Goal: Task Accomplishment & Management: Use online tool/utility

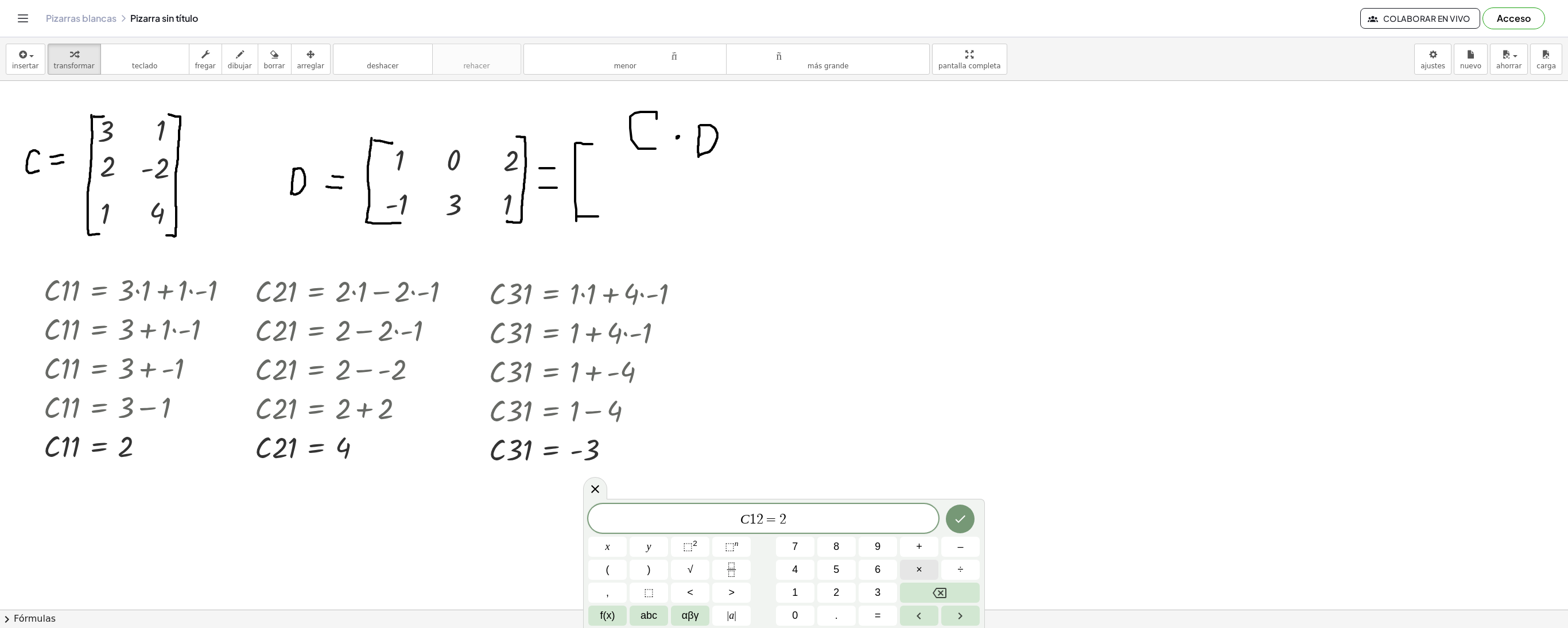
click at [924, 565] on button "×" at bounding box center [919, 570] width 39 height 20
click at [929, 564] on button "×" at bounding box center [919, 570] width 39 height 20
click at [936, 566] on button "×" at bounding box center [919, 570] width 39 height 20
click at [872, 592] on button "3" at bounding box center [878, 592] width 39 height 20
click at [970, 527] on button "Hecho" at bounding box center [960, 518] width 29 height 29
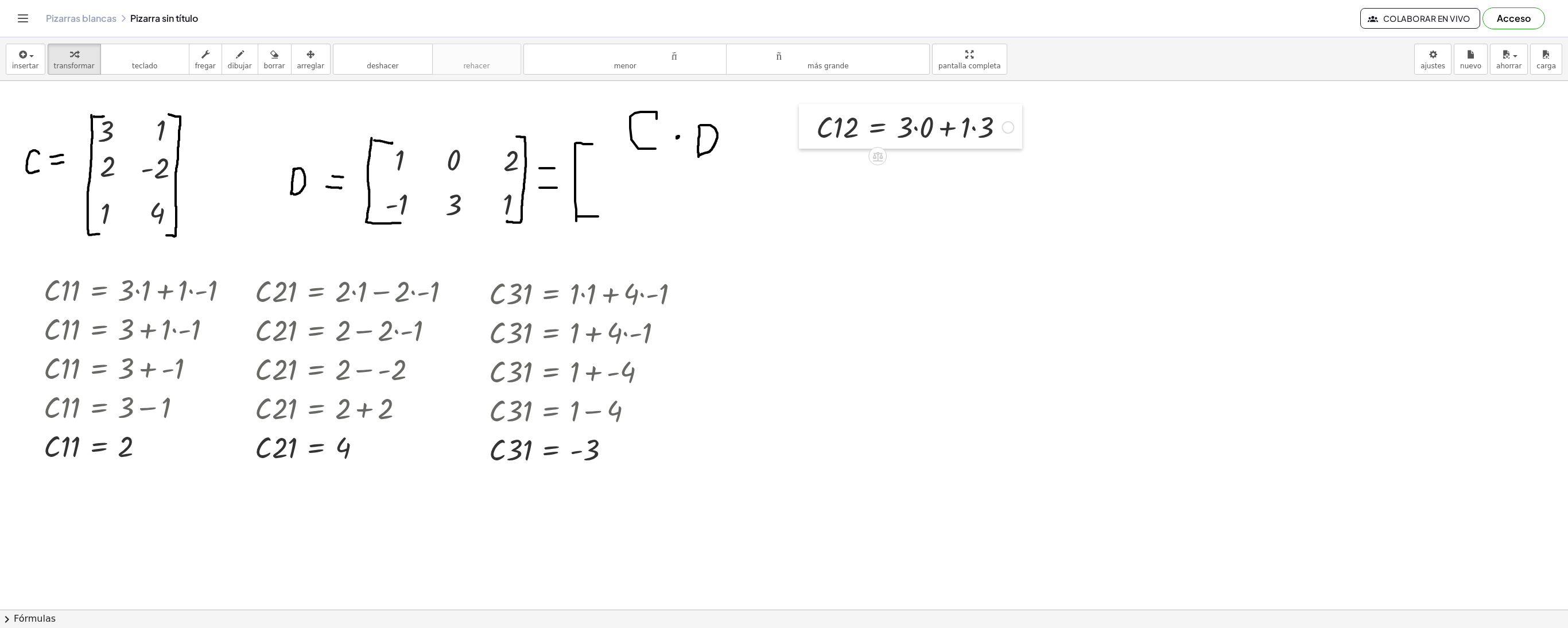
drag, startPoint x: 796, startPoint y: 293, endPoint x: 806, endPoint y: 128, distance: 165.3
click at [806, 128] on div at bounding box center [807, 126] width 17 height 45
click at [921, 128] on div at bounding box center [915, 126] width 209 height 39
click at [940, 175] on div at bounding box center [915, 166] width 209 height 39
click at [924, 213] on div at bounding box center [915, 204] width 209 height 39
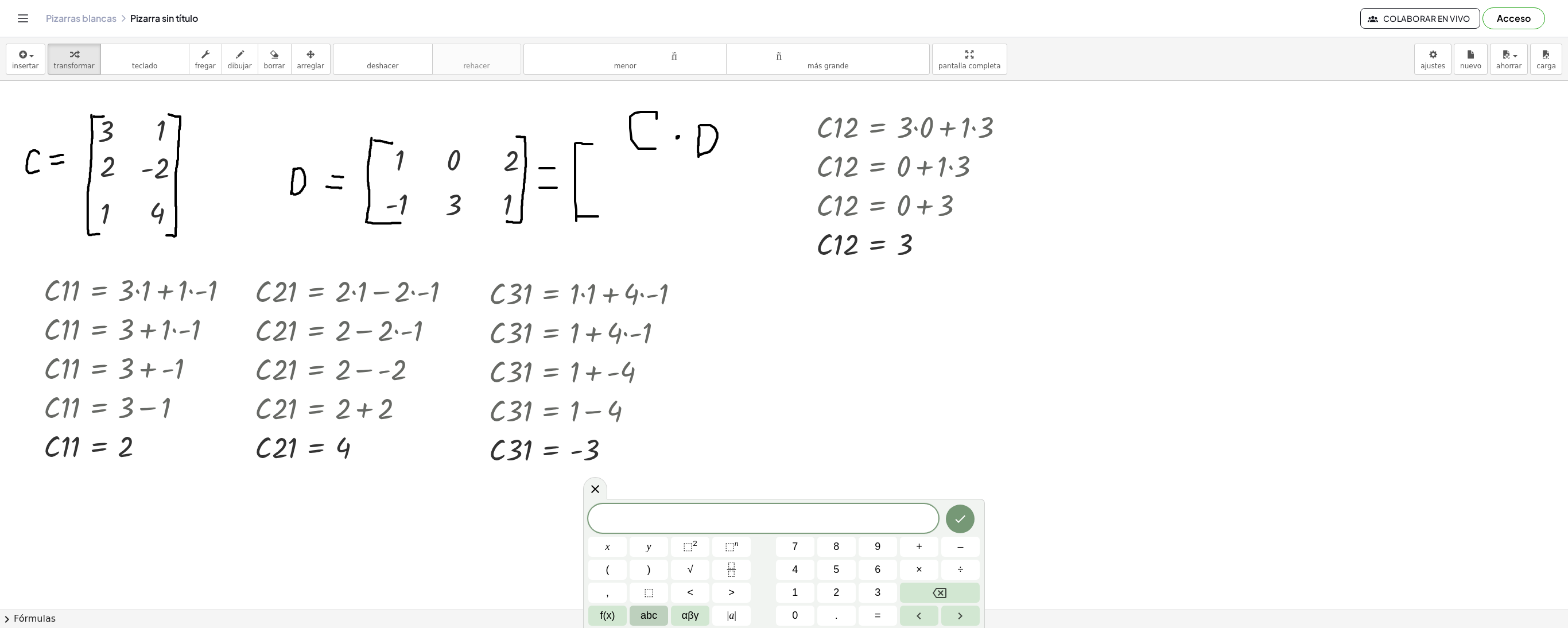
click at [649, 616] on span "abc" at bounding box center [649, 616] width 17 height 15
click at [870, 614] on font "⇧" at bounding box center [869, 615] width 9 height 12
click at [715, 620] on font "do" at bounding box center [717, 615] width 15 height 12
click at [932, 594] on span "×" at bounding box center [936, 592] width 6 height 15
click at [964, 571] on span "–" at bounding box center [965, 570] width 5 height 15
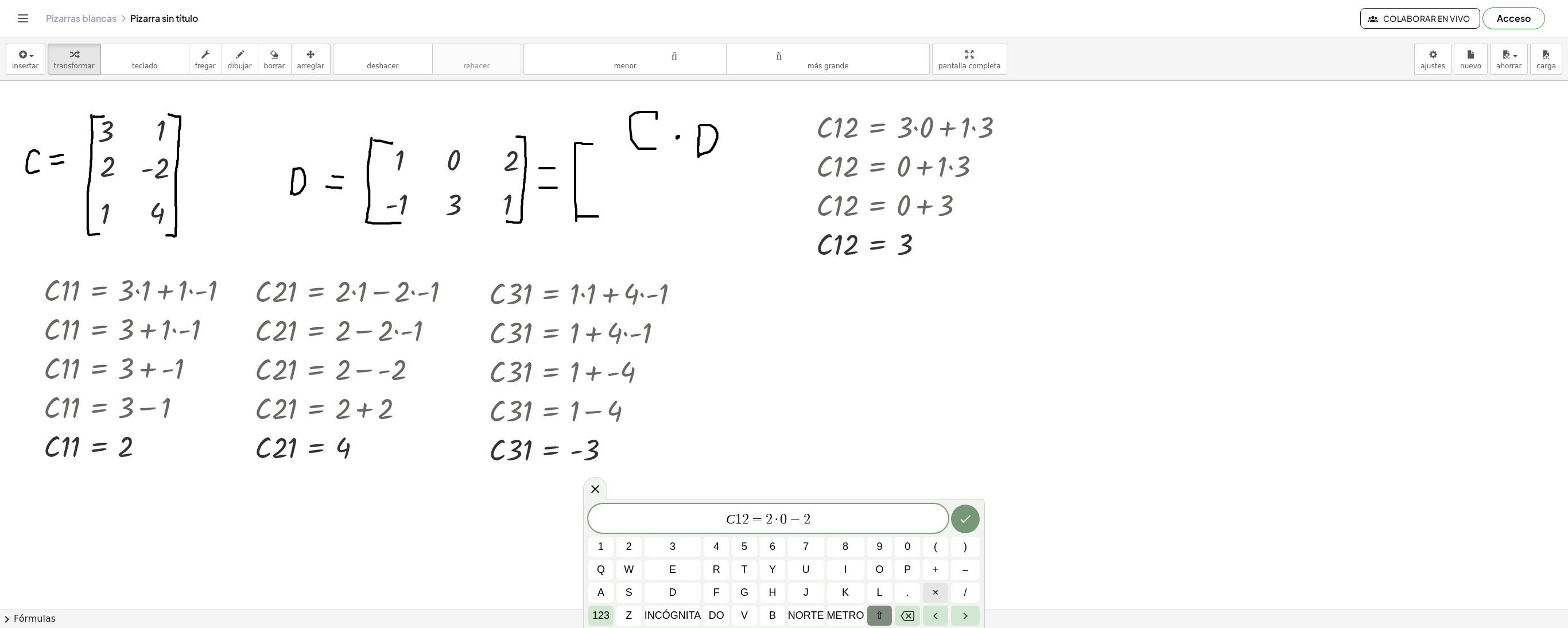
click at [938, 588] on span "×" at bounding box center [936, 592] width 6 height 15
click at [970, 511] on button "Hecho" at bounding box center [965, 518] width 29 height 29
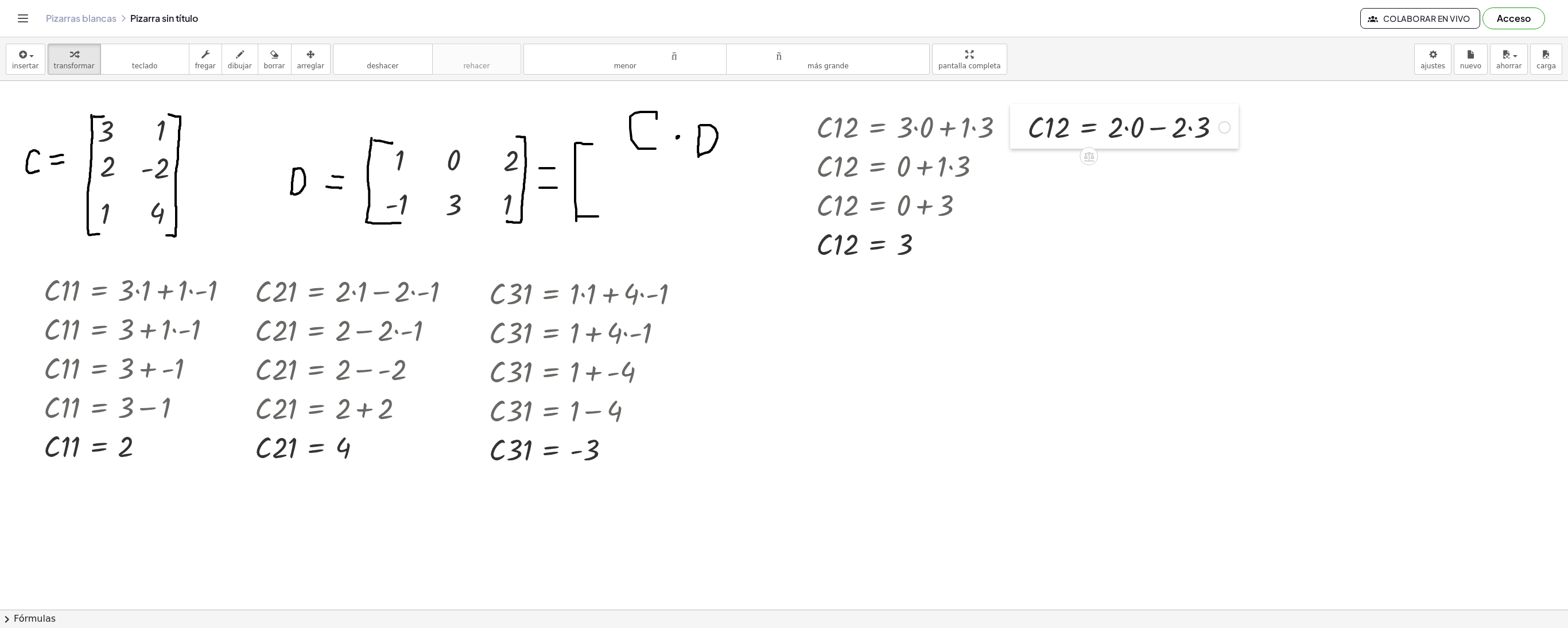
drag, startPoint x: 806, startPoint y: 393, endPoint x: 1024, endPoint y: 132, distance: 340.1
click at [1024, 132] on div at bounding box center [1018, 126] width 17 height 45
click at [1163, 123] on div at bounding box center [1128, 126] width 214 height 39
click at [1188, 123] on div at bounding box center [1128, 126] width 214 height 39
click at [1201, 132] on div at bounding box center [1198, 128] width 12 height 12
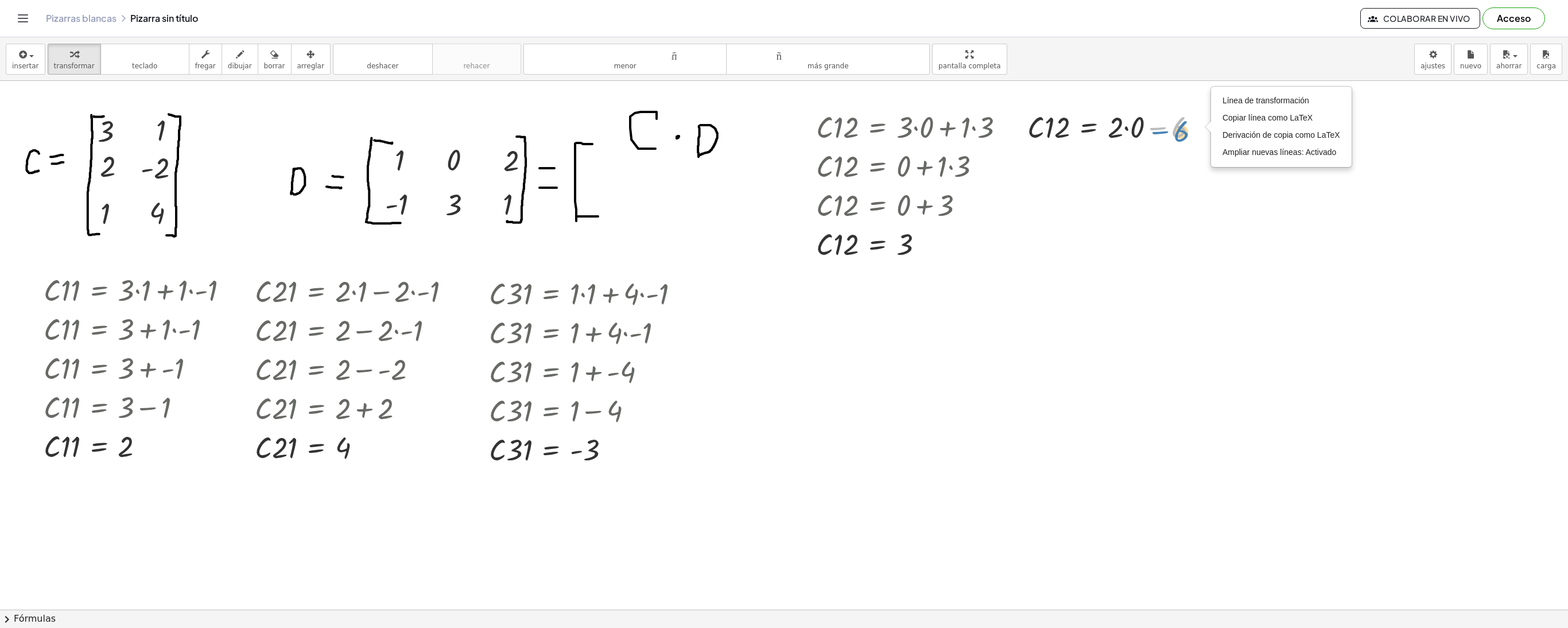
click at [1164, 133] on div at bounding box center [1116, 126] width 191 height 39
click at [1137, 133] on div at bounding box center [1116, 126] width 191 height 39
click at [1135, 133] on div at bounding box center [1106, 126] width 169 height 39
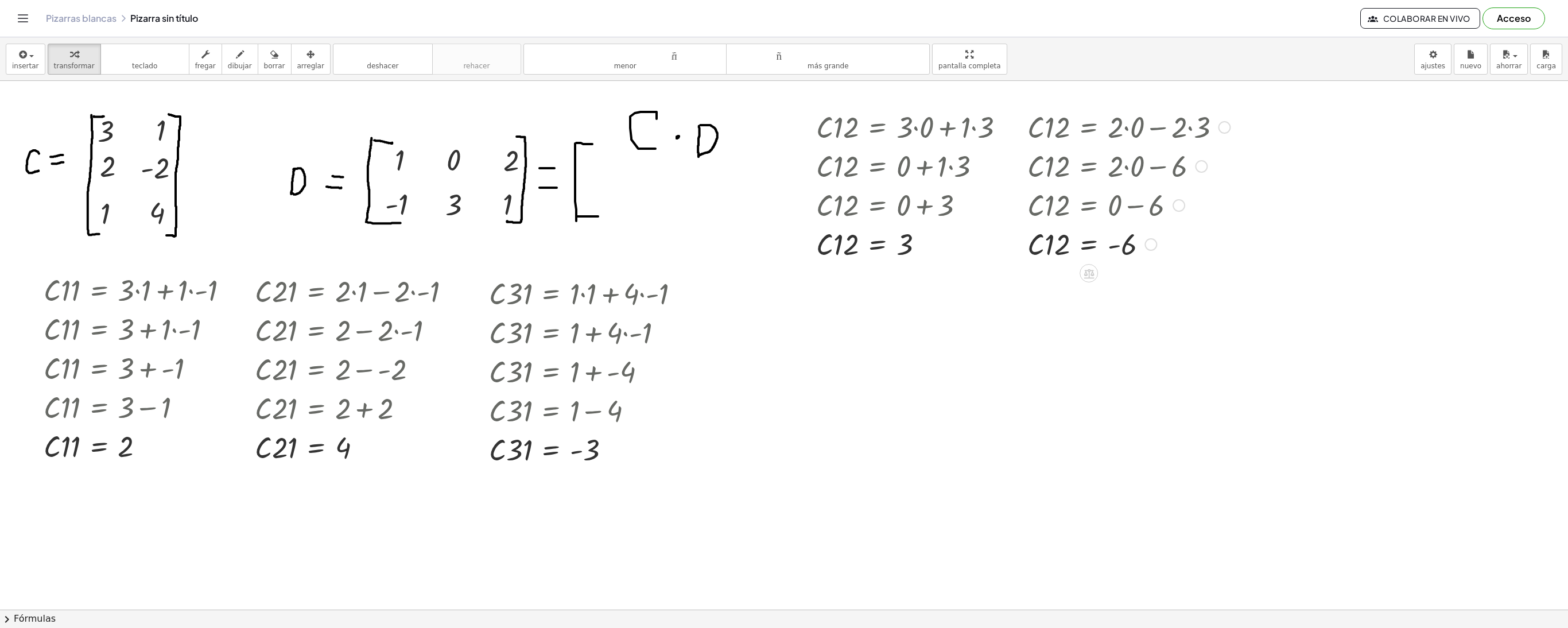
drag, startPoint x: 1149, startPoint y: 133, endPoint x: 1147, endPoint y: 298, distance: 165.0
click at [1213, 135] on div at bounding box center [1128, 126] width 214 height 39
click at [1220, 133] on div at bounding box center [1224, 128] width 12 height 12
click at [1263, 108] on font "Regresa a esta línea" at bounding box center [1285, 109] width 74 height 9
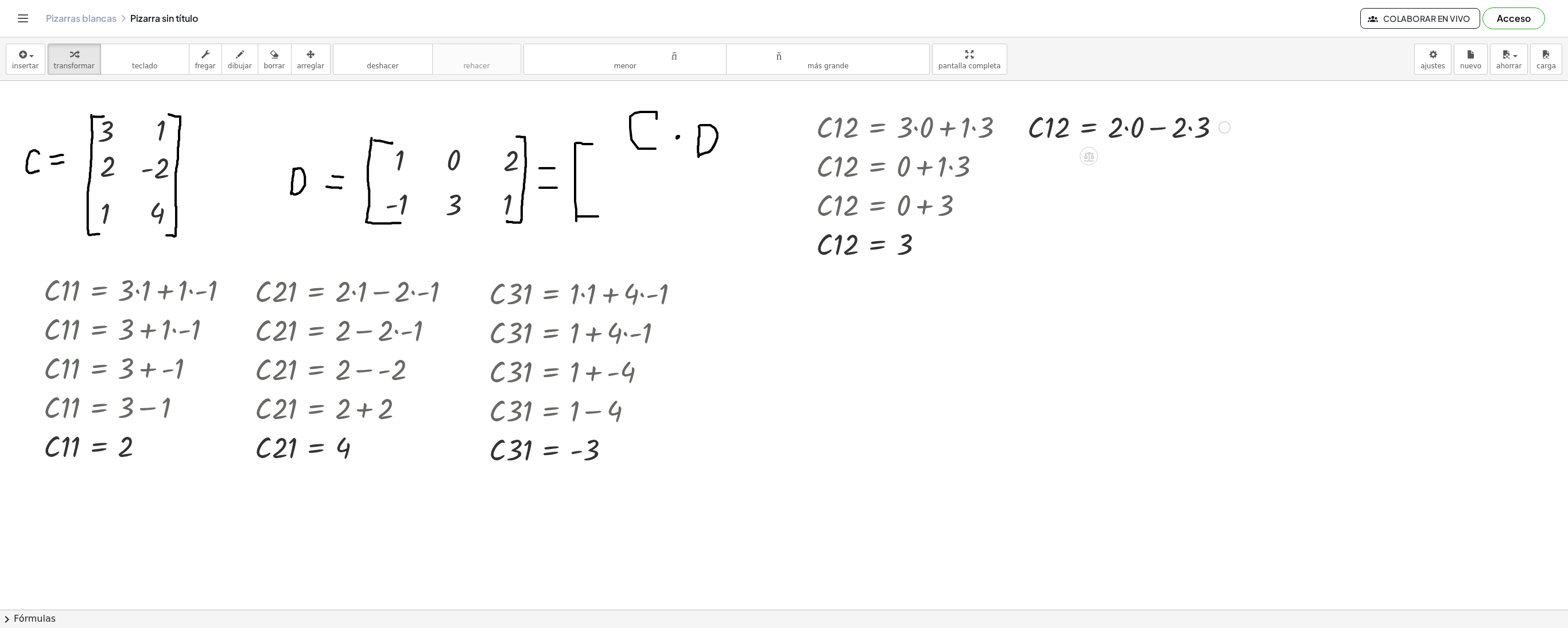
click at [1130, 119] on div at bounding box center [1128, 126] width 214 height 39
click at [1167, 137] on div at bounding box center [1117, 126] width 192 height 39
click at [1146, 128] on div at bounding box center [1106, 126] width 169 height 39
click at [1156, 126] on div "Regresa a esta línea Copiar línea como LaTeX Derivación de copia como LaTeX" at bounding box center [1150, 128] width 12 height 12
drag, startPoint x: 1156, startPoint y: 126, endPoint x: 1142, endPoint y: 306, distance: 180.5
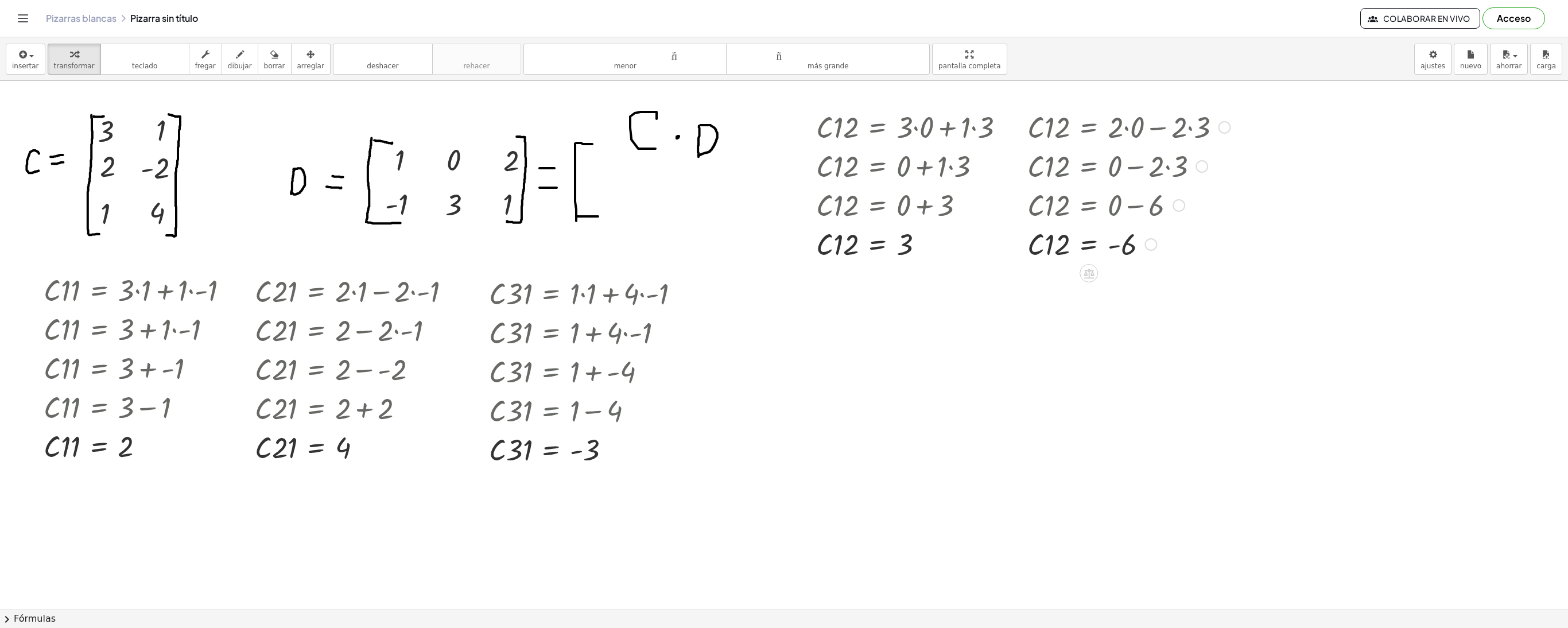
click at [1232, 128] on div at bounding box center [1128, 126] width 214 height 39
click at [1219, 132] on div at bounding box center [1224, 128] width 12 height 12
click at [1277, 106] on li "Regresa a esta línea" at bounding box center [1307, 110] width 124 height 17
click at [1192, 126] on div at bounding box center [1128, 126] width 214 height 39
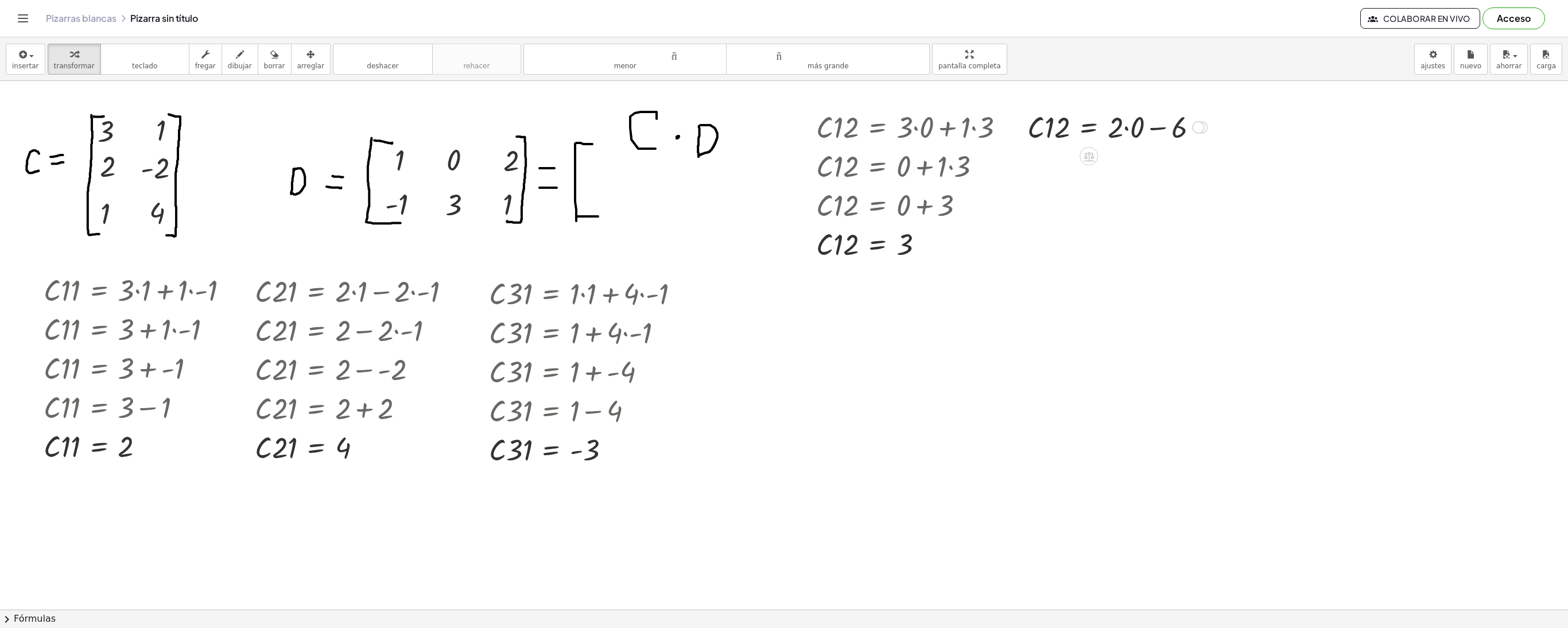
click at [1120, 130] on div at bounding box center [1116, 126] width 191 height 39
click at [1127, 131] on div at bounding box center [1116, 126] width 191 height 39
click at [1127, 131] on div at bounding box center [1106, 126] width 169 height 39
drag, startPoint x: 1149, startPoint y: 132, endPoint x: 1149, endPoint y: 322, distance: 190.0
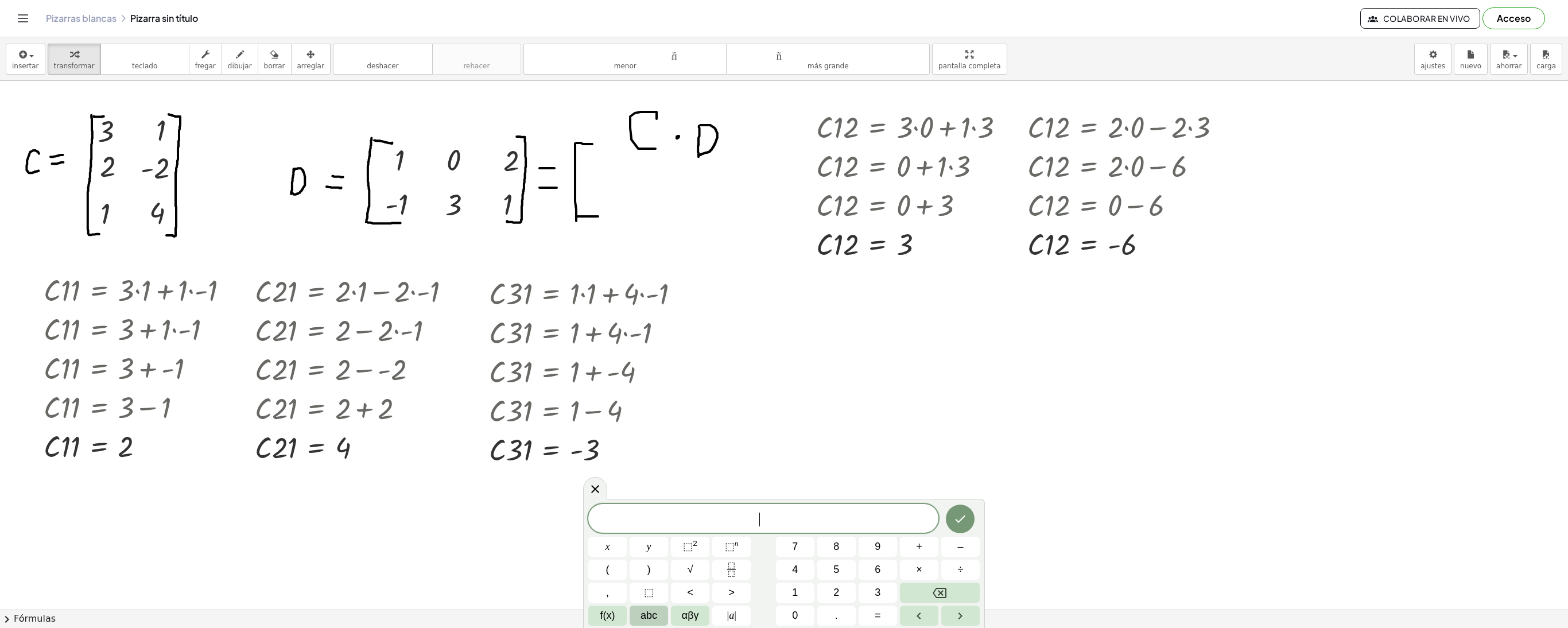
click at [656, 616] on span "abc" at bounding box center [649, 616] width 17 height 15
click at [867, 614] on font "⇧" at bounding box center [869, 615] width 9 height 12
click at [716, 616] on font "do" at bounding box center [717, 615] width 15 height 12
click at [1229, 125] on div at bounding box center [1224, 128] width 12 height 12
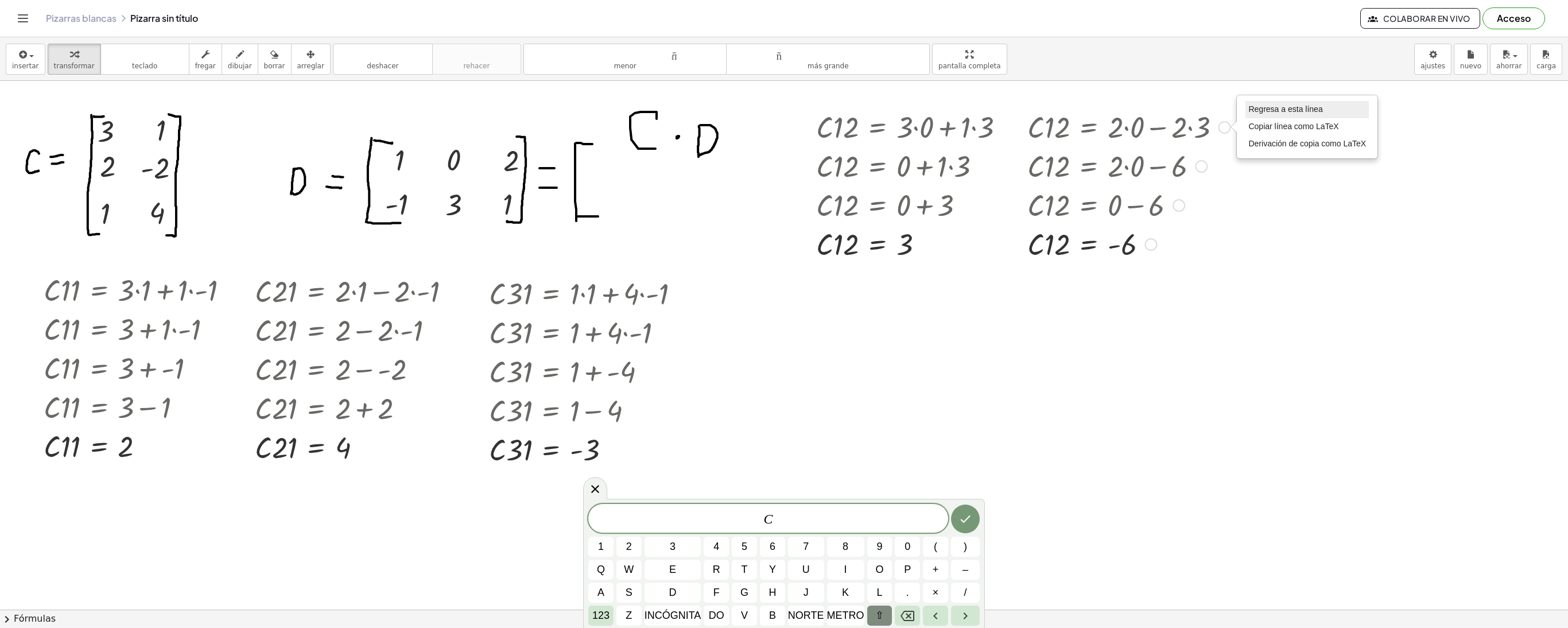
click at [1253, 114] on font "Regresa a esta línea" at bounding box center [1285, 109] width 74 height 9
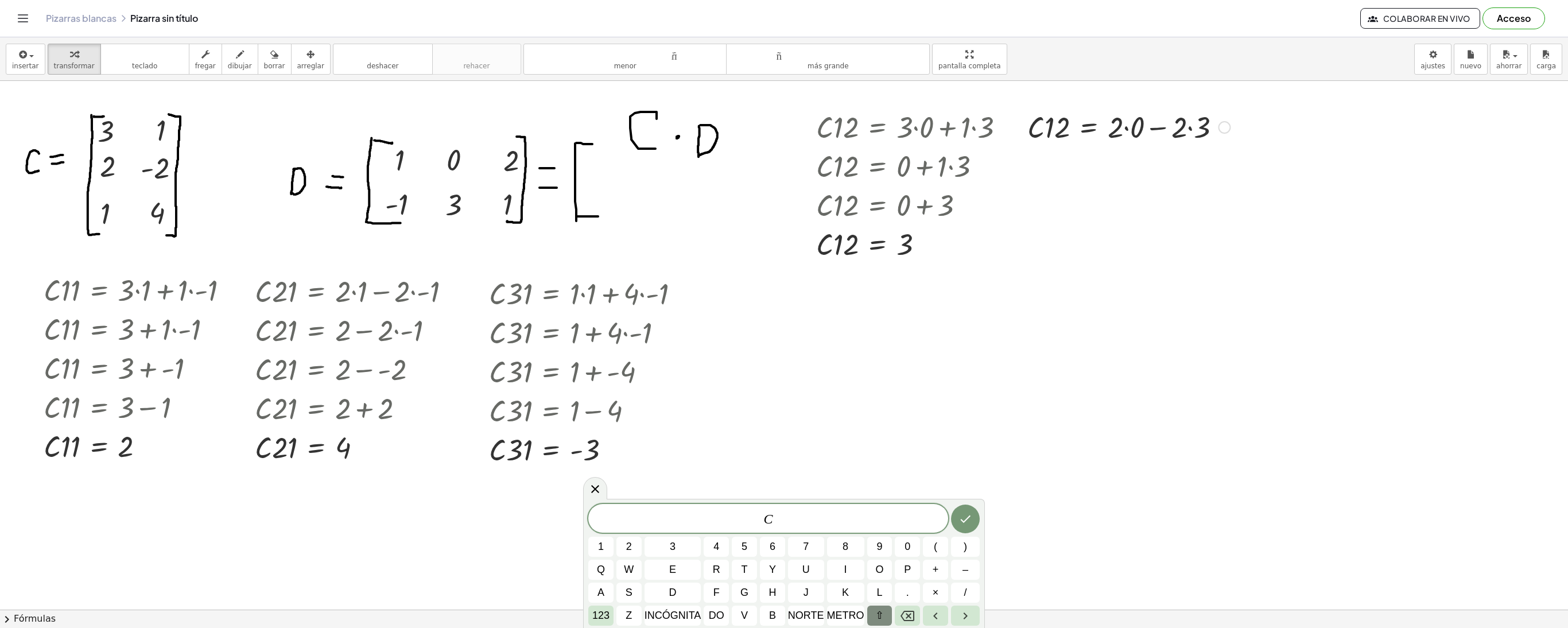
click at [1222, 131] on div "Regresa a esta línea Copiar línea como LaTeX Derivación de copia como LaTeX" at bounding box center [1224, 128] width 12 height 12
click at [1265, 102] on li "Arreglar un error" at bounding box center [1307, 96] width 124 height 17
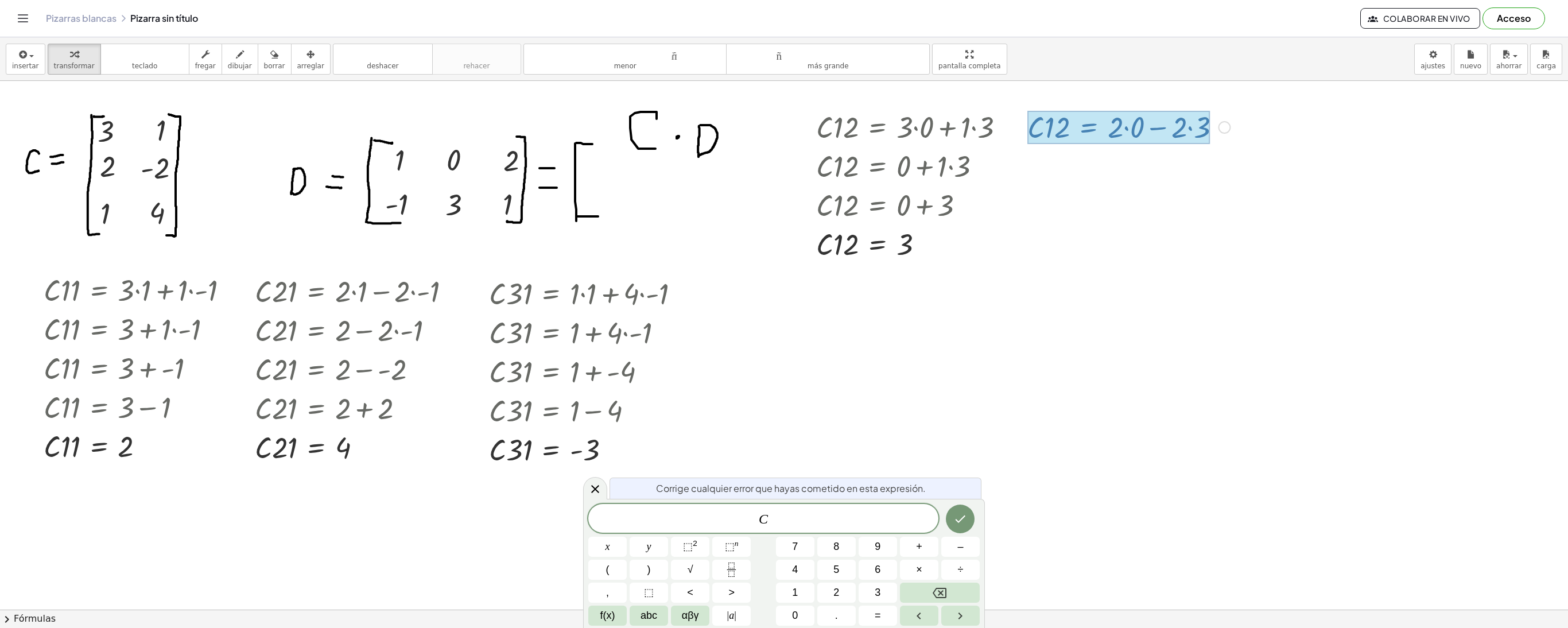
click at [1225, 124] on div "Arreglar un error Línea de transformación Copiar línea como LaTeX Derivación de…" at bounding box center [1224, 128] width 12 height 12
click at [1270, 90] on li "Arreglar un error" at bounding box center [1307, 96] width 124 height 17
click at [725, 522] on span "1" at bounding box center [726, 520] width 7 height 14
click at [729, 522] on span "C ​ 1 2 = 2 · 0 − 2 · 3" at bounding box center [763, 519] width 350 height 16
click at [950, 516] on button "Hecho" at bounding box center [960, 518] width 29 height 29
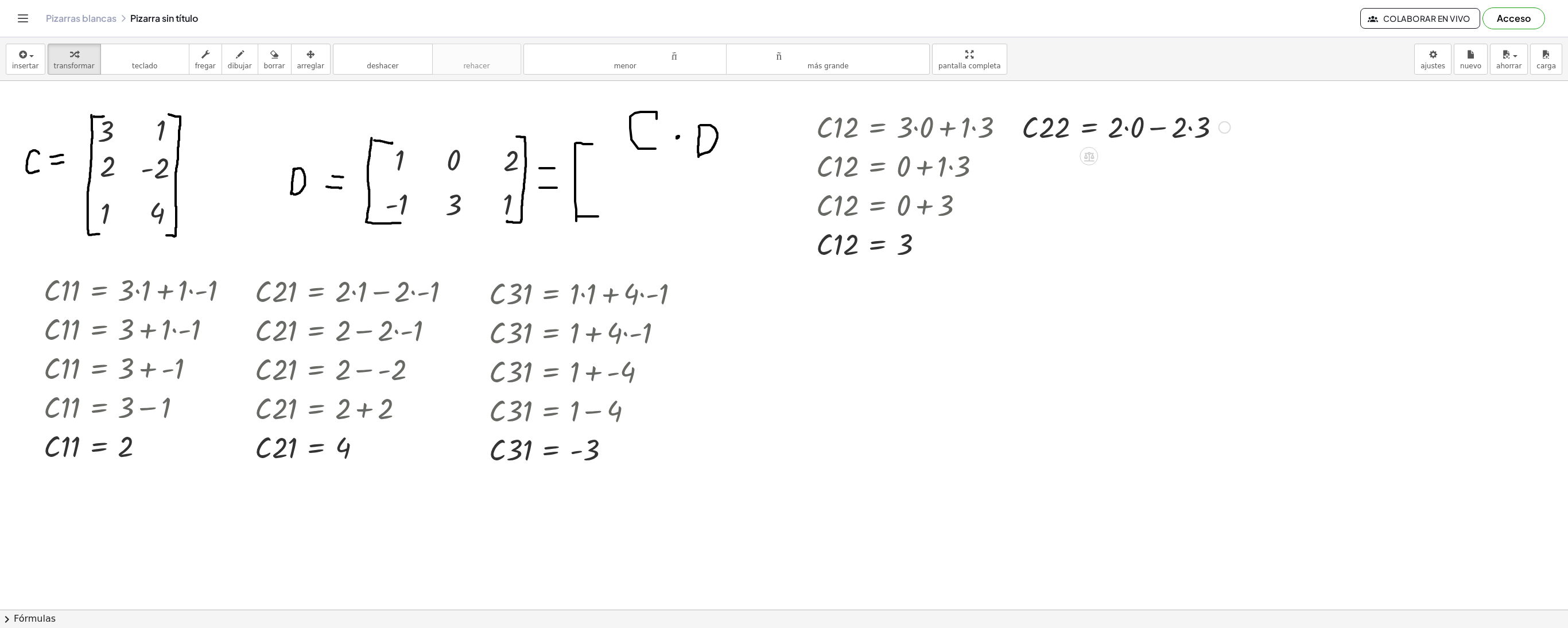
click at [1191, 135] on div at bounding box center [1126, 126] width 220 height 39
click at [1130, 128] on div at bounding box center [1114, 126] width 197 height 39
click at [1130, 128] on div at bounding box center [1103, 126] width 175 height 39
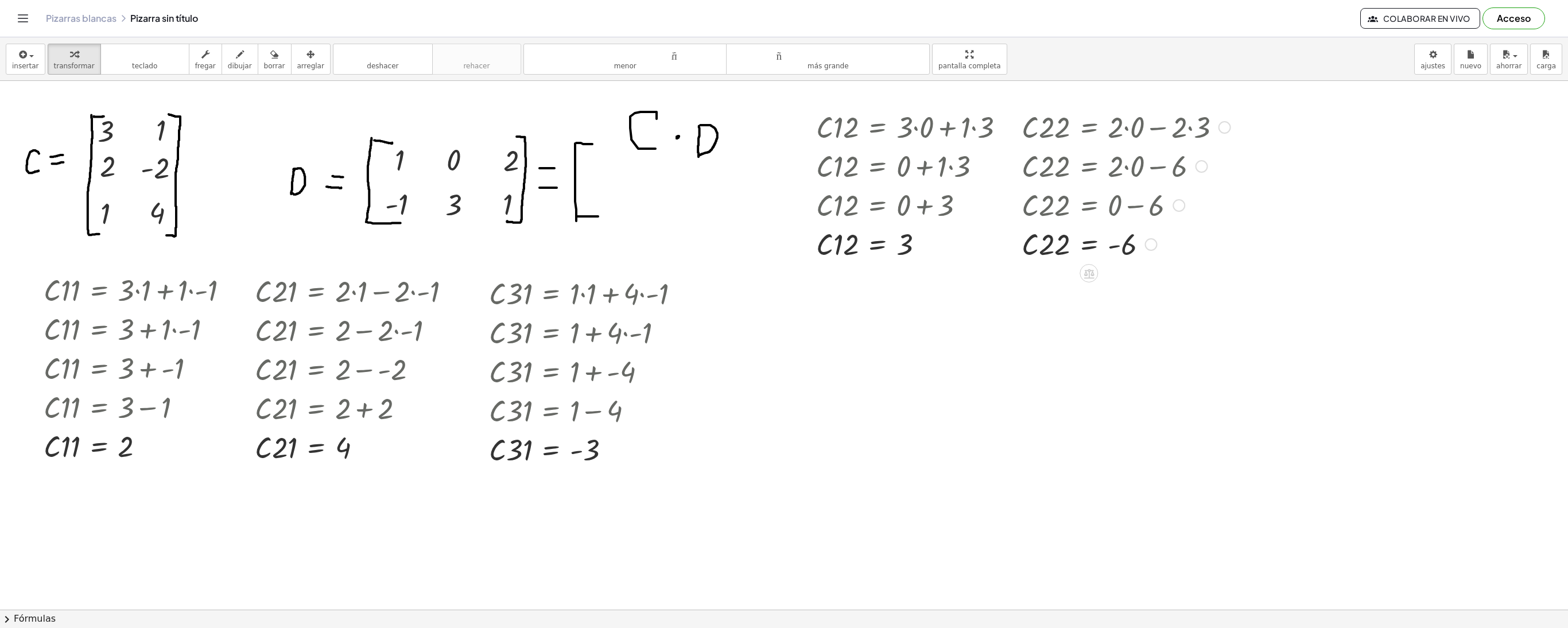
drag, startPoint x: 1151, startPoint y: 125, endPoint x: 1148, endPoint y: 285, distance: 160.0
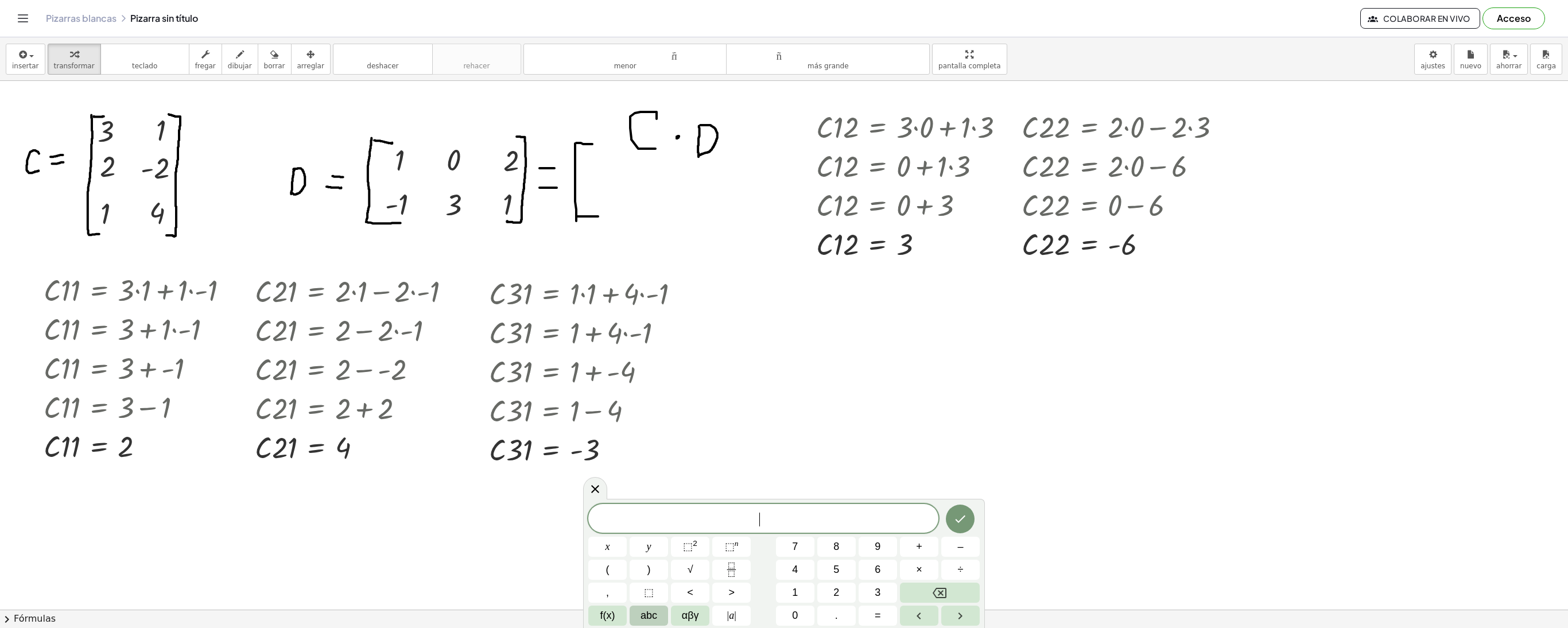
click at [653, 614] on span "abc" at bounding box center [649, 616] width 17 height 15
click at [868, 616] on font "⇧" at bounding box center [869, 615] width 9 height 12
click at [711, 621] on span "do" at bounding box center [717, 616] width 15 height 15
click at [671, 545] on span "3" at bounding box center [672, 547] width 5 height 15
click at [635, 542] on button "2" at bounding box center [629, 547] width 26 height 20
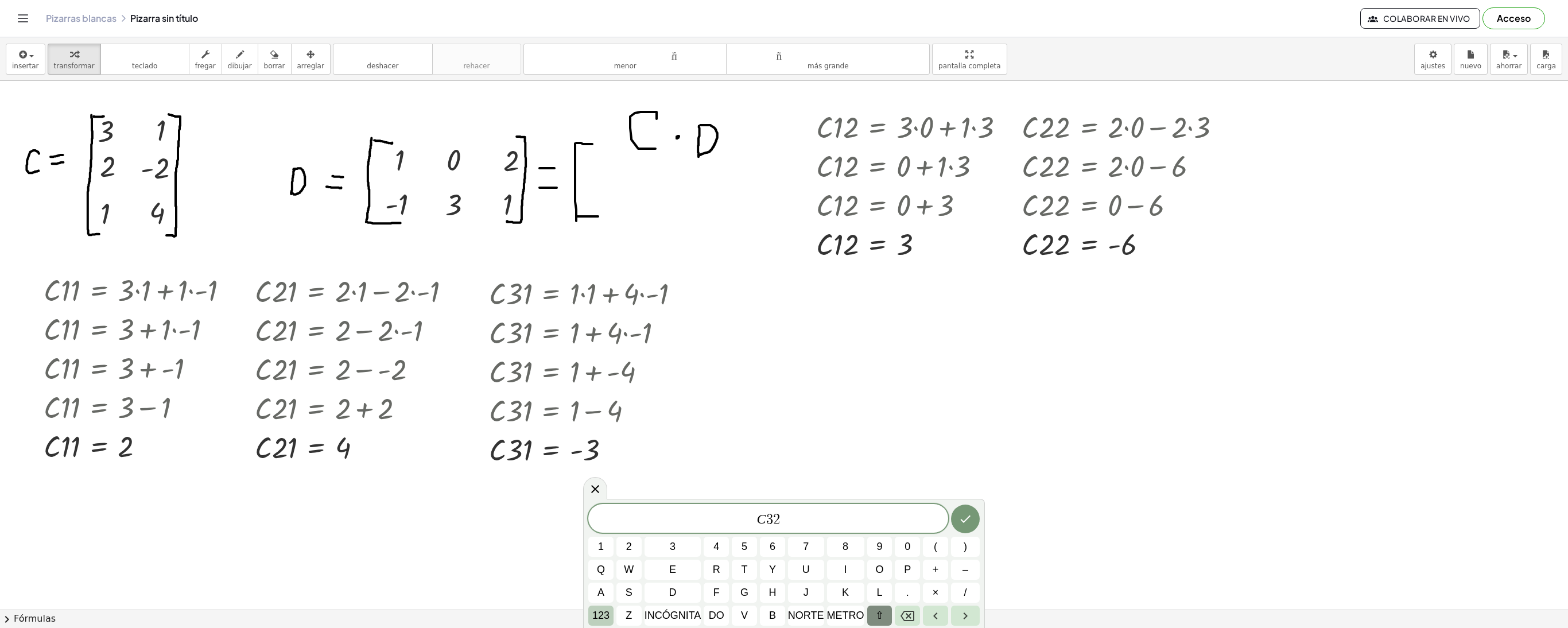
click at [604, 616] on font "123" at bounding box center [601, 615] width 17 height 12
click at [872, 620] on button "=" at bounding box center [878, 616] width 39 height 20
click at [916, 573] on span "×" at bounding box center [919, 570] width 6 height 15
click at [1222, 128] on div at bounding box center [1225, 128] width 12 height 12
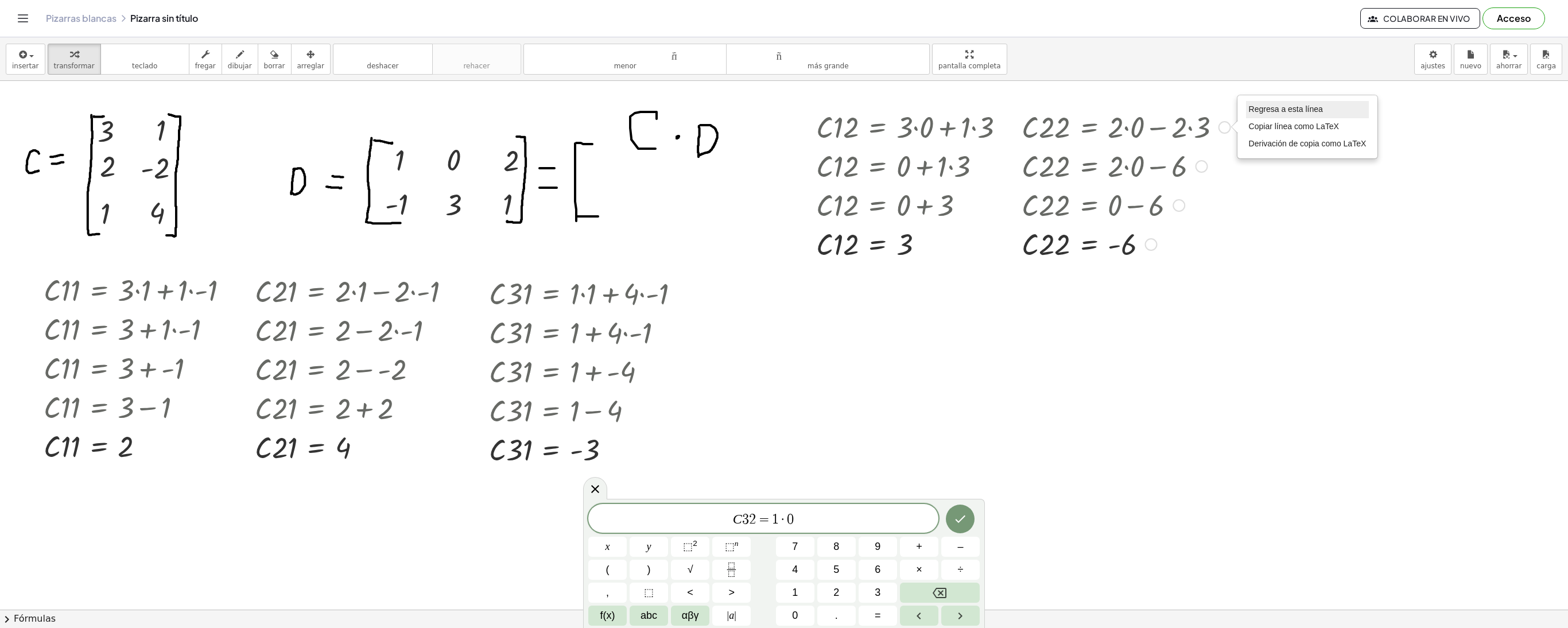
click at [1250, 118] on li "Regresa a esta línea" at bounding box center [1308, 110] width 124 height 17
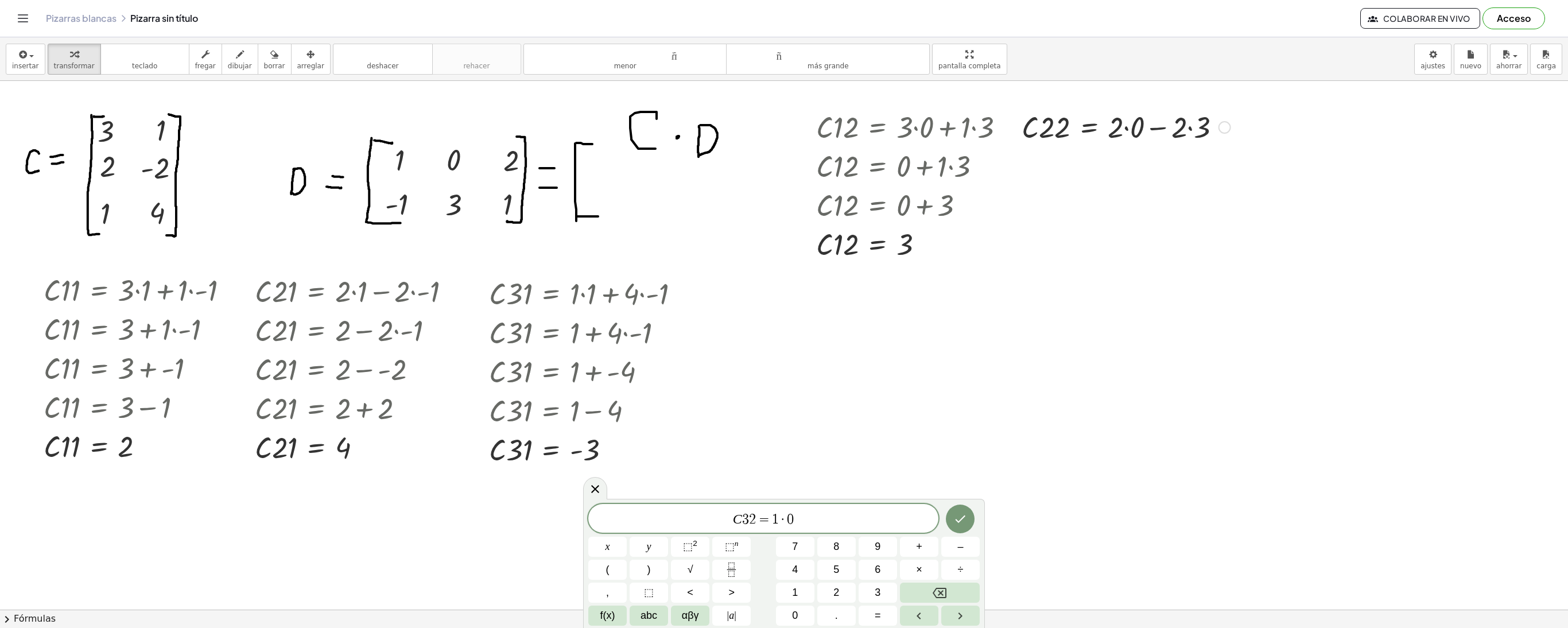
click at [1224, 132] on div "Regresa a esta línea Copiar línea como LaTeX Derivación de copia como LaTeX" at bounding box center [1225, 128] width 12 height 12
click at [1287, 102] on li "Arreglar un error" at bounding box center [1308, 96] width 124 height 17
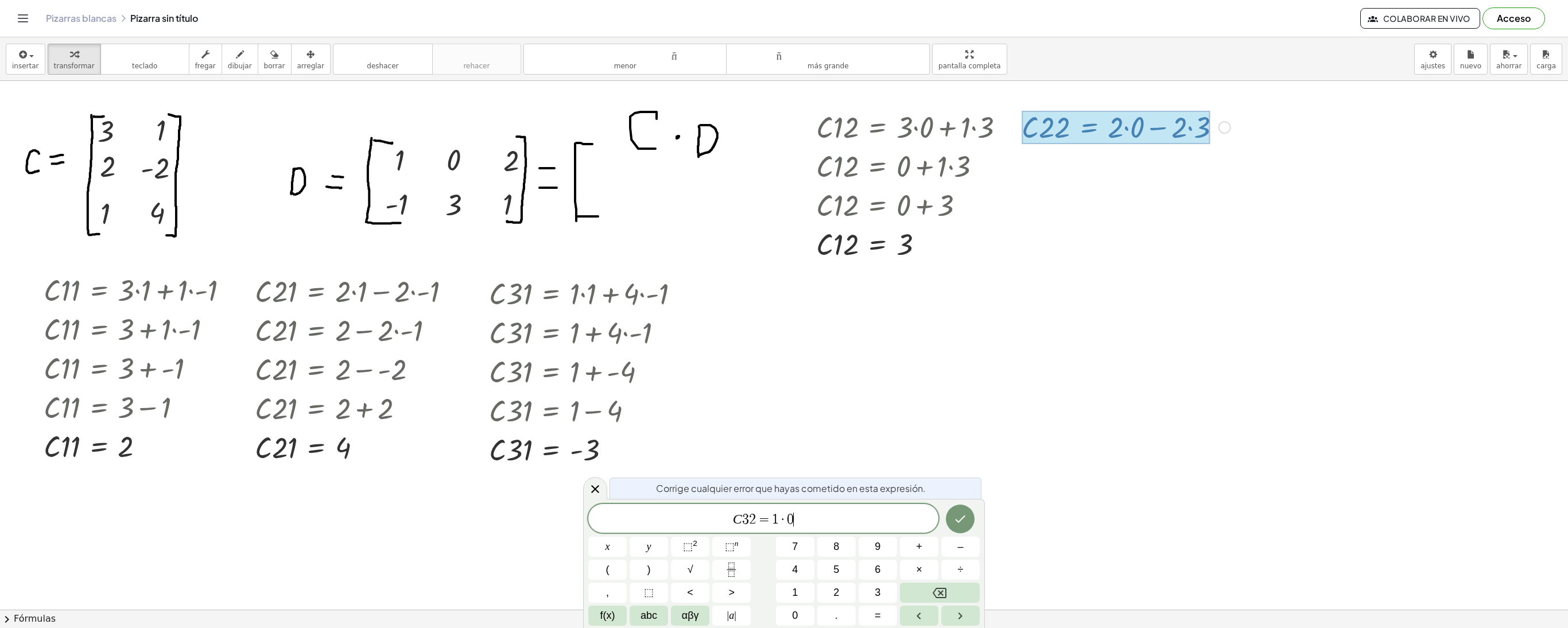
click at [1229, 126] on div "Arreglar un error Línea de transformación Copiar línea como LaTeX Derivación de…" at bounding box center [1225, 128] width 12 height 12
click at [1273, 97] on font "Arreglar un error" at bounding box center [1278, 95] width 59 height 9
click at [786, 524] on span "−" at bounding box center [783, 520] width 17 height 14
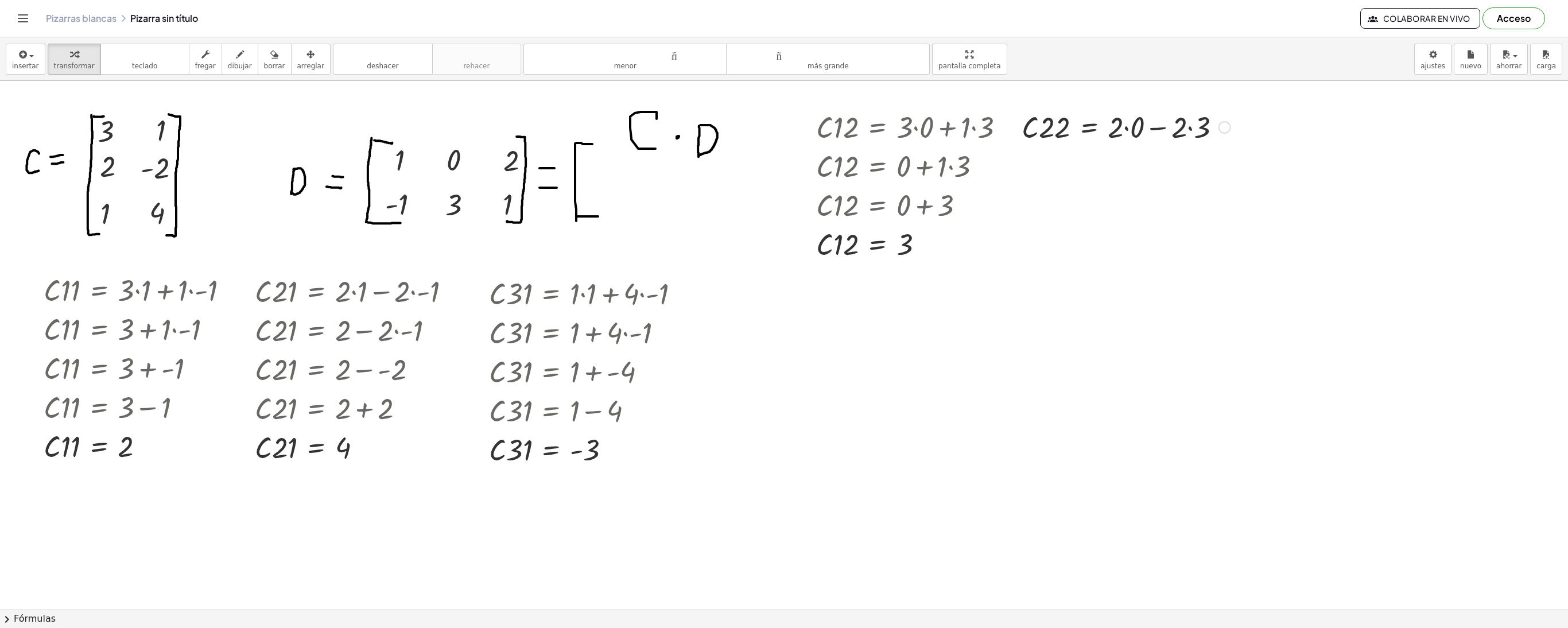
click at [1191, 126] on div at bounding box center [1126, 126] width 220 height 39
click at [1134, 132] on div at bounding box center [1114, 126] width 197 height 39
click at [1134, 132] on div at bounding box center [1103, 126] width 175 height 39
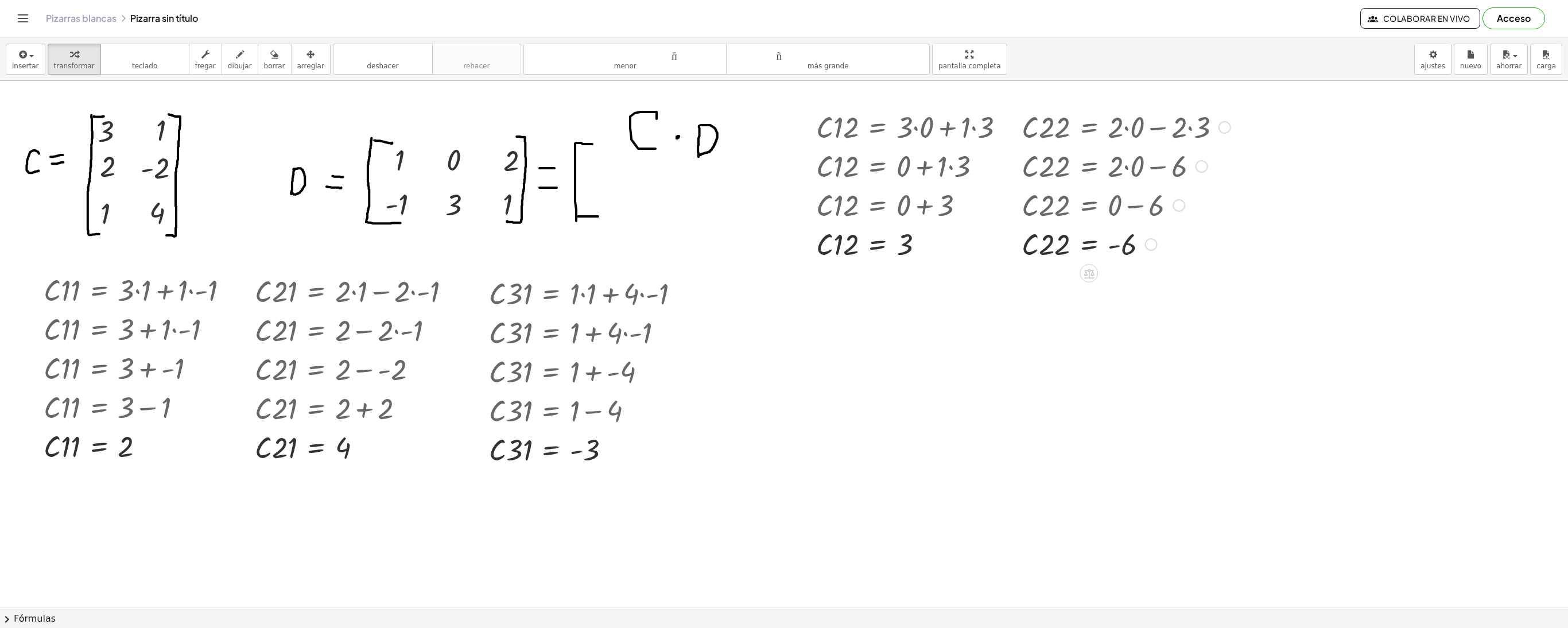
drag, startPoint x: 1148, startPoint y: 132, endPoint x: 1146, endPoint y: 304, distance: 172.0
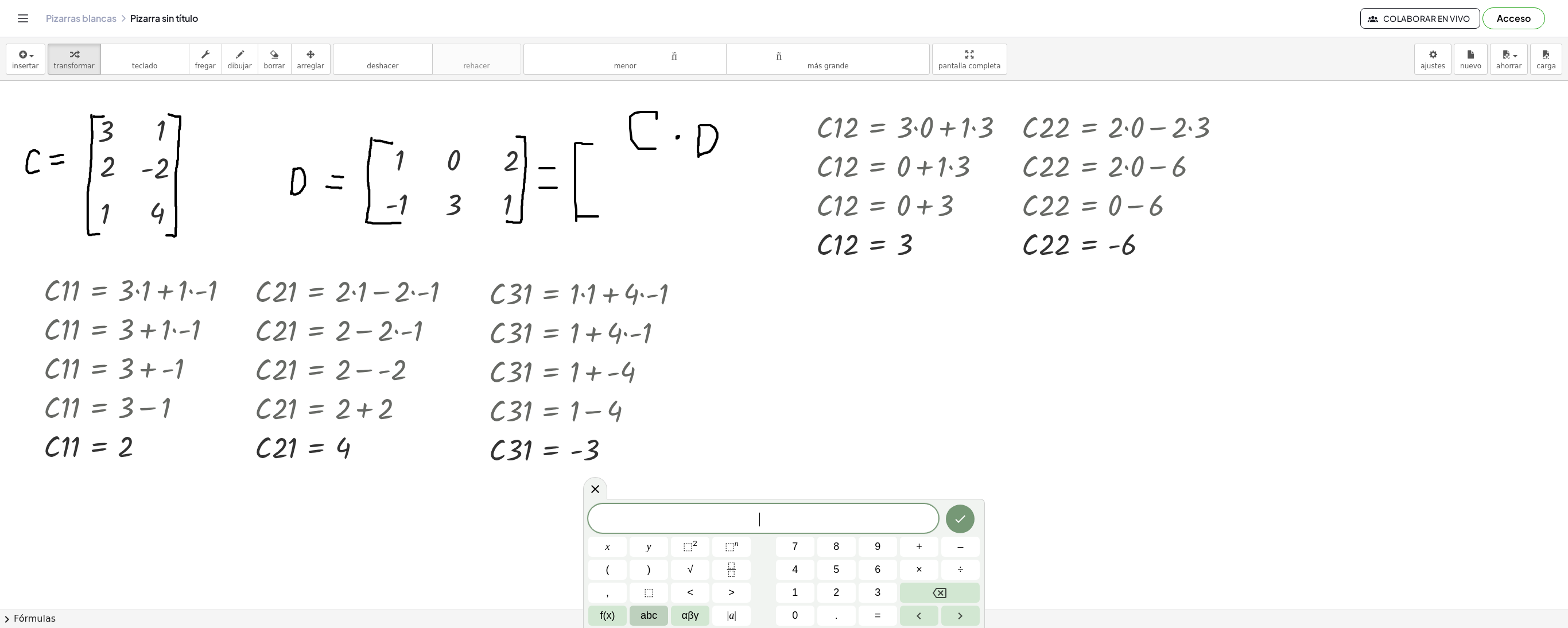
click at [637, 609] on button "abc" at bounding box center [649, 616] width 39 height 20
click at [869, 616] on font "⇧" at bounding box center [869, 615] width 9 height 12
click at [715, 614] on font "do" at bounding box center [717, 615] width 15 height 12
click at [665, 541] on button "3" at bounding box center [673, 547] width 56 height 20
click at [640, 541] on button "2" at bounding box center [629, 547] width 26 height 20
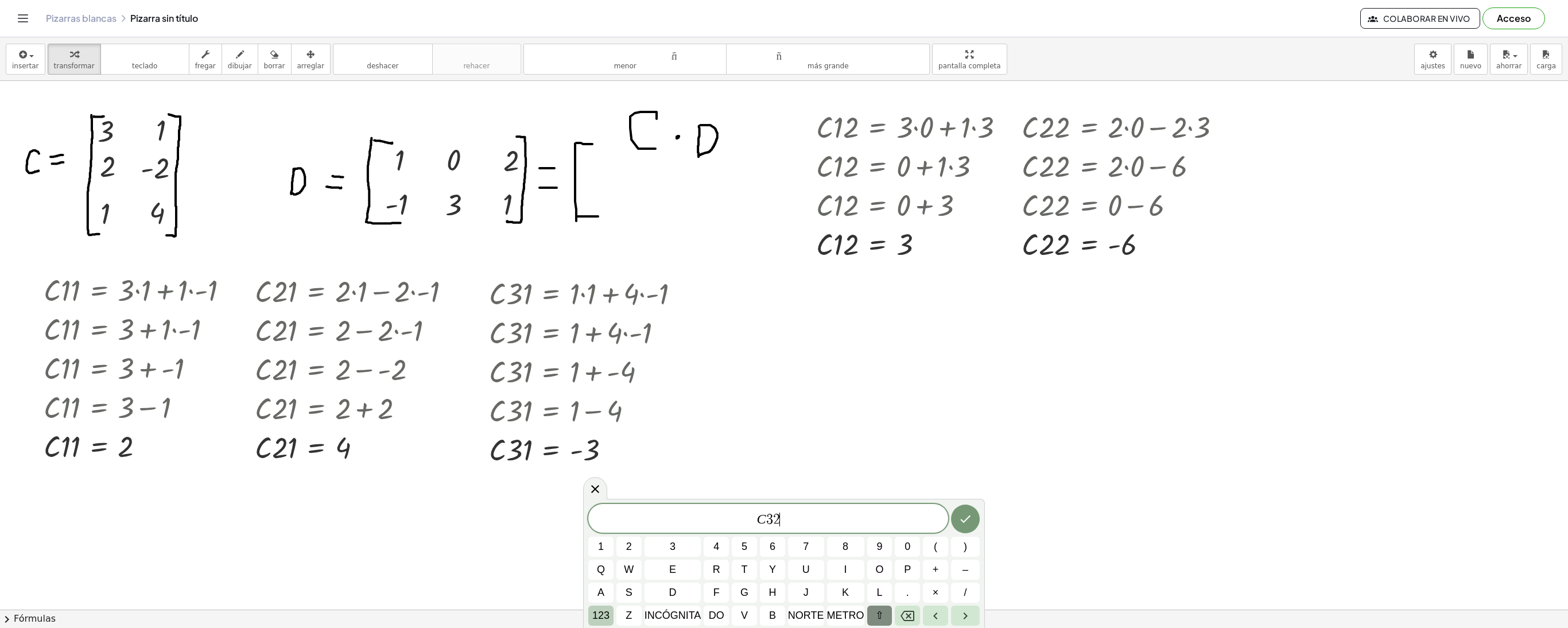
click at [602, 616] on font "123" at bounding box center [601, 615] width 17 height 12
click at [876, 621] on span "=" at bounding box center [878, 616] width 6 height 15
click at [796, 585] on span "1" at bounding box center [794, 592] width 5 height 15
click at [919, 565] on span "×" at bounding box center [919, 570] width 6 height 15
click at [798, 606] on button "0" at bounding box center [796, 616] width 39 height 20
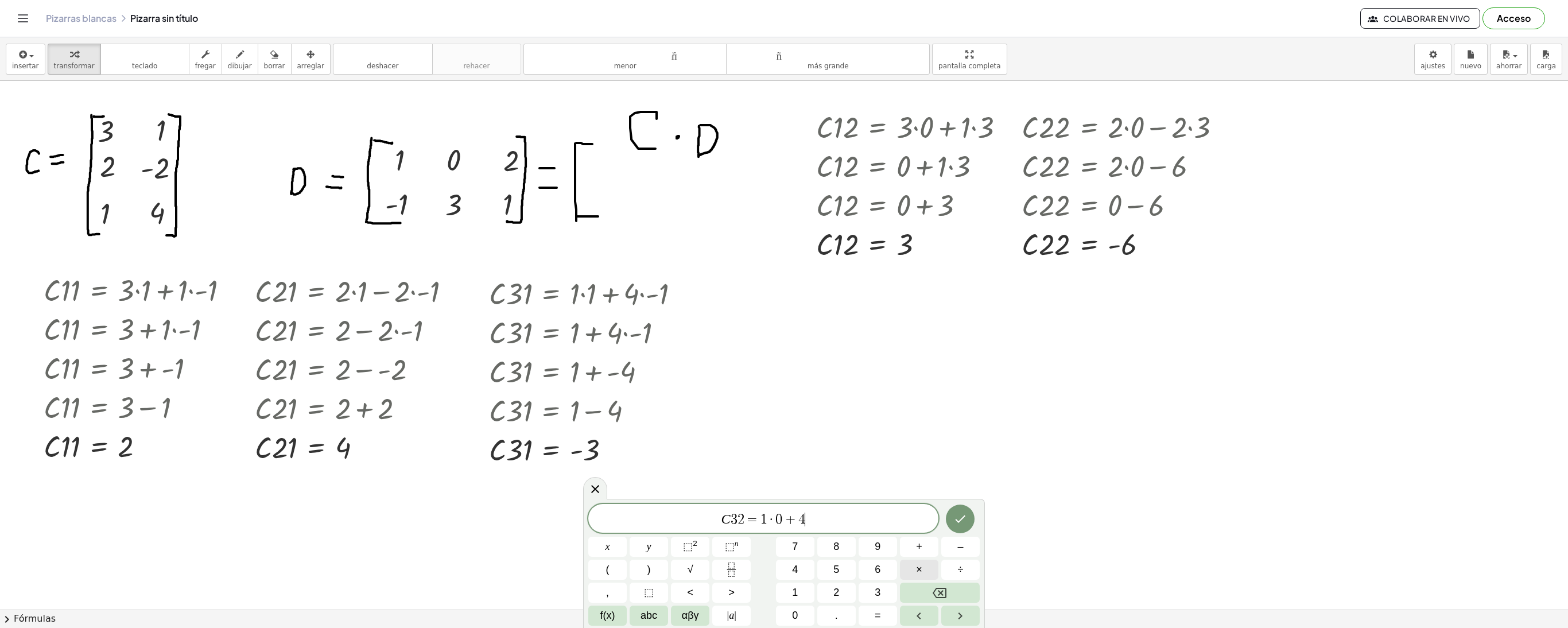
click at [916, 562] on span "×" at bounding box center [919, 570] width 6 height 15
click at [878, 592] on span "3" at bounding box center [877, 592] width 5 height 15
click at [959, 519] on icon "Hecho" at bounding box center [960, 519] width 14 height 14
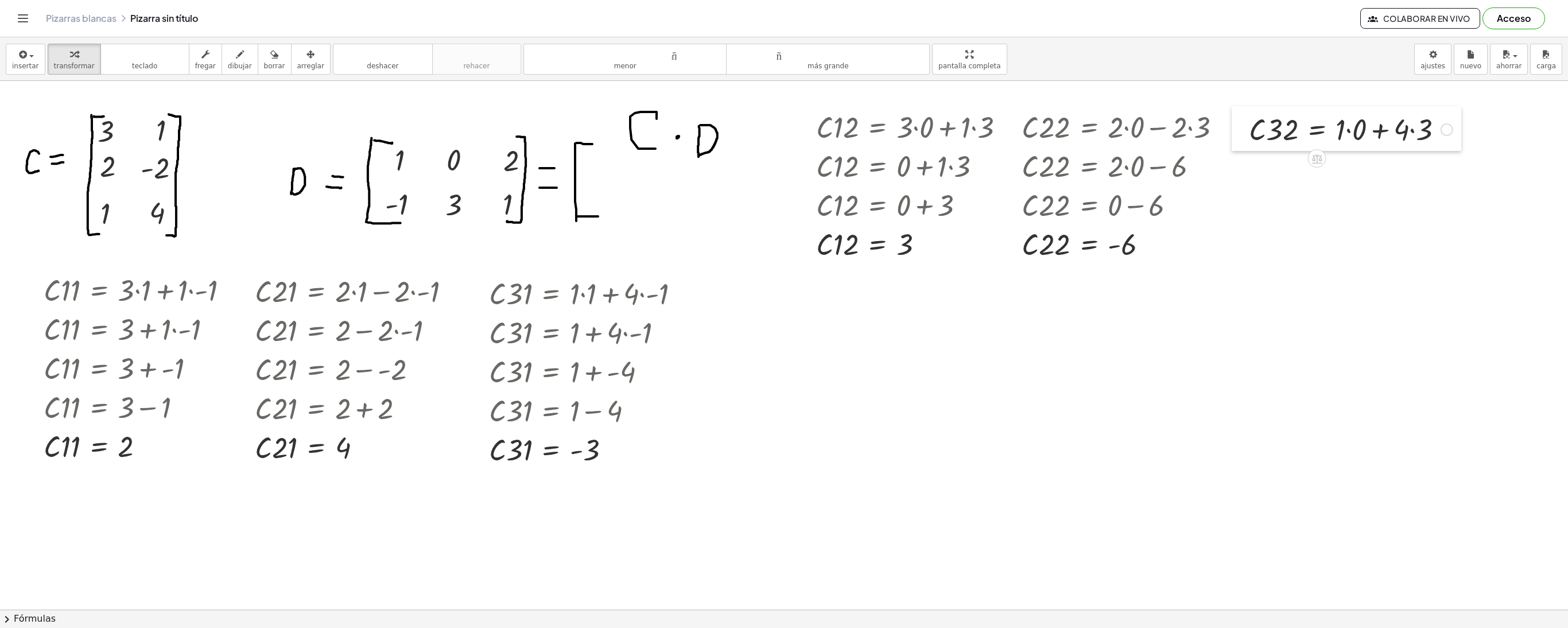
drag, startPoint x: 840, startPoint y: 497, endPoint x: 1239, endPoint y: 126, distance: 544.8
click at [1239, 126] on div at bounding box center [1240, 128] width 17 height 45
click at [1409, 137] on div at bounding box center [1351, 128] width 215 height 39
click at [1409, 133] on div at bounding box center [1351, 128] width 215 height 39
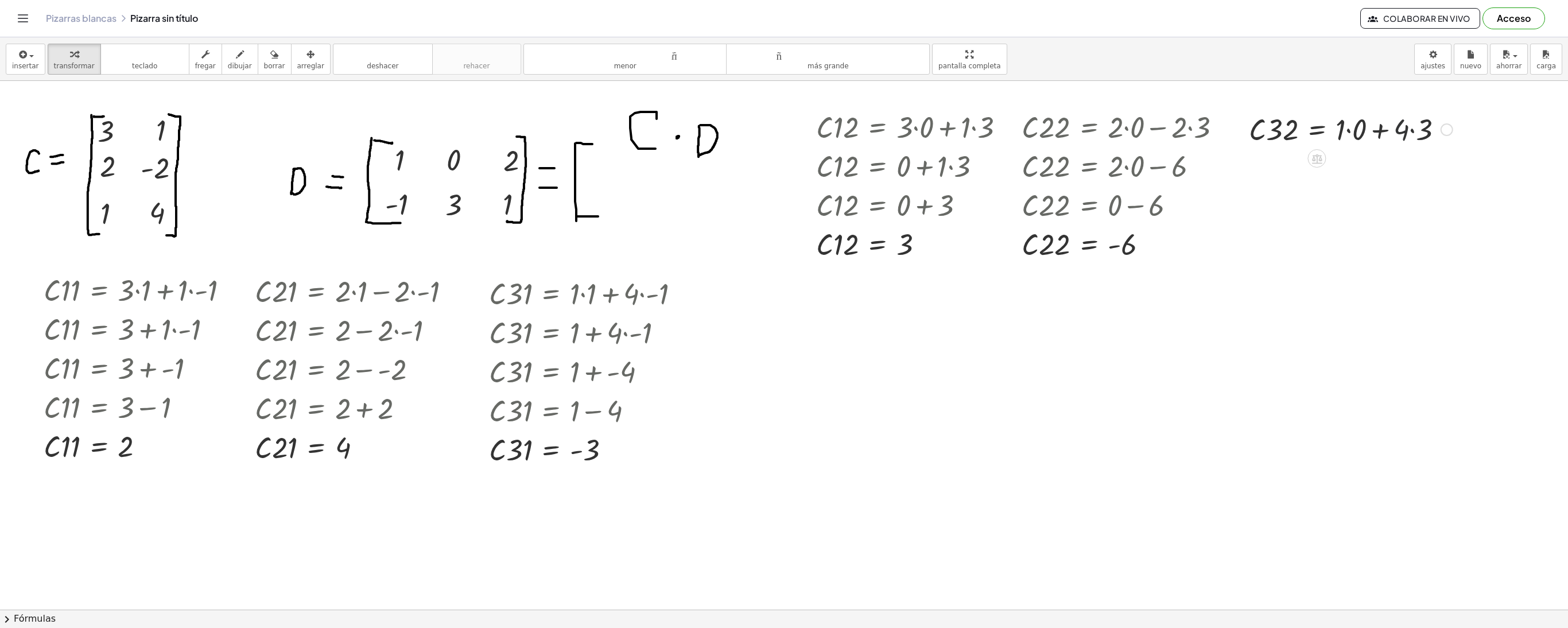
click at [1409, 133] on div at bounding box center [1351, 128] width 215 height 39
click at [1355, 137] on div at bounding box center [1351, 128] width 215 height 39
click at [1396, 133] on div at bounding box center [1342, 128] width 199 height 39
click at [1357, 135] on div at bounding box center [1335, 128] width 185 height 39
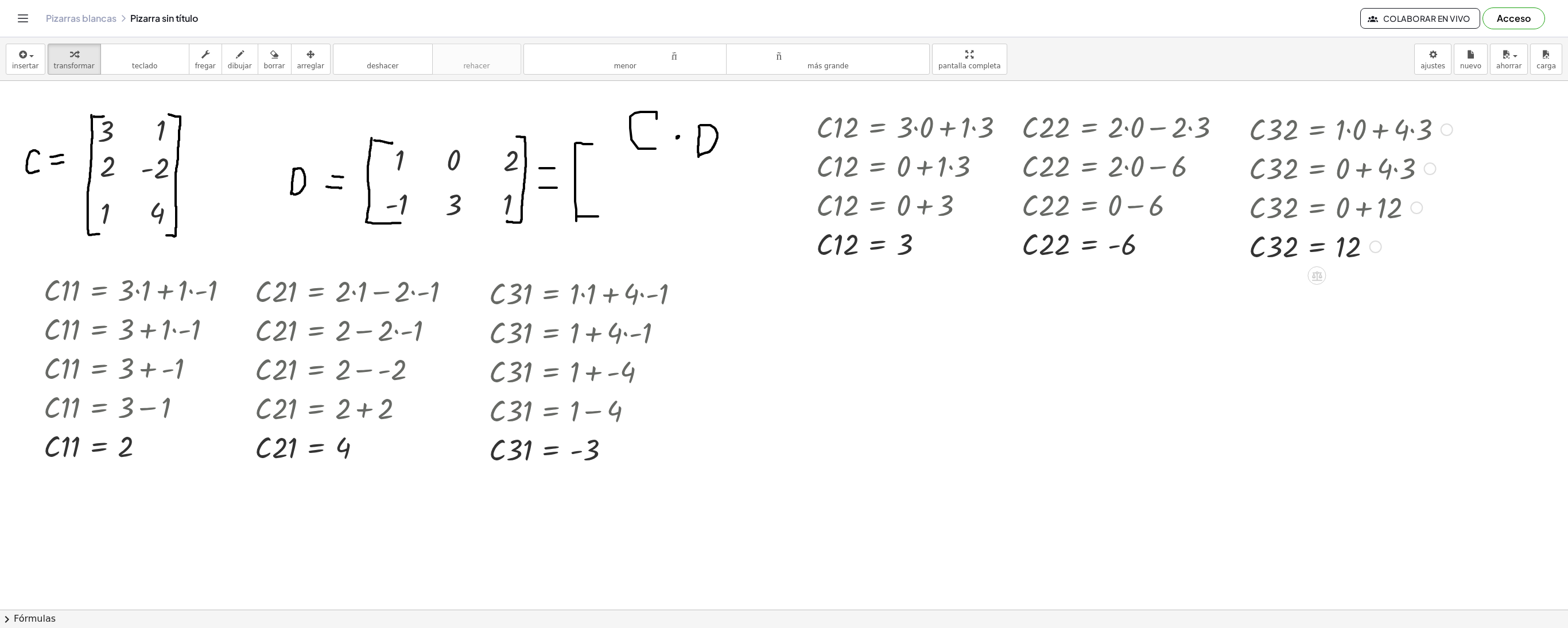
drag, startPoint x: 1371, startPoint y: 135, endPoint x: 1377, endPoint y: 292, distance: 157.1
click at [1443, 128] on div at bounding box center [1447, 130] width 12 height 12
click at [1488, 111] on font "Regresa a esta línea" at bounding box center [1508, 111] width 74 height 9
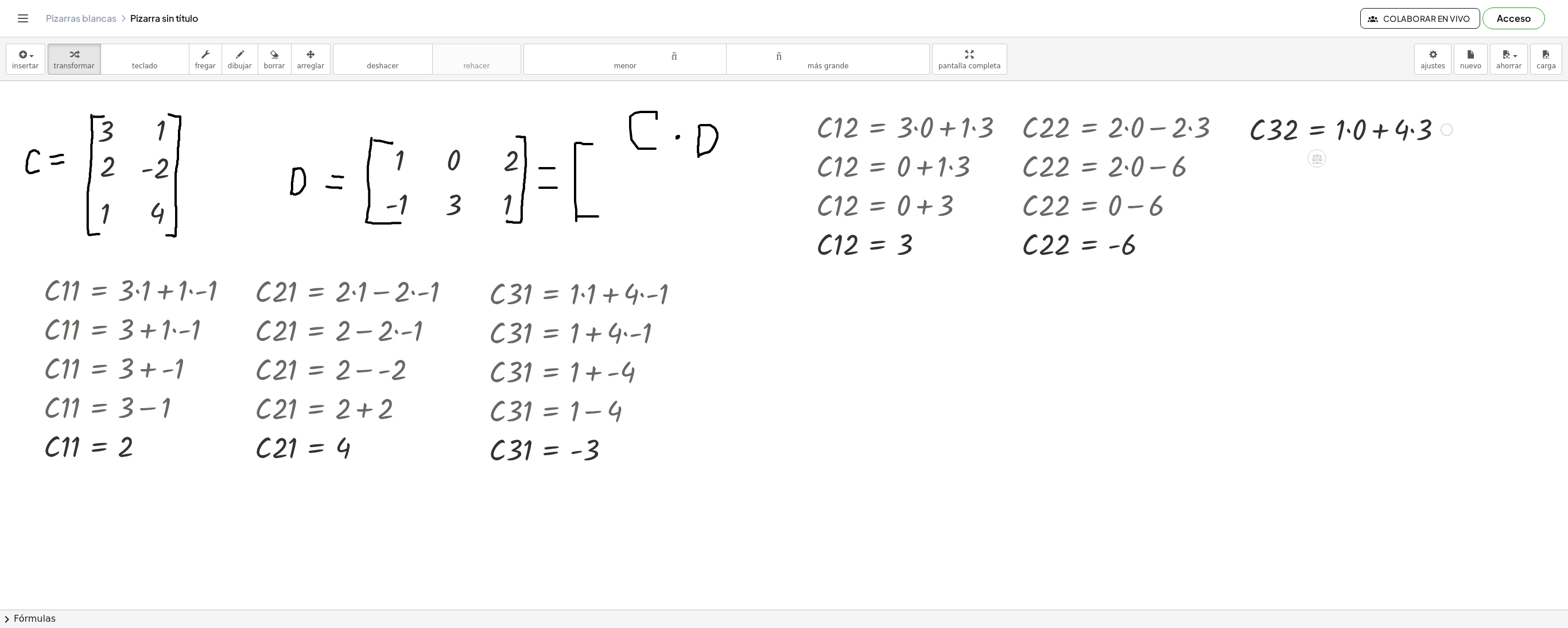
click at [1346, 125] on div at bounding box center [1351, 128] width 215 height 39
click at [1393, 126] on div at bounding box center [1342, 128] width 199 height 39
click at [1362, 135] on div at bounding box center [1335, 128] width 185 height 39
drag, startPoint x: 1375, startPoint y: 131, endPoint x: 1355, endPoint y: 351, distance: 220.9
drag, startPoint x: 1355, startPoint y: 351, endPoint x: 1400, endPoint y: 217, distance: 141.4
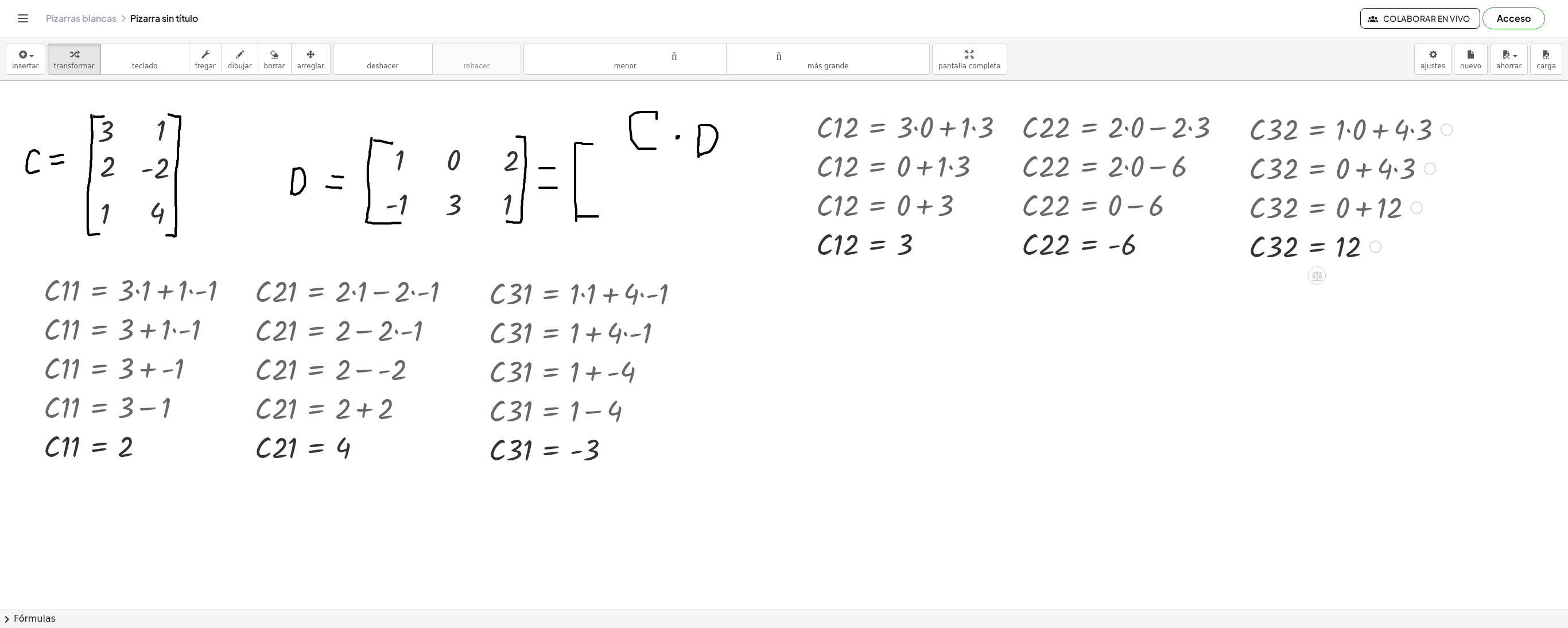
drag, startPoint x: 1369, startPoint y: 135, endPoint x: 1382, endPoint y: 291, distance: 156.5
click at [1449, 133] on div at bounding box center [1447, 130] width 12 height 12
click at [1491, 108] on li "Regresa a esta línea" at bounding box center [1530, 112] width 124 height 17
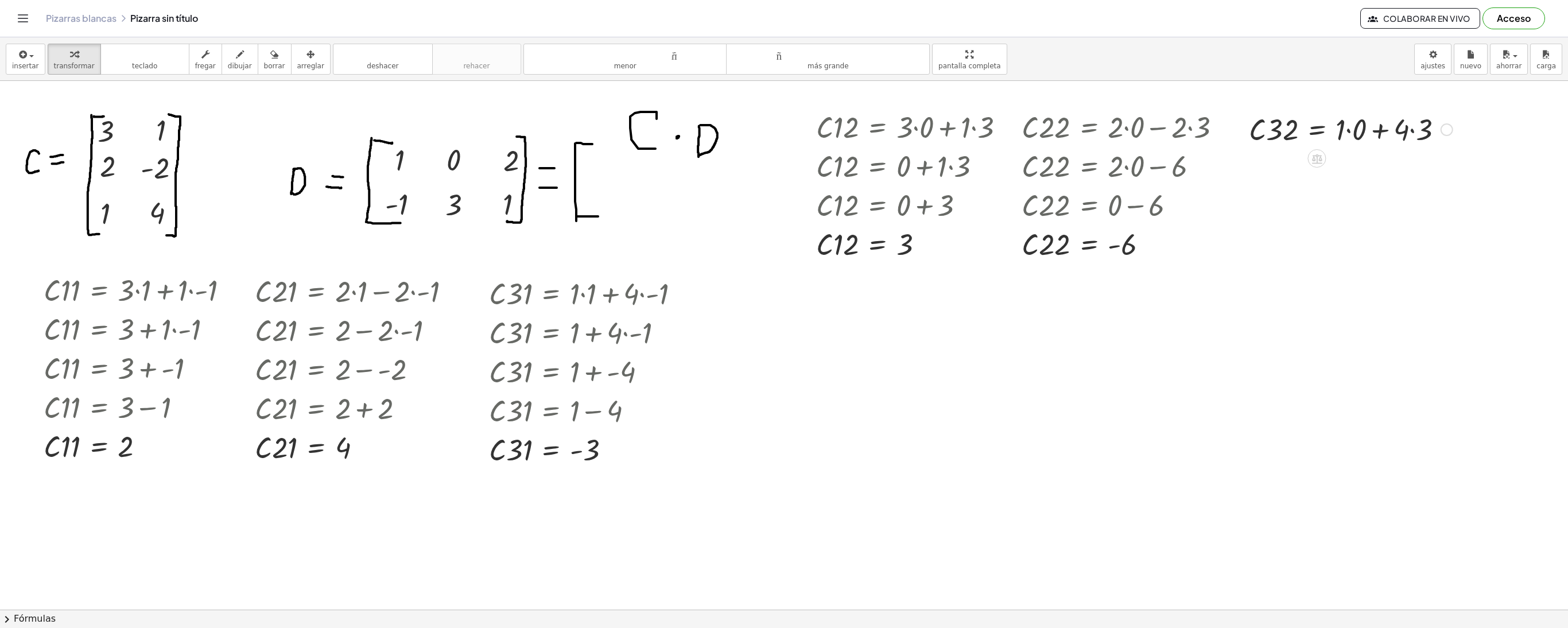
click at [1411, 133] on div at bounding box center [1351, 128] width 215 height 39
click at [1411, 133] on div at bounding box center [1344, 128] width 202 height 39
click at [1351, 130] on div at bounding box center [1344, 128] width 202 height 39
click at [1351, 130] on div at bounding box center [1335, 128] width 185 height 39
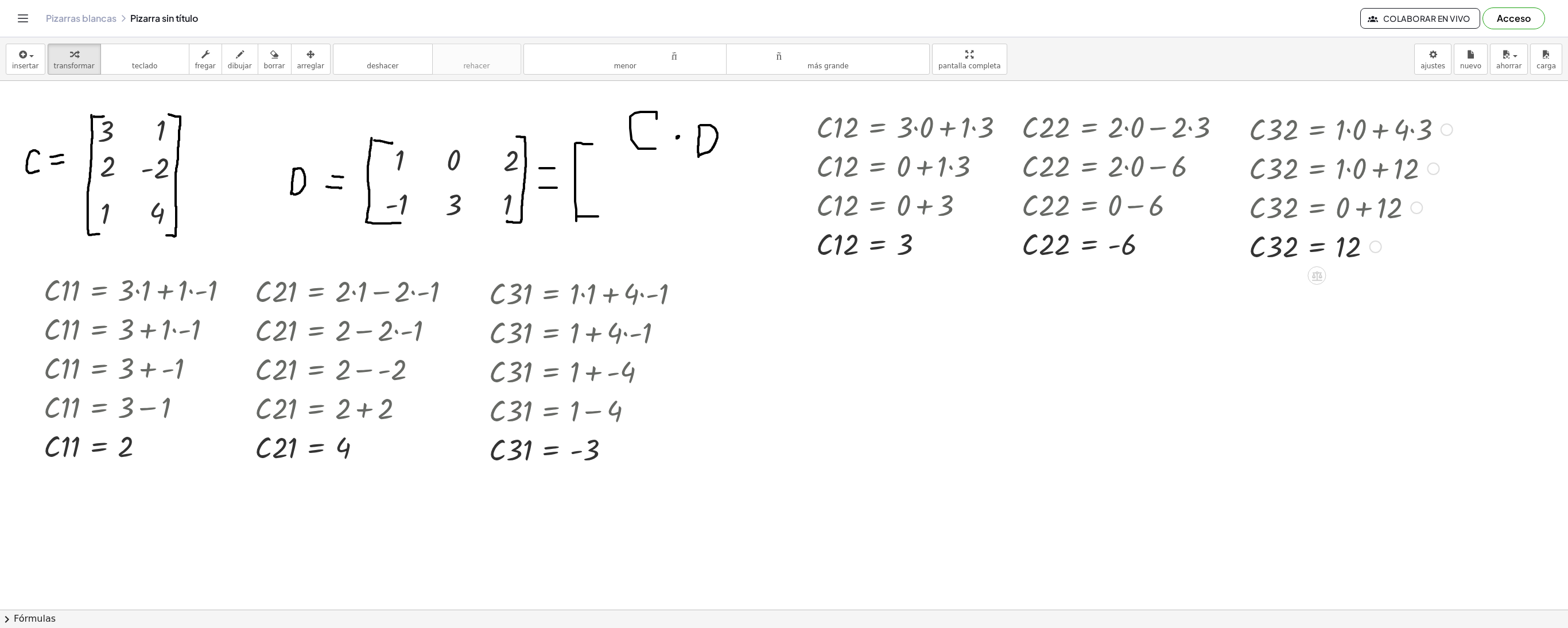
drag, startPoint x: 1373, startPoint y: 133, endPoint x: 1392, endPoint y: 326, distance: 193.9
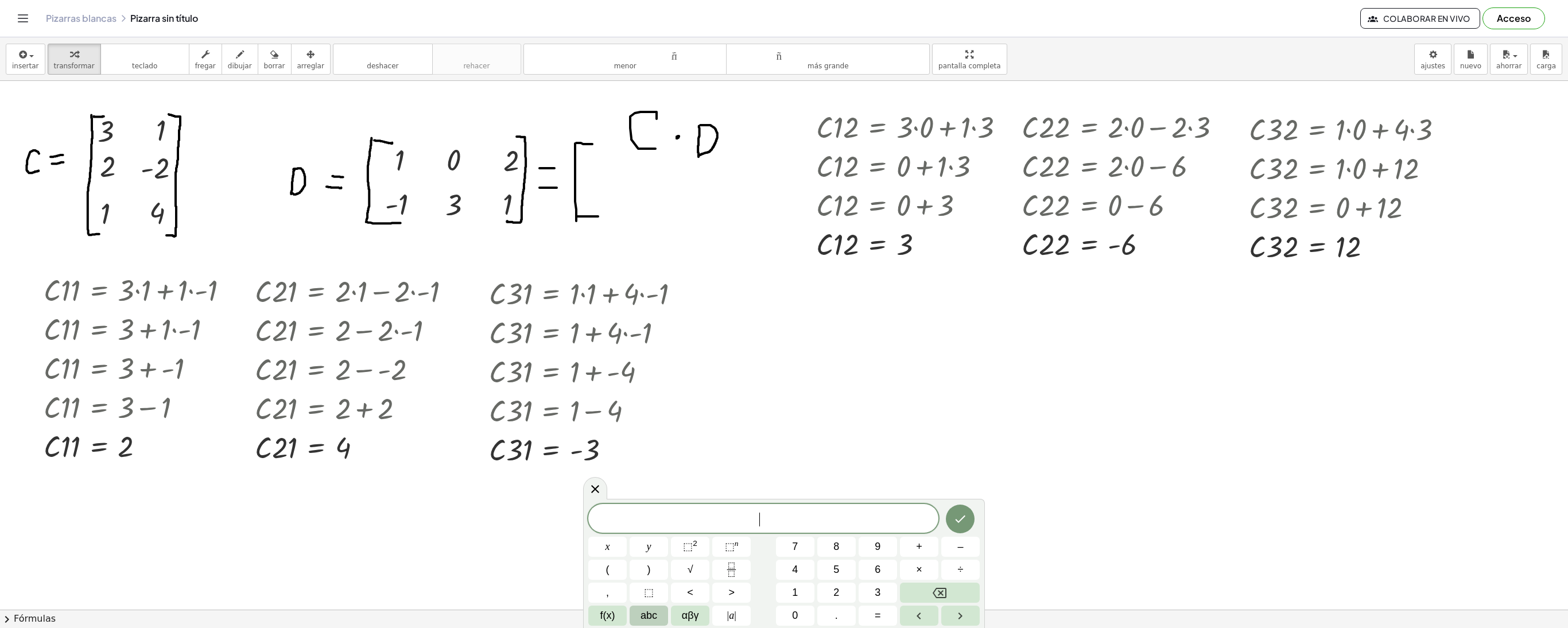
click at [659, 614] on button "abc" at bounding box center [649, 616] width 39 height 20
click at [865, 623] on span "⇧" at bounding box center [869, 616] width 9 height 15
click at [711, 612] on font "do" at bounding box center [717, 615] width 15 height 12
click at [597, 542] on button "1" at bounding box center [601, 547] width 26 height 20
click at [660, 542] on button "3" at bounding box center [673, 547] width 56 height 20
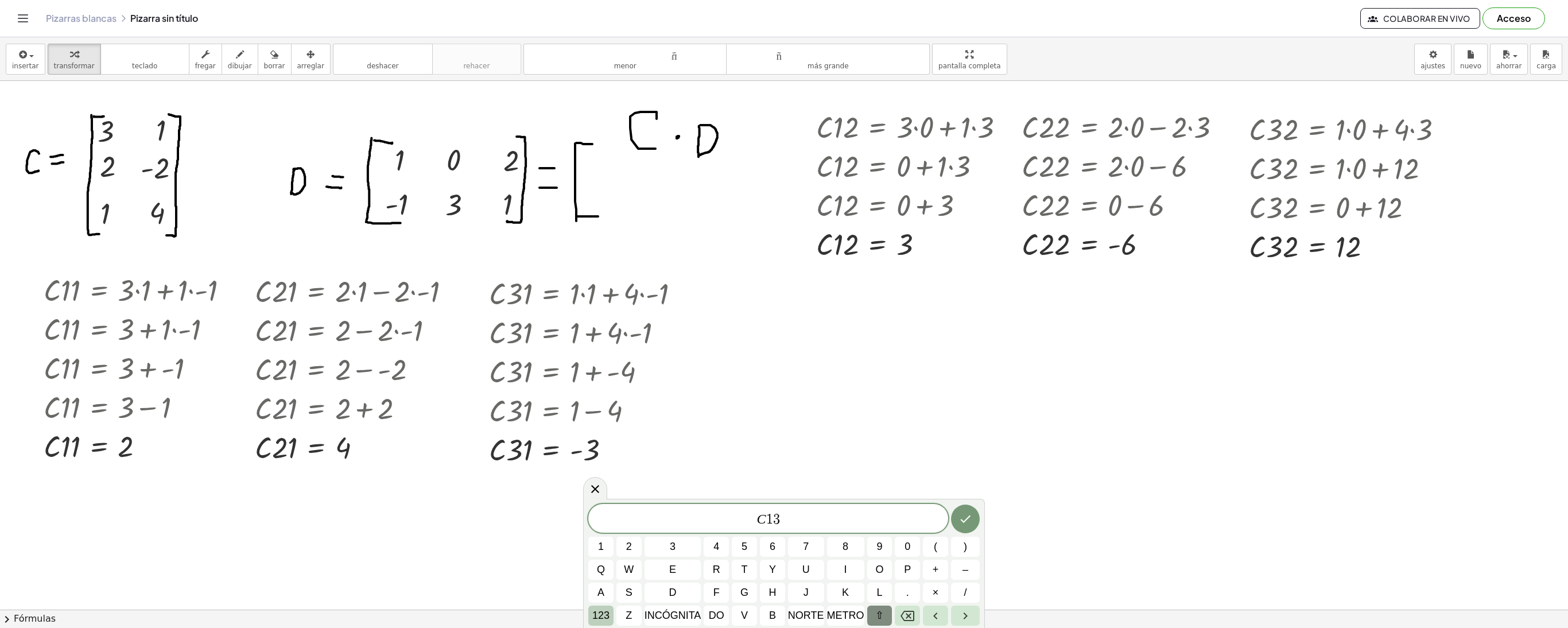
click at [604, 618] on font "123" at bounding box center [601, 615] width 17 height 12
click at [876, 623] on span "=" at bounding box center [878, 616] width 6 height 15
click at [922, 573] on button "×" at bounding box center [919, 570] width 39 height 20
click at [924, 568] on button "×" at bounding box center [919, 570] width 39 height 20
click at [963, 527] on button "Hecho" at bounding box center [960, 518] width 29 height 29
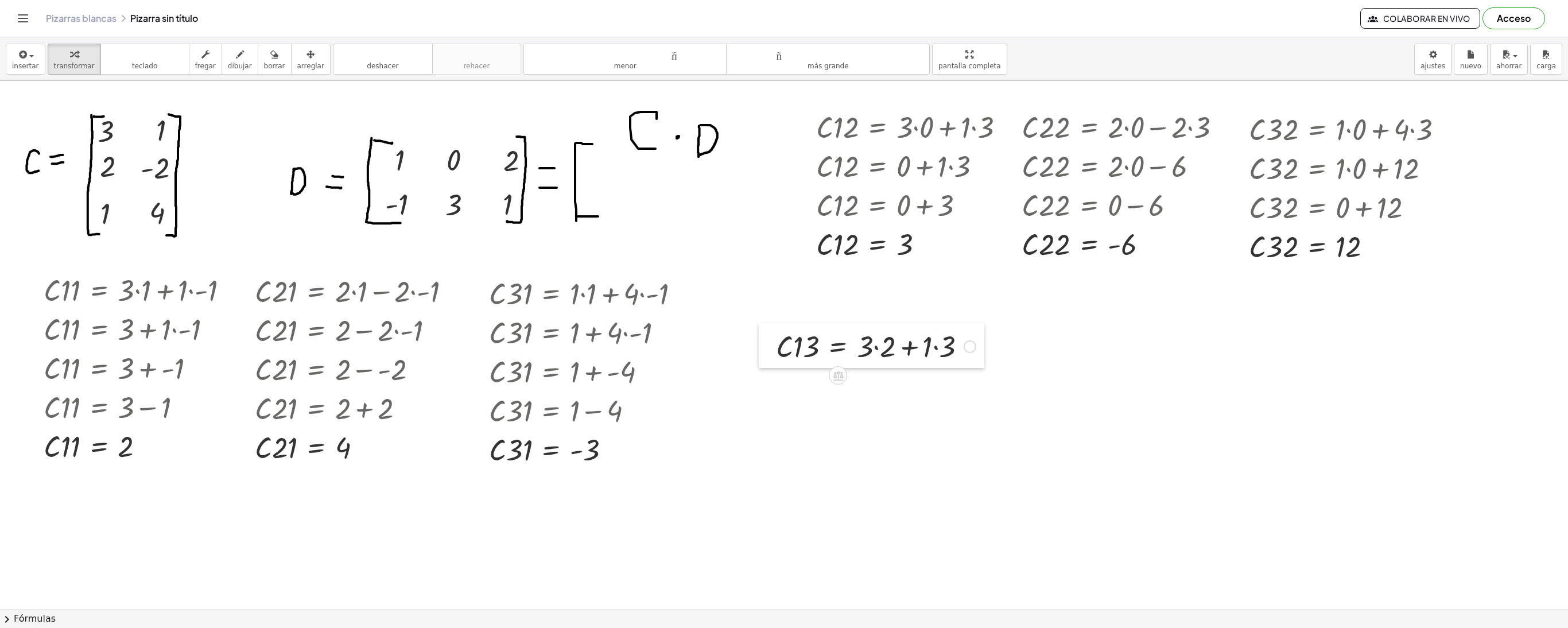
drag, startPoint x: 827, startPoint y: 450, endPoint x: 762, endPoint y: 349, distance: 120.1
click at [762, 349] on div at bounding box center [767, 346] width 17 height 45
click at [879, 355] on div at bounding box center [875, 346] width 211 height 39
click at [921, 394] on div at bounding box center [875, 384] width 211 height 39
click at [878, 393] on div at bounding box center [875, 384] width 211 height 39
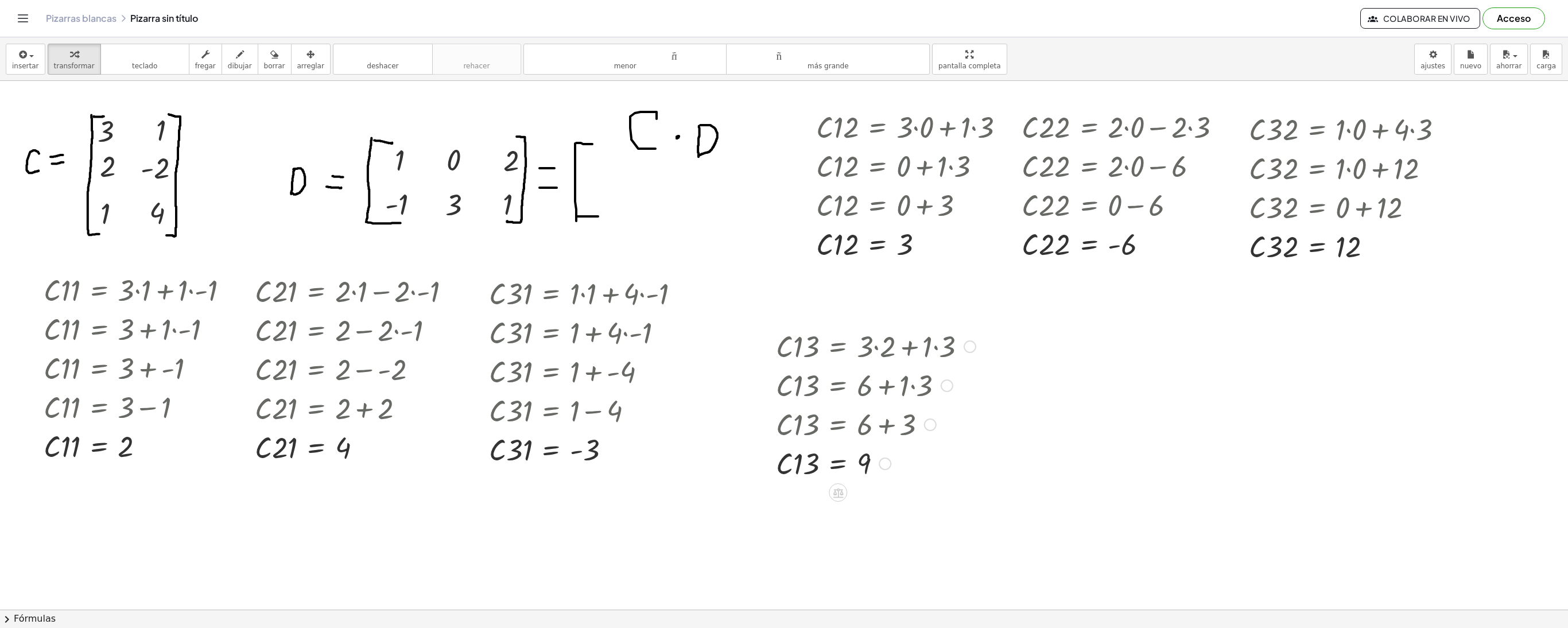
drag, startPoint x: 932, startPoint y: 391, endPoint x: 933, endPoint y: 467, distance: 76.0
click at [838, 346] on div "· C · 13 = + · 3 · 2 + · 1 · 3 · C · 13 = + 6 + · 1 · 3 · C · 13 = + 6 + 3 · C …" at bounding box center [838, 346] width 0 height 0
click at [966, 343] on div at bounding box center [970, 346] width 12 height 12
click at [1014, 332] on font "Regresa a esta línea" at bounding box center [1031, 329] width 74 height 9
click at [941, 346] on div at bounding box center [875, 346] width 211 height 39
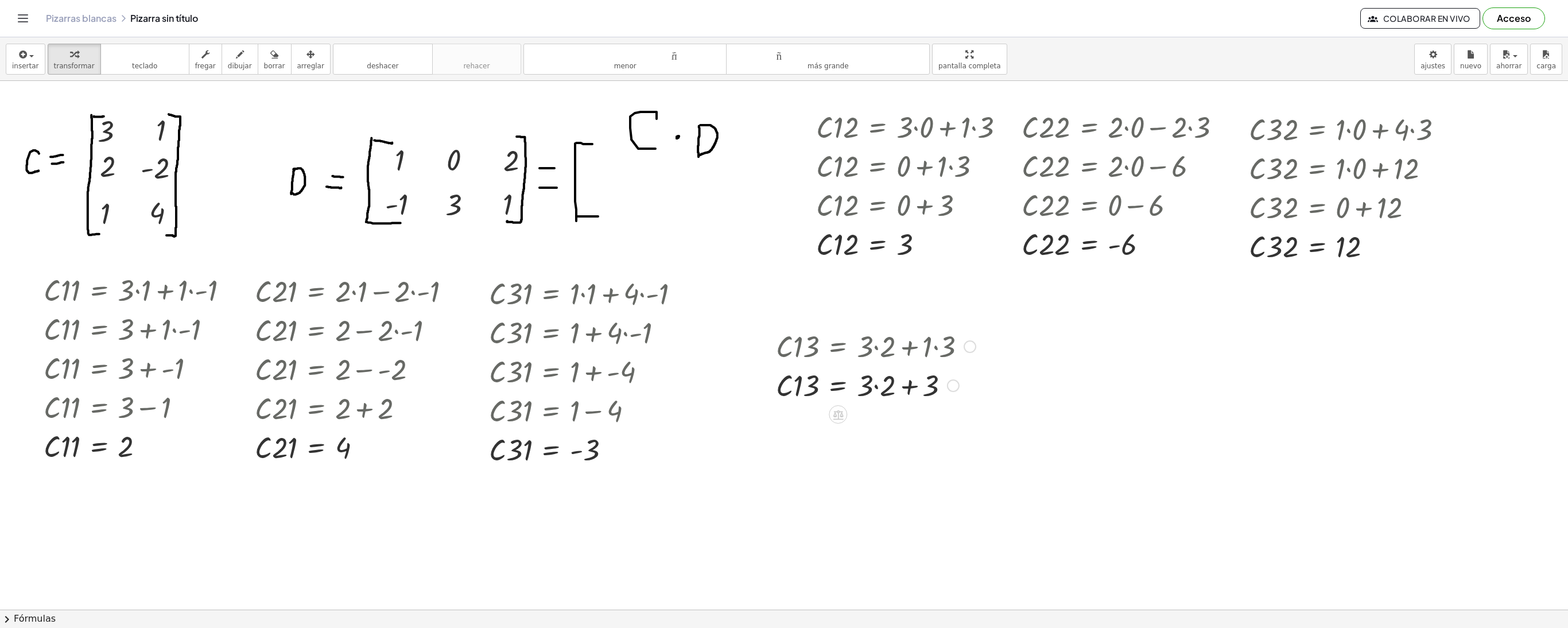
click at [876, 391] on div at bounding box center [875, 384] width 211 height 39
click at [878, 391] on div at bounding box center [875, 384] width 211 height 39
drag, startPoint x: 964, startPoint y: 348, endPoint x: 962, endPoint y: 472, distance: 124.0
click at [962, 466] on div at bounding box center [958, 463] width 12 height 12
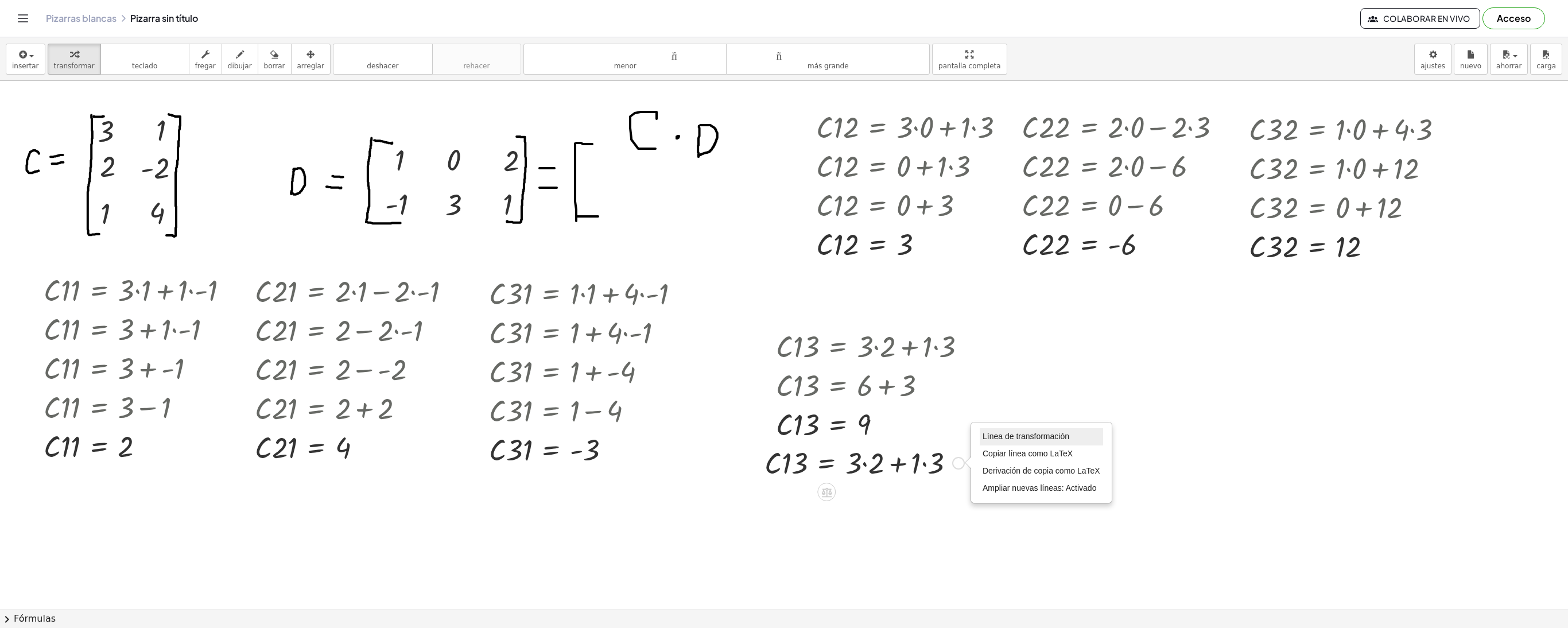
click at [994, 441] on font "Línea de transformación" at bounding box center [1026, 436] width 87 height 9
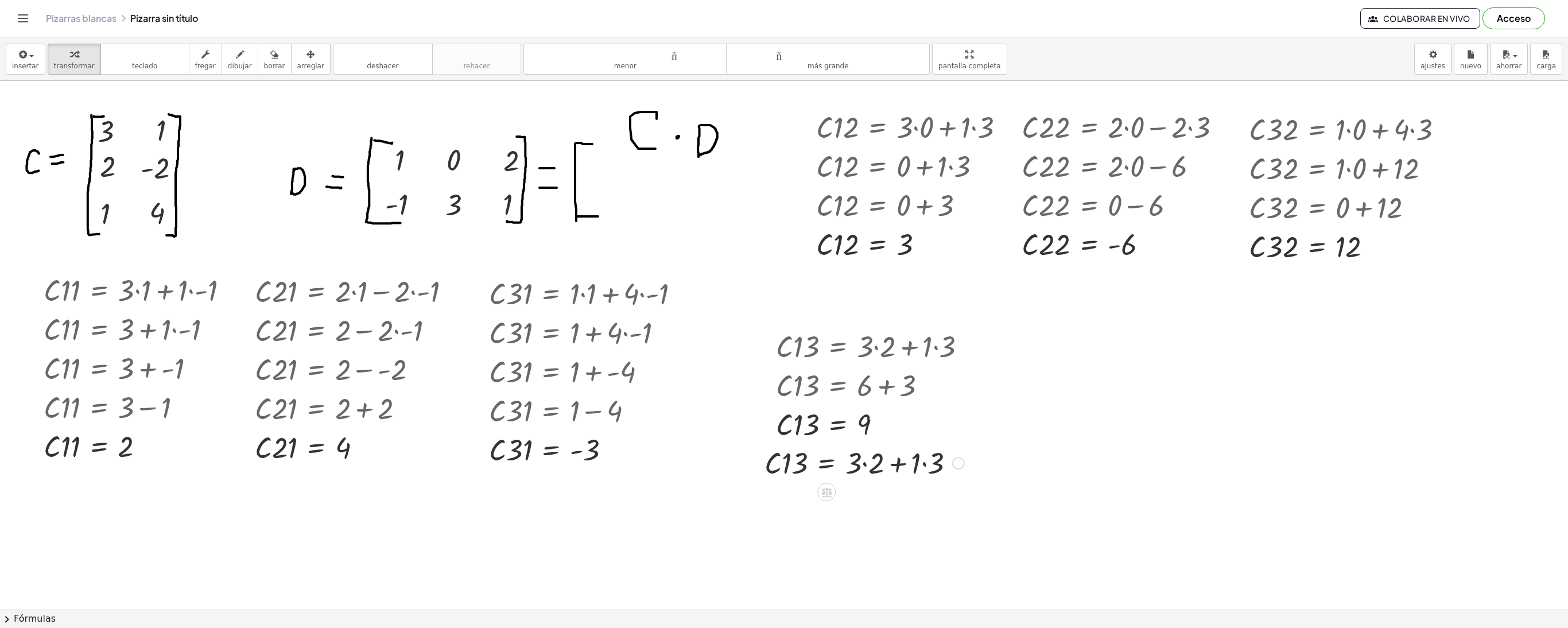
click at [955, 469] on div "Línea de transformación Copiar línea como LaTeX Derivación de copia como LaTeX …" at bounding box center [958, 463] width 12 height 12
click at [952, 410] on div at bounding box center [875, 424] width 211 height 39
click at [263, 67] on span "undo" at bounding box center [271, 66] width 17 height 8
drag, startPoint x: 884, startPoint y: 426, endPoint x: 886, endPoint y: 497, distance: 71.0
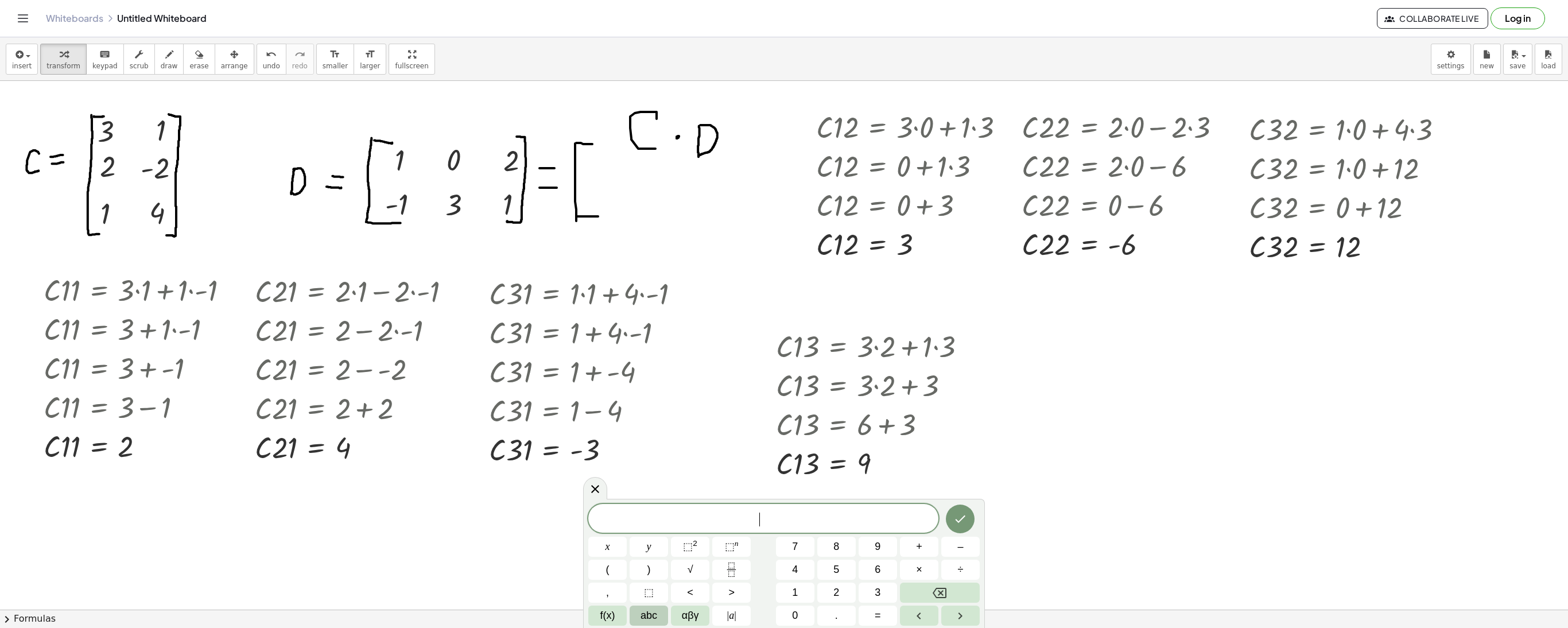
click at [663, 619] on button "abc" at bounding box center [649, 616] width 39 height 20
click at [871, 611] on button "⇧" at bounding box center [866, 616] width 30 height 20
click at [711, 609] on button "c" at bounding box center [702, 616] width 30 height 20
click at [636, 552] on span "2" at bounding box center [636, 547] width 5 height 15
click at [678, 551] on button "3" at bounding box center [669, 547] width 30 height 20
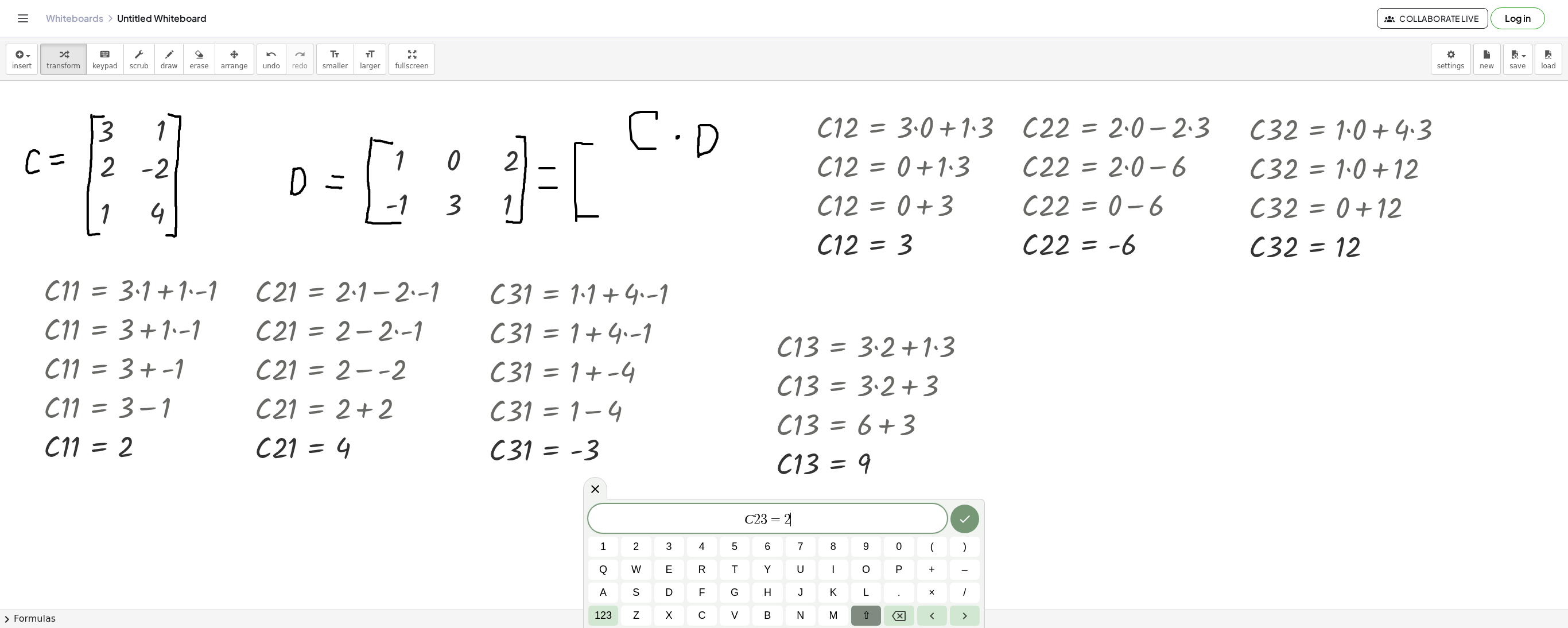
click at [808, 353] on div at bounding box center [875, 346] width 211 height 39
click at [933, 596] on span "×" at bounding box center [932, 592] width 6 height 15
click at [962, 566] on span "–" at bounding box center [964, 570] width 5 height 15
click at [936, 585] on button "×" at bounding box center [932, 592] width 30 height 20
click at [966, 524] on icon "Done" at bounding box center [965, 519] width 14 height 14
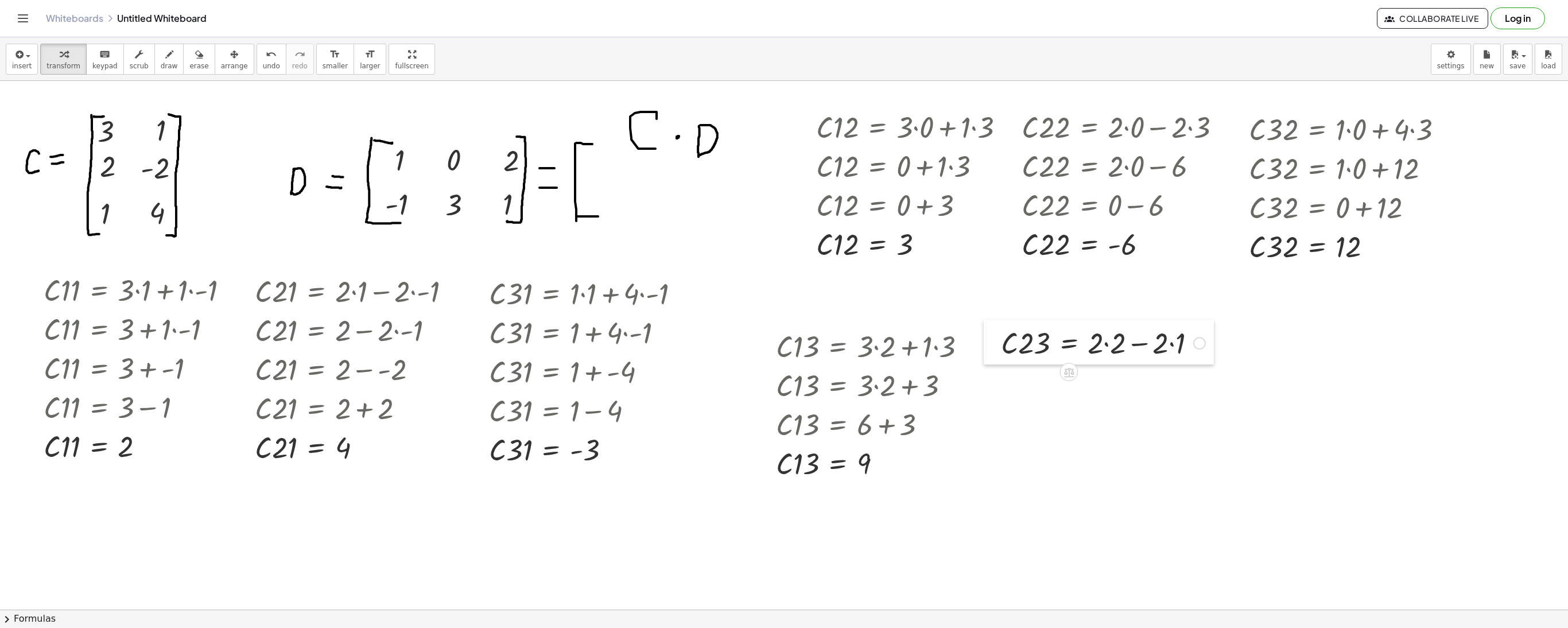
drag, startPoint x: 1085, startPoint y: 449, endPoint x: 990, endPoint y: 342, distance: 143.1
click at [990, 342] on div at bounding box center [992, 342] width 17 height 45
click at [1111, 346] on div at bounding box center [1103, 342] width 216 height 39
click at [1144, 343] on div at bounding box center [1092, 342] width 193 height 39
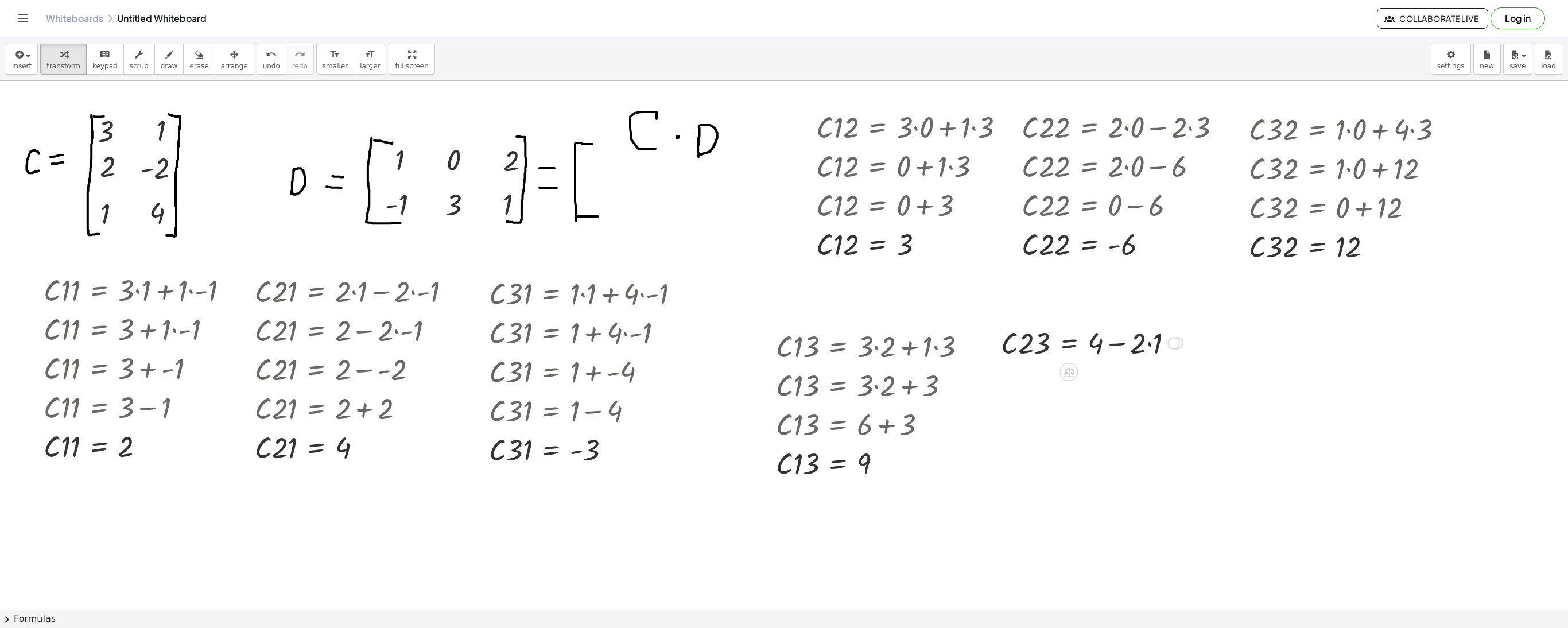
click at [1151, 346] on div at bounding box center [1092, 342] width 193 height 39
click at [1123, 346] on div at bounding box center [1083, 342] width 177 height 39
drag, startPoint x: 1113, startPoint y: 346, endPoint x: 1144, endPoint y: 432, distance: 91.4
click at [263, 67] on span "undo" at bounding box center [271, 66] width 17 height 8
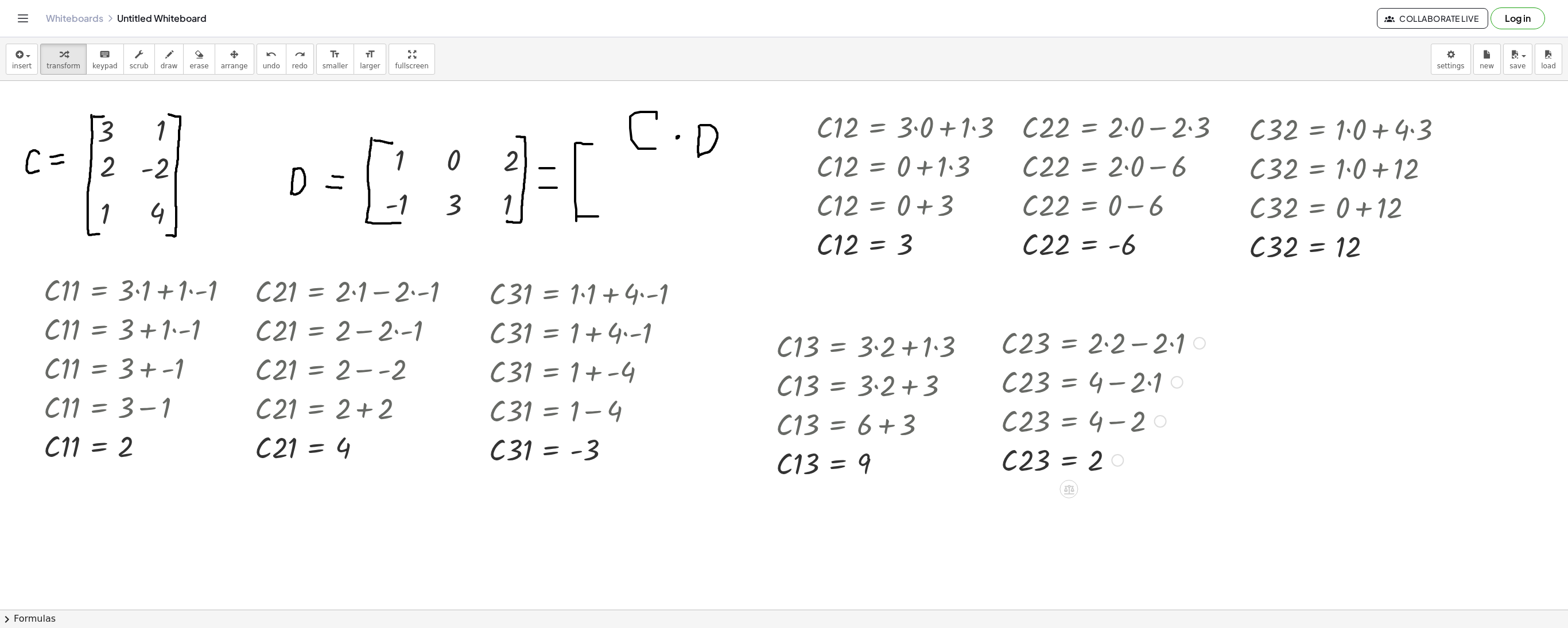
drag, startPoint x: 1116, startPoint y: 344, endPoint x: 1123, endPoint y: 512, distance: 168.1
click at [1194, 346] on div at bounding box center [1199, 343] width 12 height 12
click at [1236, 332] on li "Go back to this line" at bounding box center [1270, 326] width 97 height 17
click at [1173, 342] on div at bounding box center [1103, 342] width 216 height 39
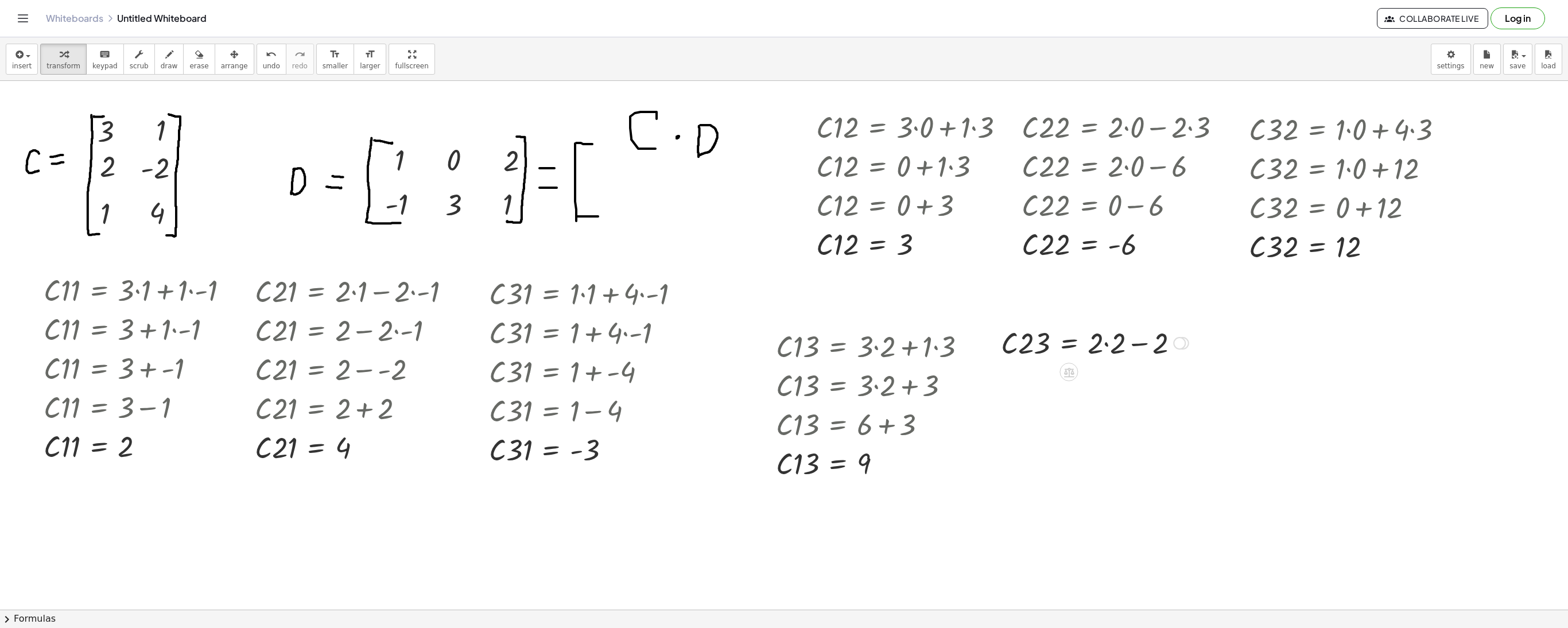
click at [1104, 344] on div at bounding box center [1095, 342] width 199 height 39
click at [1115, 349] on div at bounding box center [1083, 342] width 177 height 39
drag, startPoint x: 1115, startPoint y: 349, endPoint x: 1102, endPoint y: 507, distance: 158.5
click at [1195, 339] on div at bounding box center [1199, 343] width 12 height 12
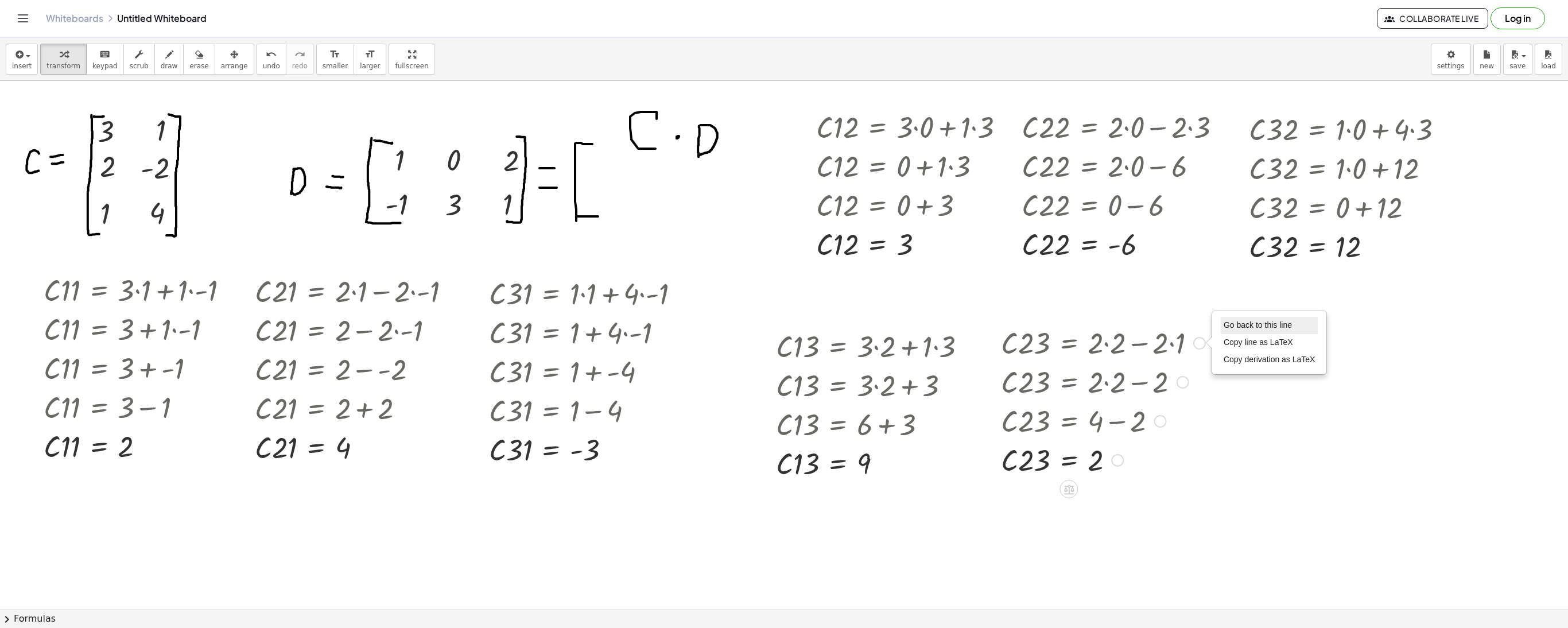
click at [1242, 327] on span "Go back to this line" at bounding box center [1258, 325] width 68 height 9
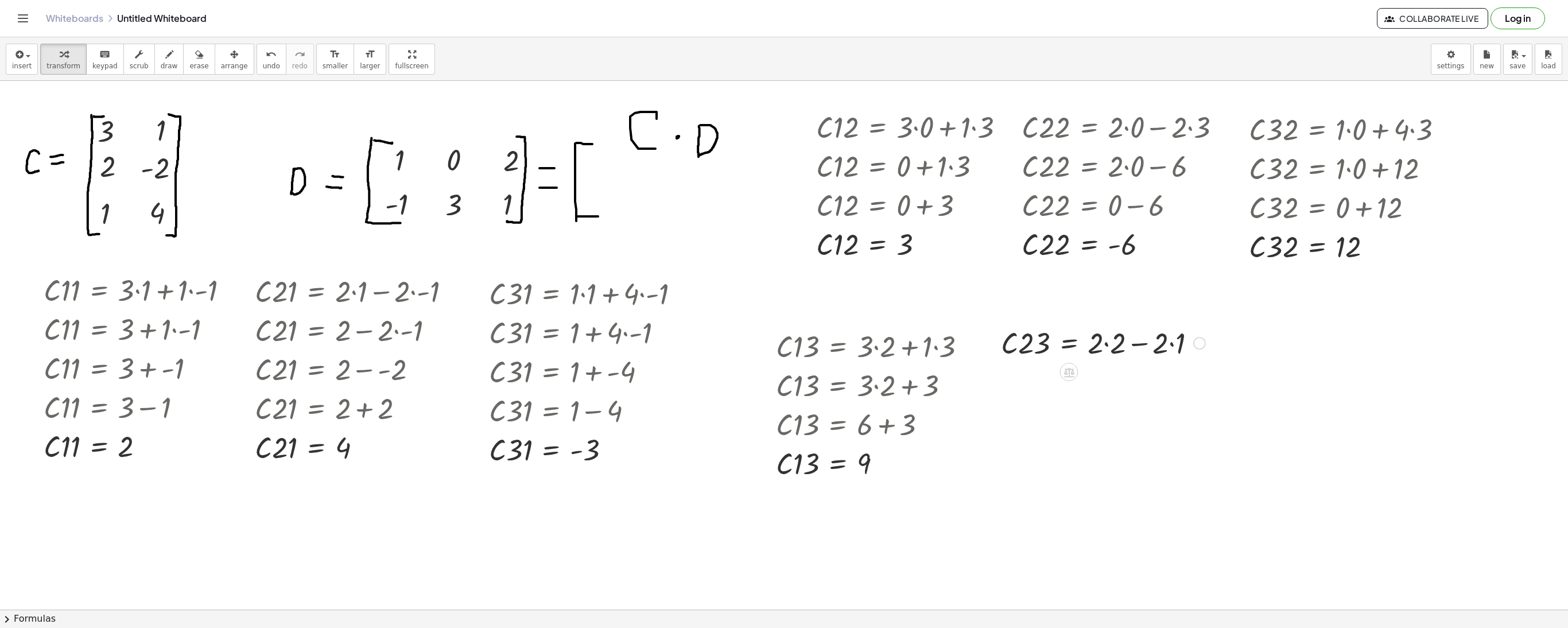
click at [1110, 355] on div at bounding box center [1103, 342] width 216 height 39
click at [1144, 348] on div at bounding box center [1092, 342] width 193 height 39
click at [1148, 346] on div at bounding box center [1092, 342] width 193 height 39
click at [1115, 344] on div at bounding box center [1083, 342] width 177 height 39
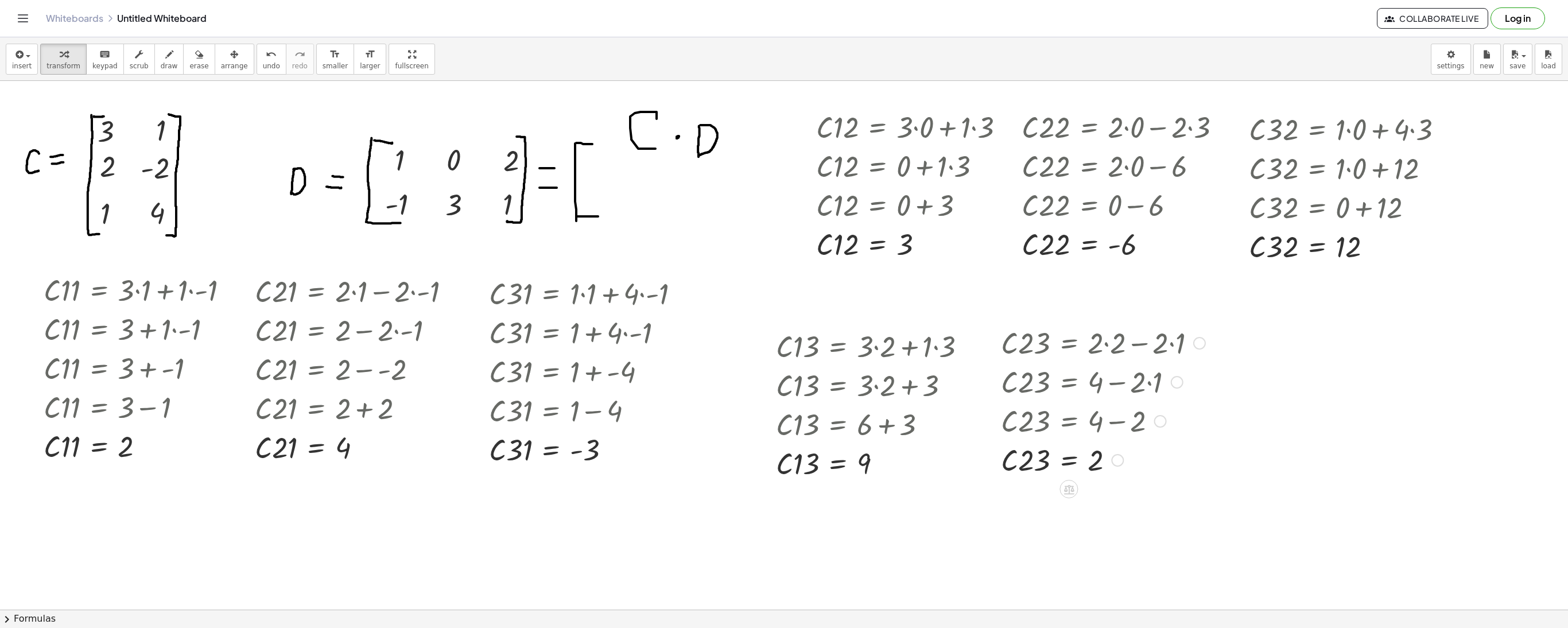
drag, startPoint x: 1115, startPoint y: 344, endPoint x: 1116, endPoint y: 489, distance: 145.0
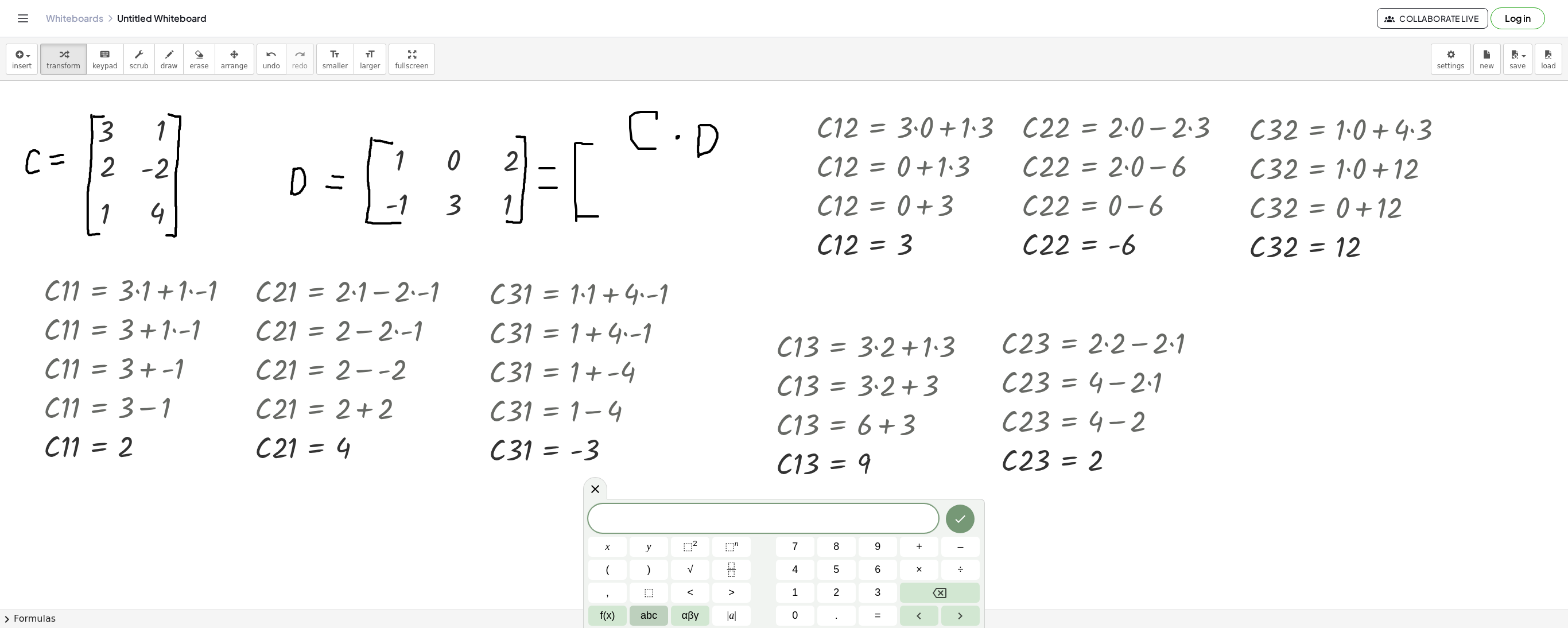
click at [649, 616] on span "abc" at bounding box center [649, 616] width 17 height 15
click at [869, 609] on span "⇧" at bounding box center [866, 616] width 9 height 15
click at [694, 616] on button "c" at bounding box center [702, 616] width 30 height 20
click at [973, 349] on div at bounding box center [970, 346] width 12 height 12
click at [1016, 323] on li "Go back to this line" at bounding box center [1040, 329] width 97 height 17
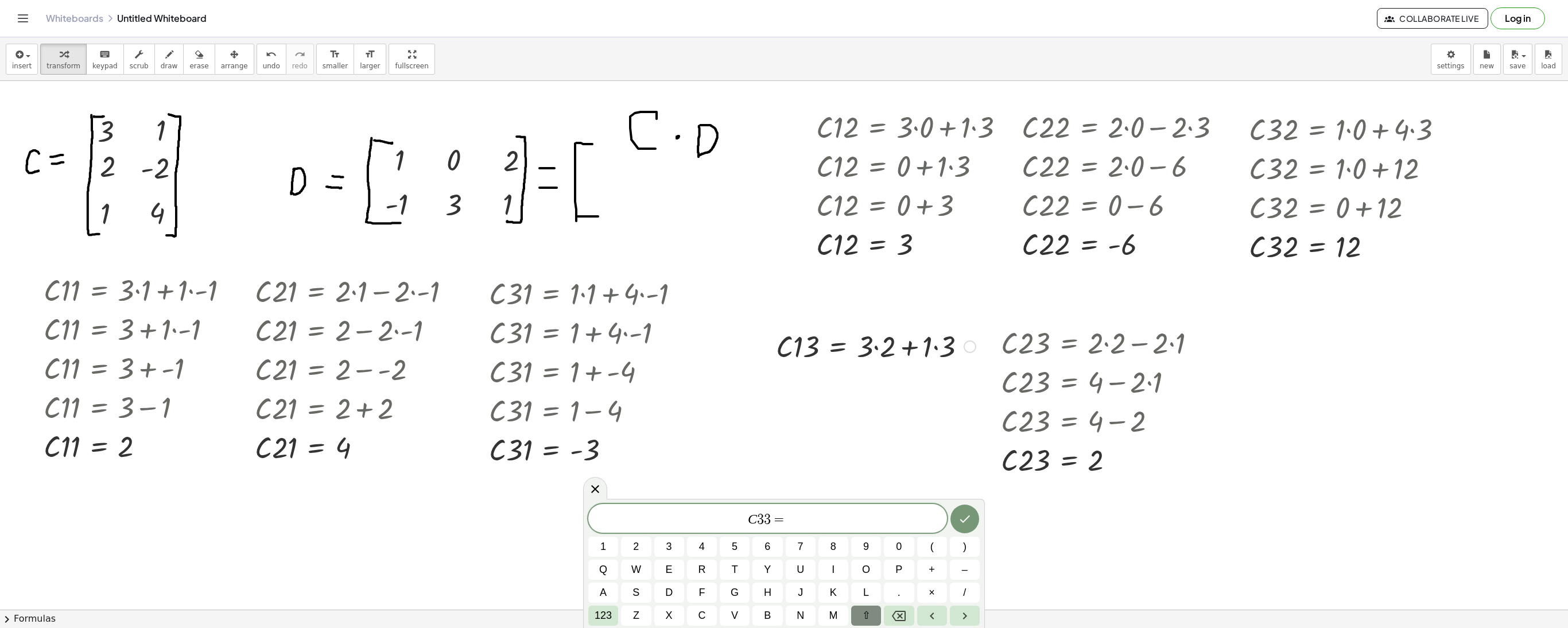
click at [972, 351] on div "Go back to this line Copy line as LaTeX Copy derivation as LaTeX" at bounding box center [970, 346] width 12 height 12
click at [1007, 309] on span "Fix a mistake" at bounding box center [1017, 311] width 47 height 9
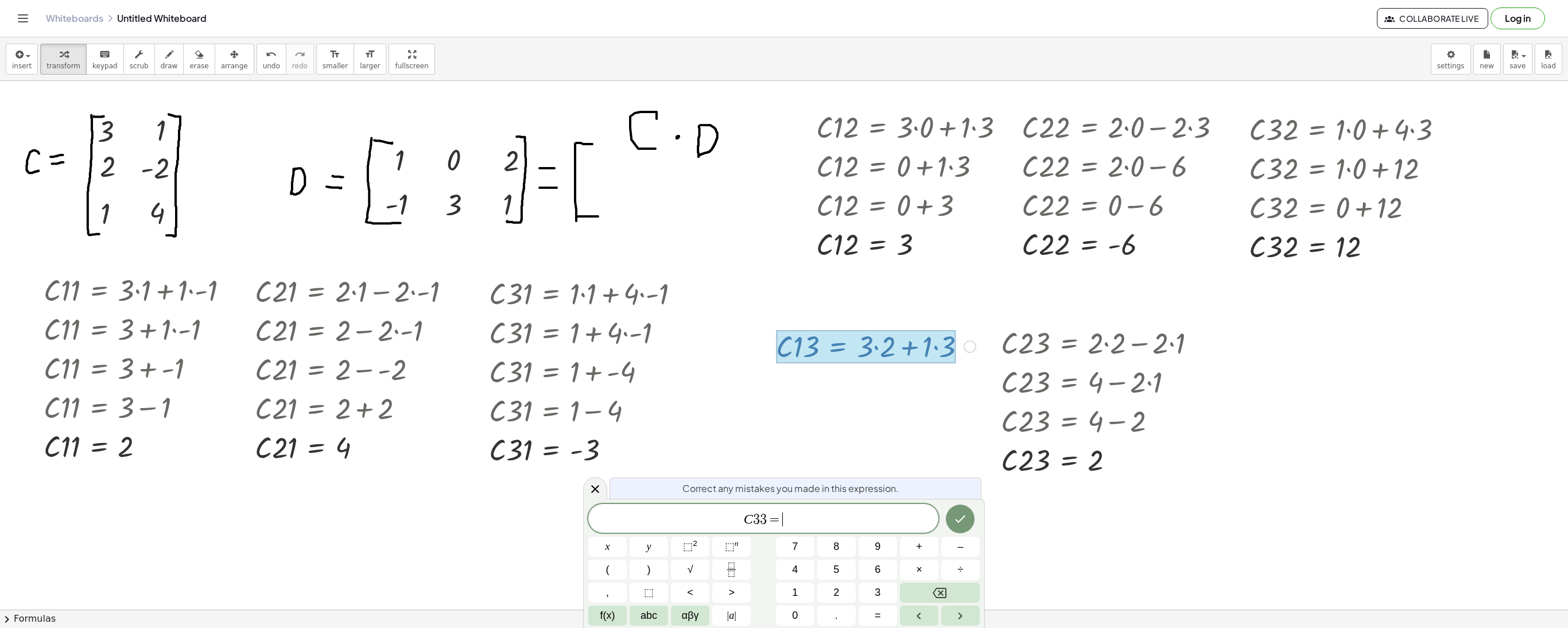
click at [969, 353] on div "Fix a mistake Transform line Copy line as LaTeX Copy derivation as LaTeX Expand…" at bounding box center [970, 346] width 12 height 12
click at [1010, 315] on span "Fix a mistake" at bounding box center [1017, 311] width 47 height 9
click at [957, 516] on icon "Done" at bounding box center [960, 519] width 14 height 14
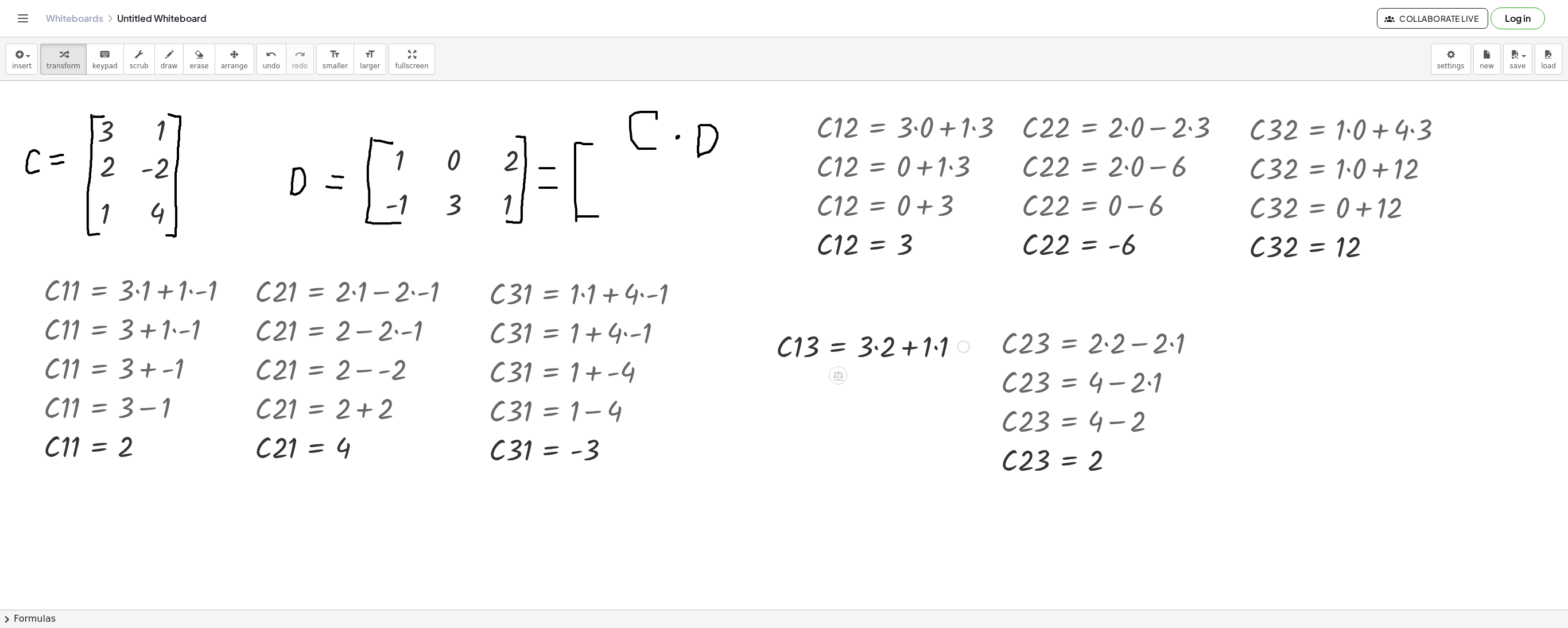
click at [879, 355] on div at bounding box center [872, 346] width 205 height 39
click at [908, 391] on div at bounding box center [872, 384] width 205 height 39
click at [888, 429] on div at bounding box center [872, 424] width 205 height 39
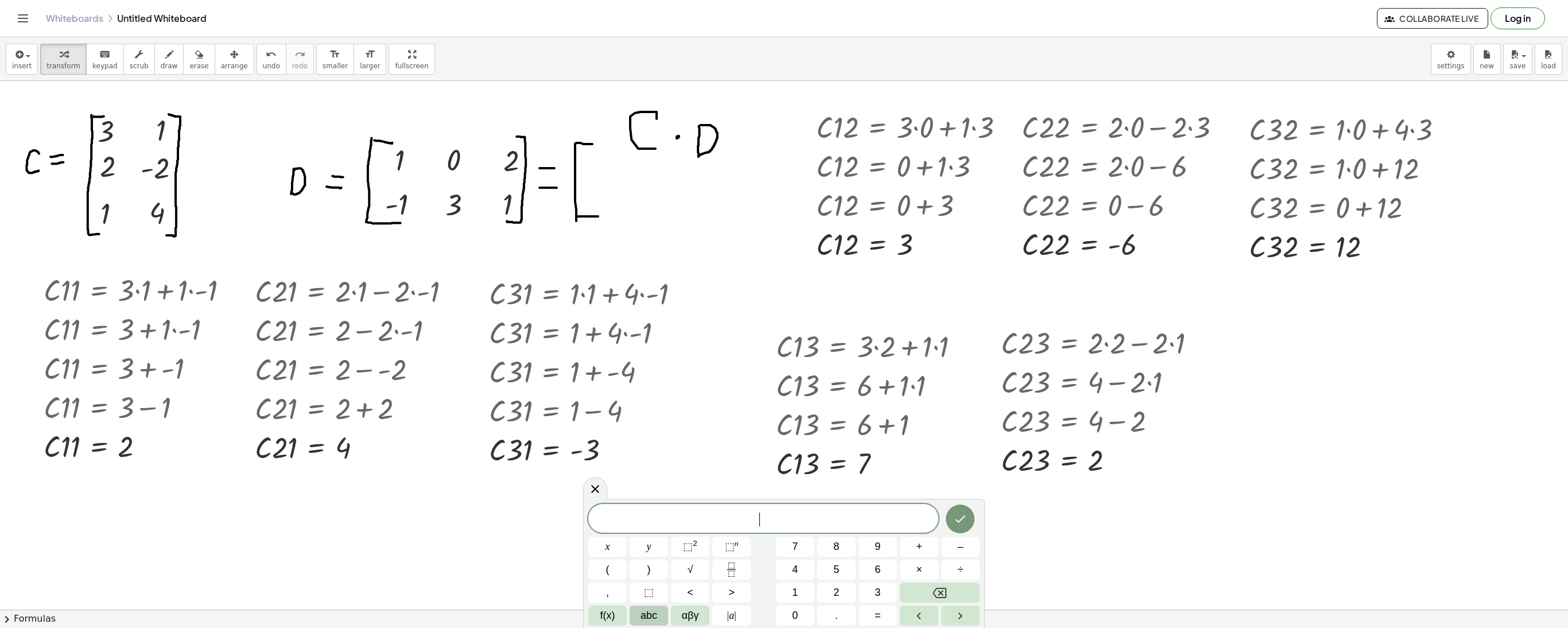
click at [649, 614] on span "abc" at bounding box center [649, 616] width 17 height 15
click at [877, 616] on button "⇧" at bounding box center [866, 616] width 30 height 20
click at [709, 614] on button "c" at bounding box center [702, 616] width 30 height 20
click at [921, 596] on button "×" at bounding box center [932, 592] width 30 height 20
click at [930, 589] on span "×" at bounding box center [932, 592] width 6 height 15
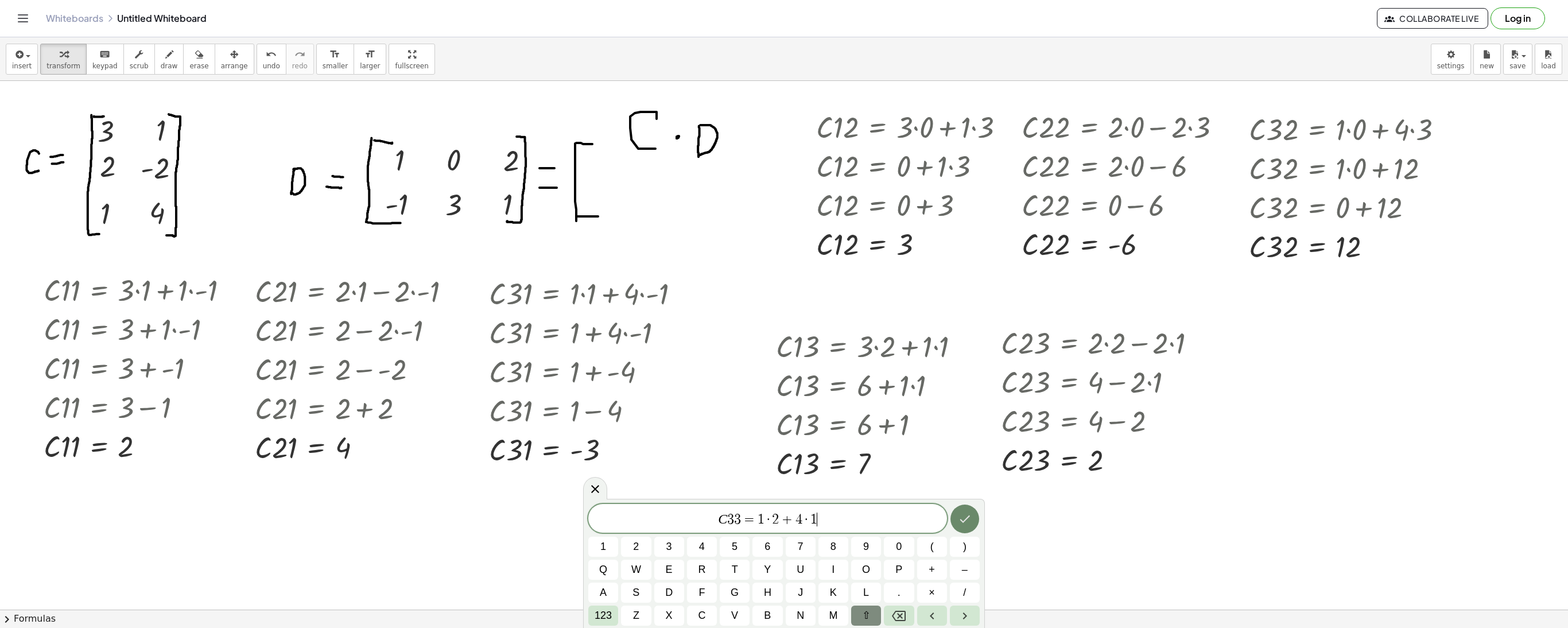
click at [963, 510] on button "Done" at bounding box center [964, 518] width 29 height 29
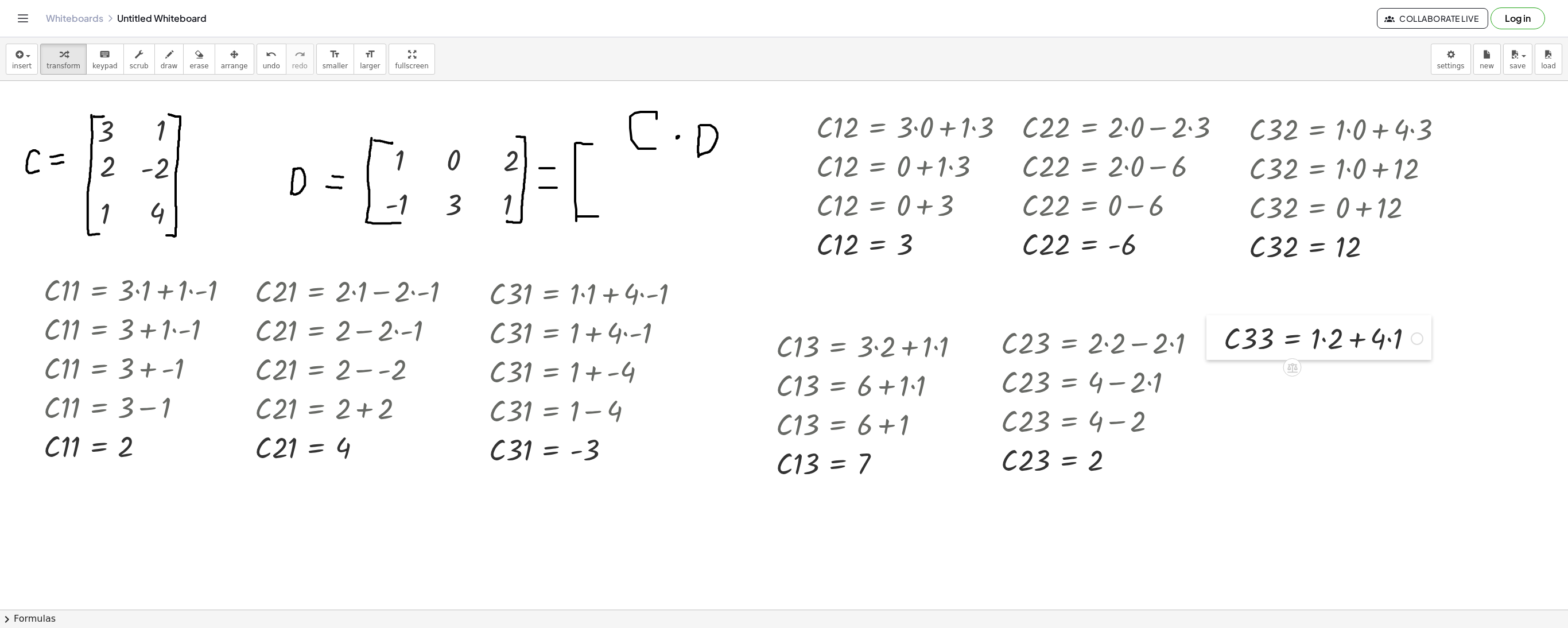
drag, startPoint x: 915, startPoint y: 592, endPoint x: 1208, endPoint y: 329, distance: 393.7
click at [1208, 329] on div at bounding box center [1215, 338] width 17 height 45
click at [1327, 343] on div at bounding box center [1323, 337] width 210 height 39
click at [1374, 343] on div at bounding box center [1314, 337] width 194 height 39
click at [1338, 346] on div at bounding box center [1306, 337] width 177 height 39
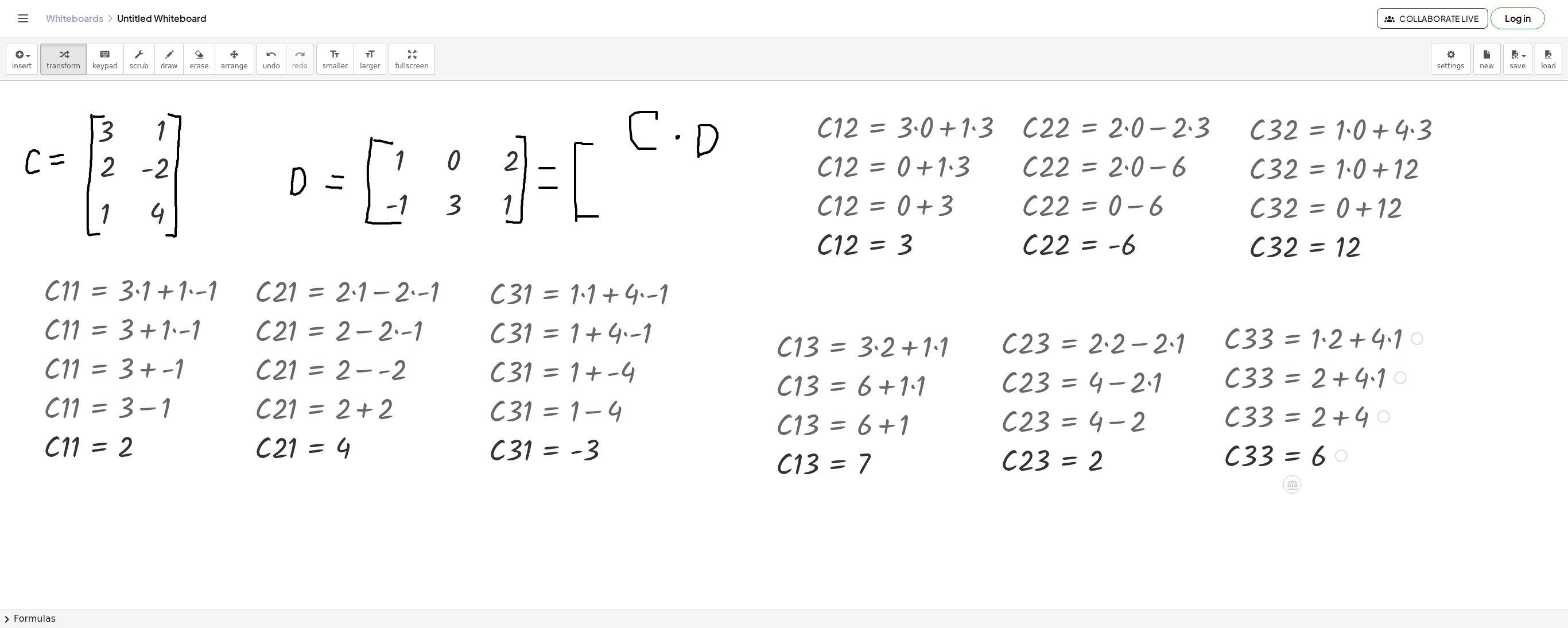
drag, startPoint x: 1335, startPoint y: 337, endPoint x: 1360, endPoint y: 489, distance: 154.0
click at [1416, 340] on div at bounding box center [1417, 339] width 12 height 12
click at [1453, 319] on span "Go back to this line" at bounding box center [1475, 320] width 68 height 9
click at [1388, 346] on div at bounding box center [1323, 337] width 210 height 39
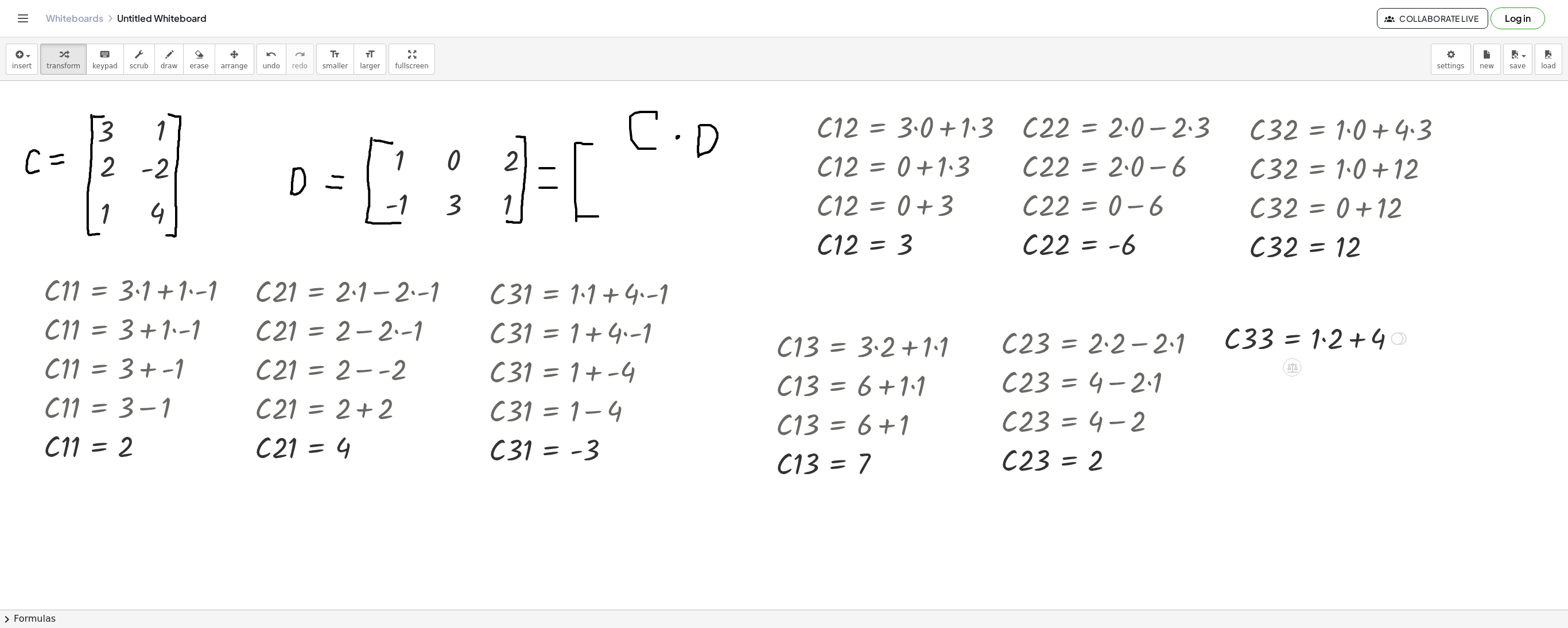
click at [1327, 343] on div at bounding box center [1314, 337] width 194 height 39
click at [1358, 335] on div at bounding box center [1306, 337] width 177 height 39
drag, startPoint x: 1333, startPoint y: 343, endPoint x: 1352, endPoint y: 483, distance: 141.3
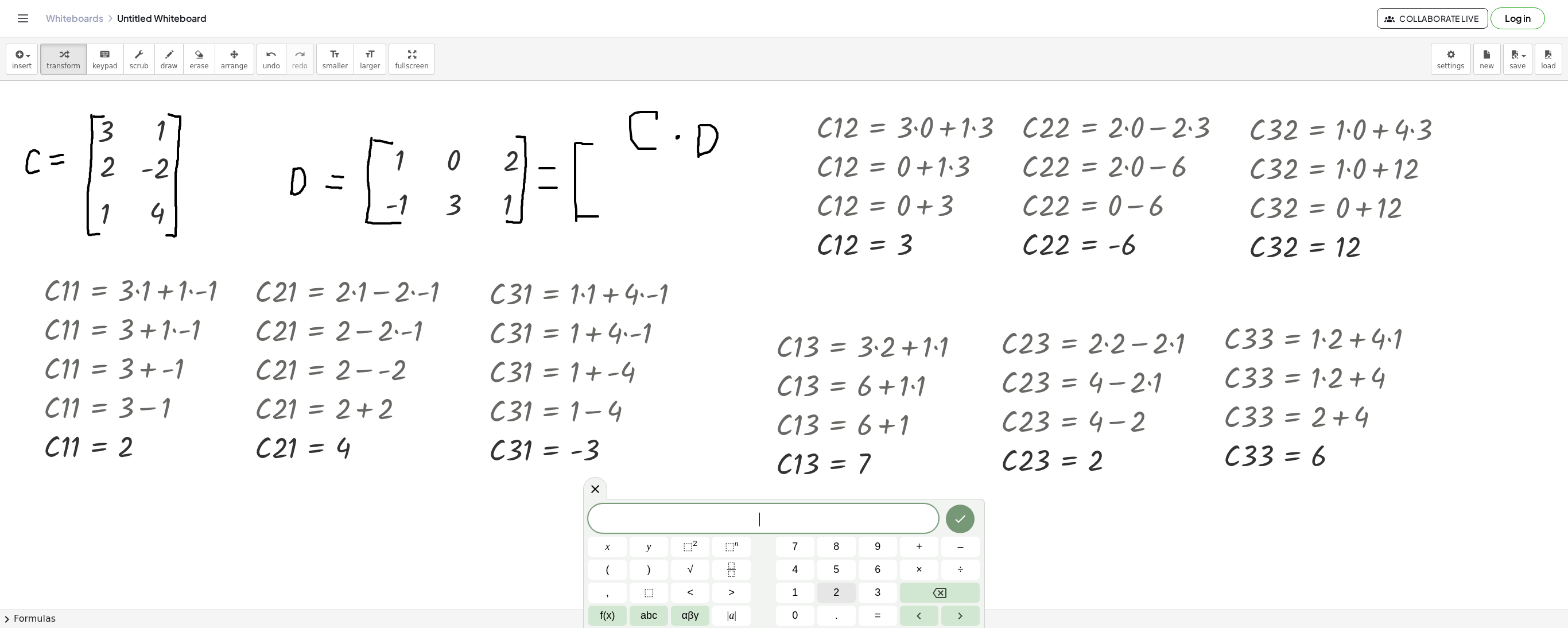
click at [829, 587] on button "2" at bounding box center [837, 592] width 39 height 20
click at [697, 448] on div "· C · 31 = + · 1 · 1 + · 4 · - 1 · C · 31 = + 1 + · 4 · - 1 · C · 31 = + 1 + - …" at bounding box center [585, 371] width 226 height 201
click at [595, 483] on icon at bounding box center [595, 489] width 14 height 14
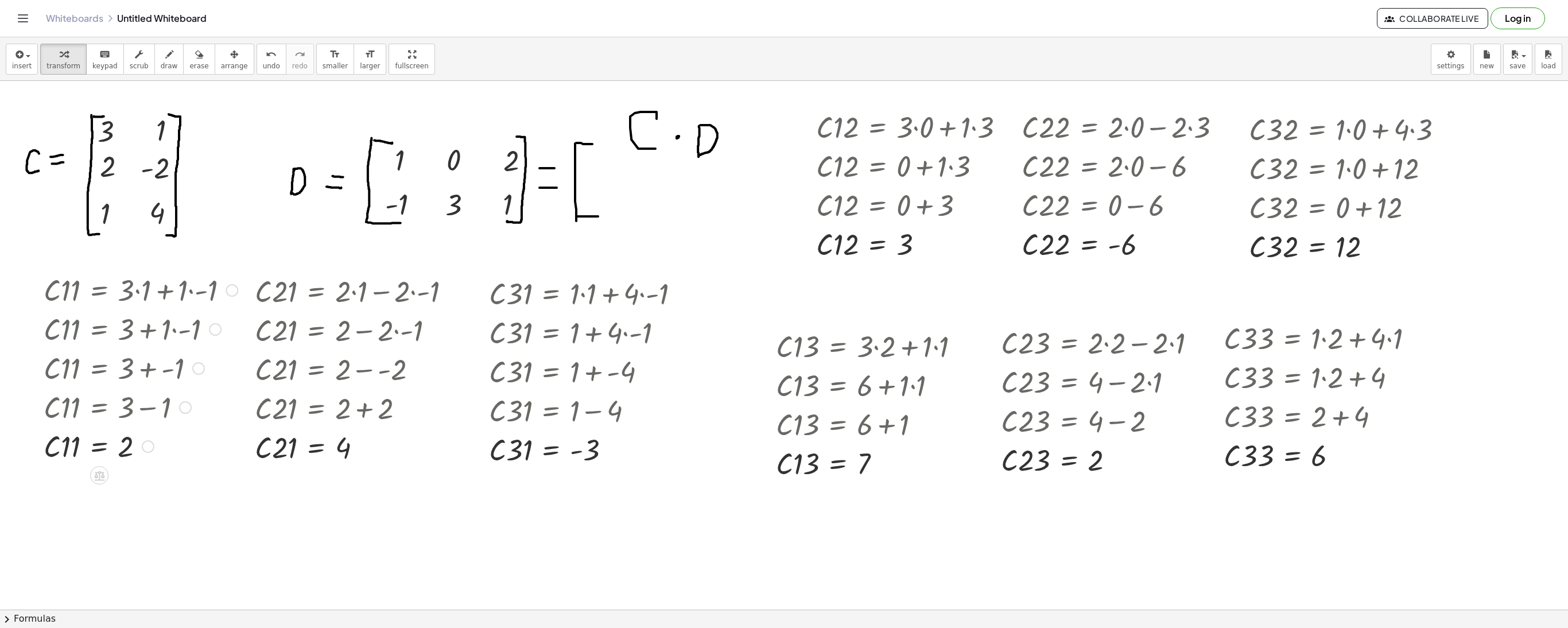
drag, startPoint x: 150, startPoint y: 445, endPoint x: 192, endPoint y: 481, distance: 55.3
drag, startPoint x: 146, startPoint y: 443, endPoint x: 604, endPoint y: 152, distance: 542.6
drag, startPoint x: 482, startPoint y: 144, endPoint x: 598, endPoint y: 178, distance: 120.9
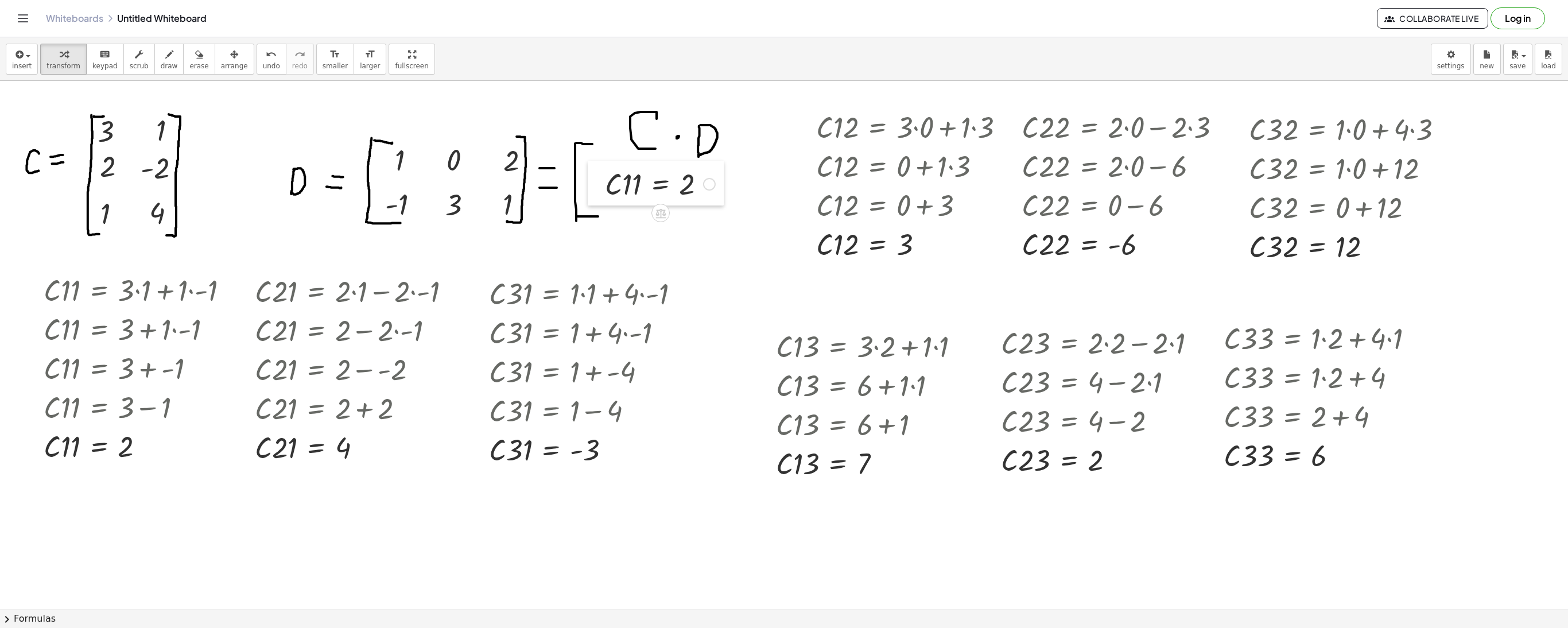
click at [598, 178] on div at bounding box center [596, 183] width 17 height 45
click at [266, 59] on icon "undo" at bounding box center [271, 55] width 11 height 14
drag, startPoint x: 152, startPoint y: 448, endPoint x: 193, endPoint y: 504, distance: 69.4
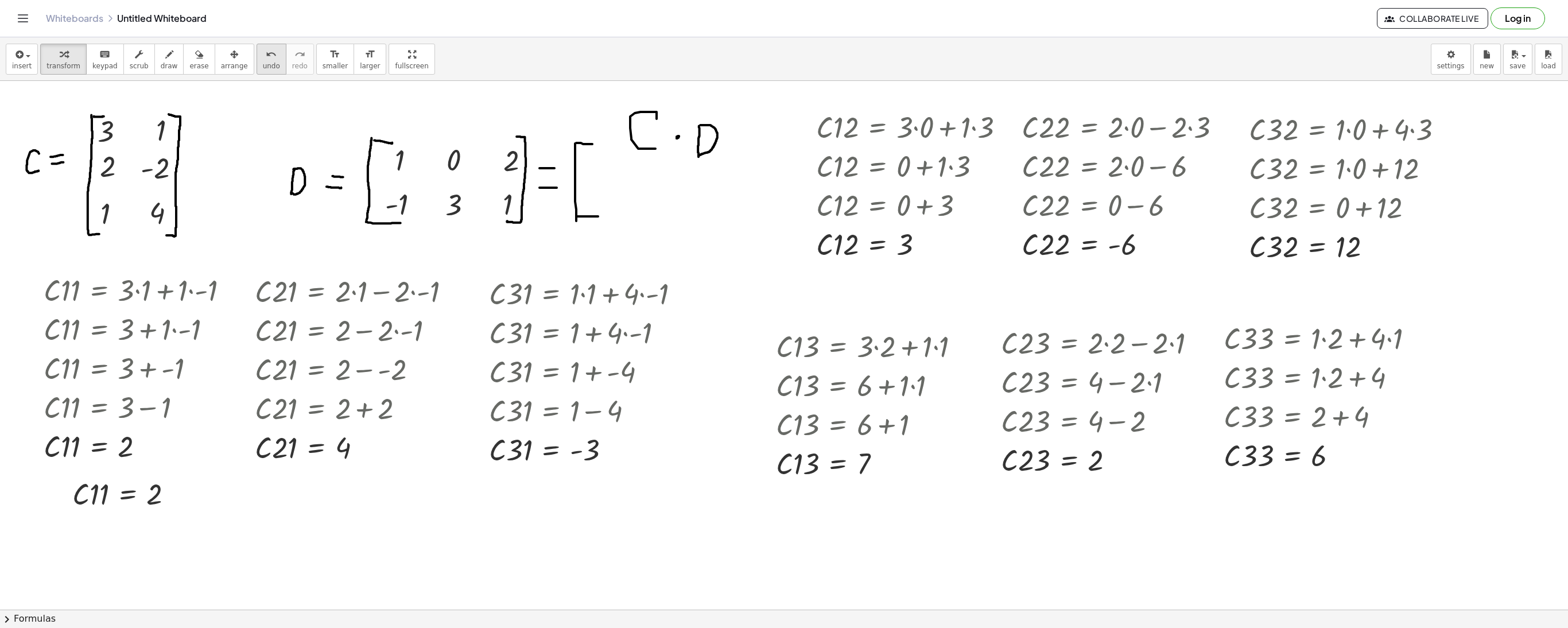
click at [263, 64] on span "undo" at bounding box center [271, 66] width 17 height 8
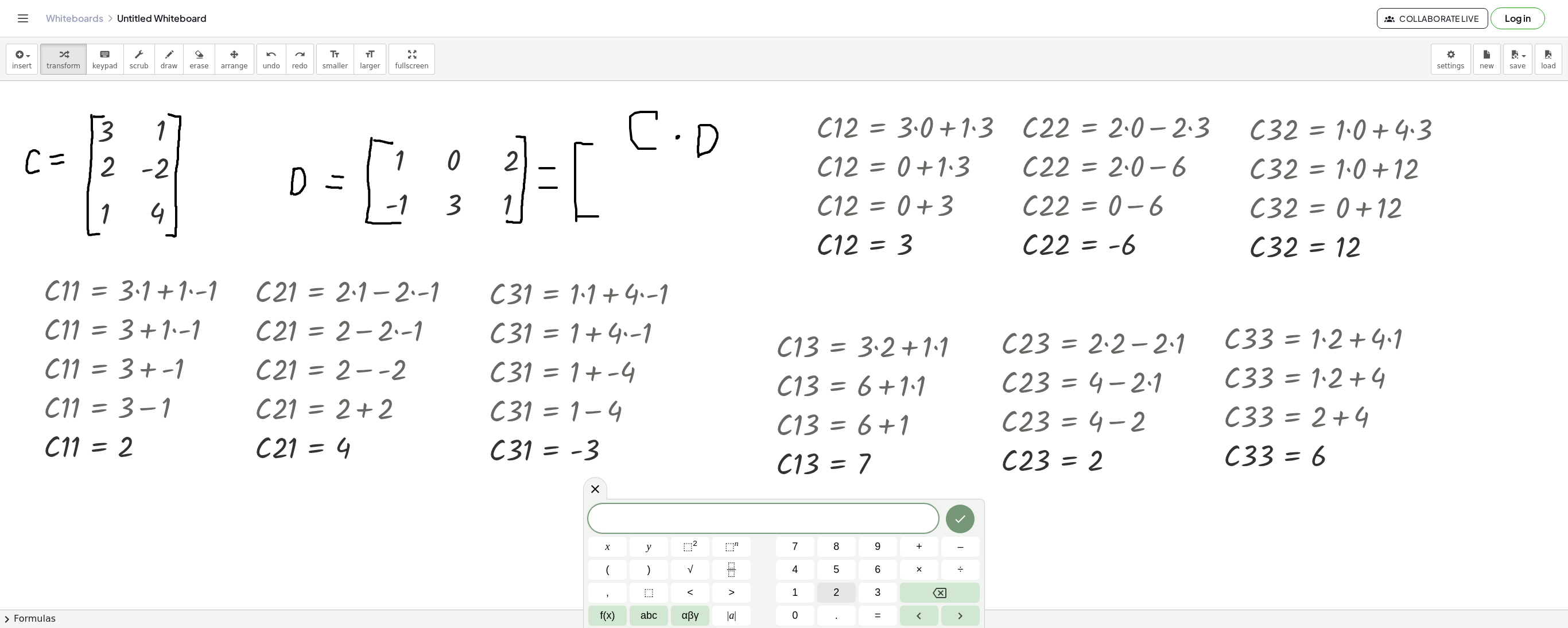
click at [837, 592] on span "2" at bounding box center [836, 592] width 5 height 15
click at [962, 516] on icon "Done" at bounding box center [960, 519] width 14 height 14
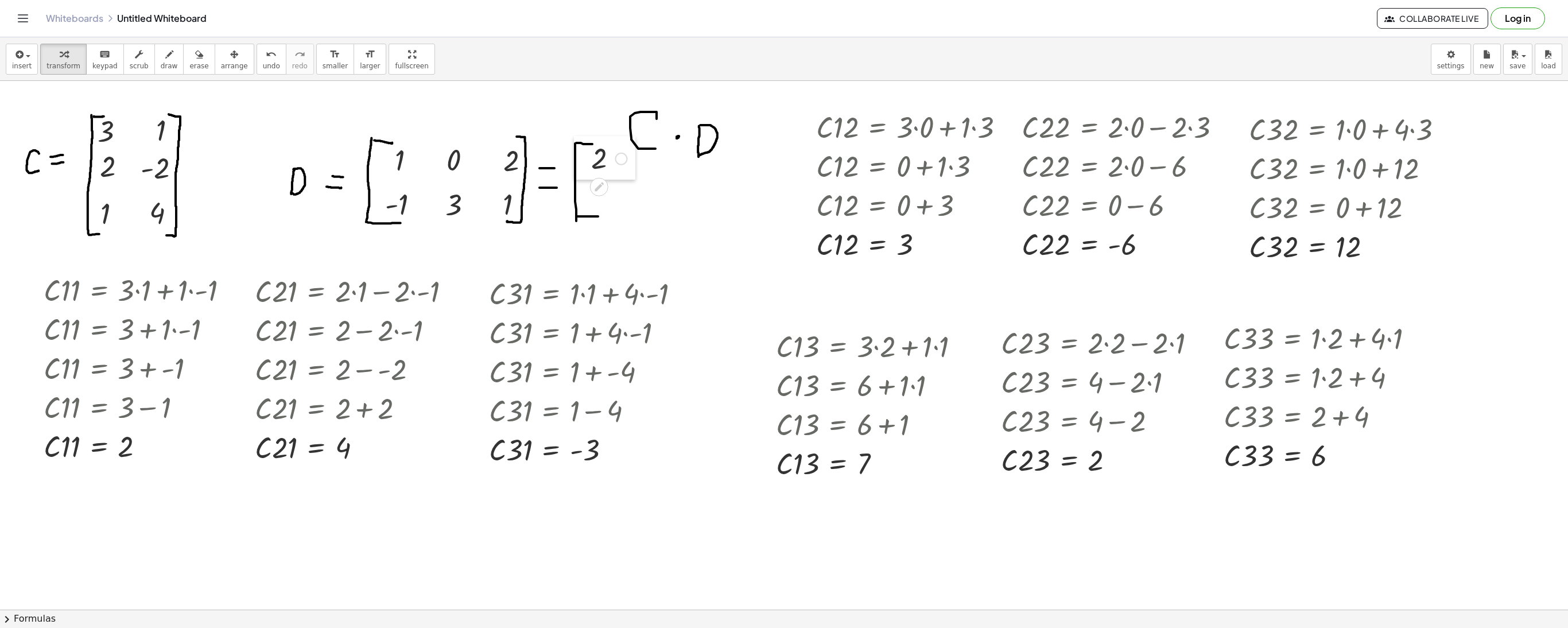
drag, startPoint x: 708, startPoint y: 575, endPoint x: 578, endPoint y: 155, distance: 439.7
click at [578, 155] on div at bounding box center [582, 158] width 17 height 43
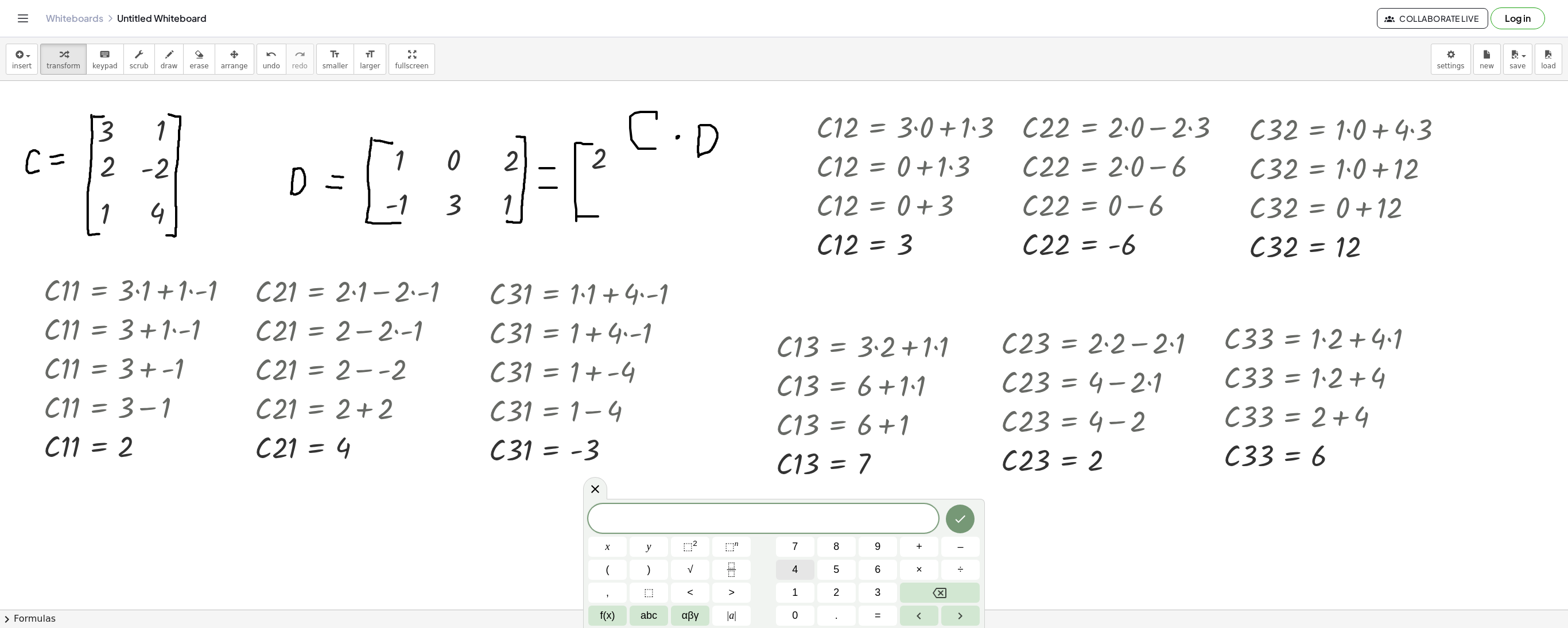
click at [803, 578] on button "4" at bounding box center [796, 570] width 39 height 20
click at [964, 524] on icon "Done" at bounding box center [960, 519] width 14 height 14
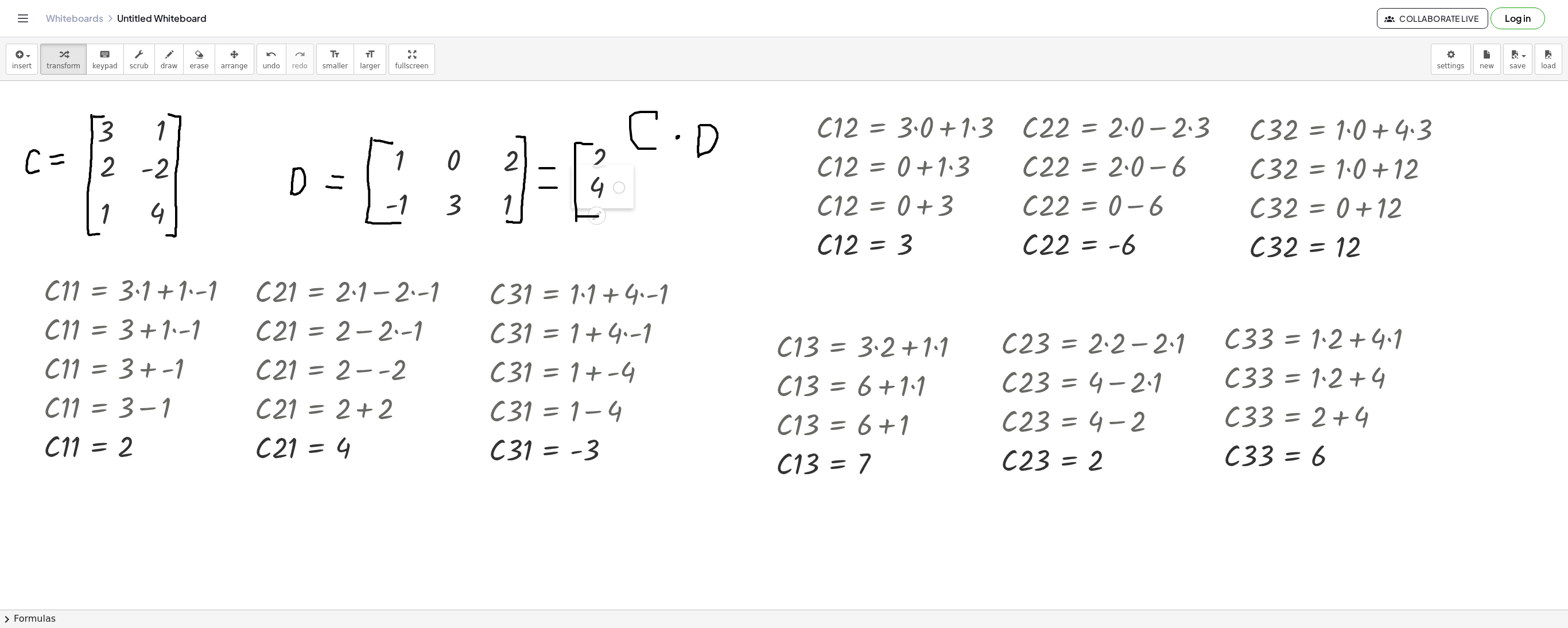
drag, startPoint x: 709, startPoint y: 538, endPoint x: 574, endPoint y: 184, distance: 378.9
click at [574, 184] on div at bounding box center [580, 186] width 17 height 43
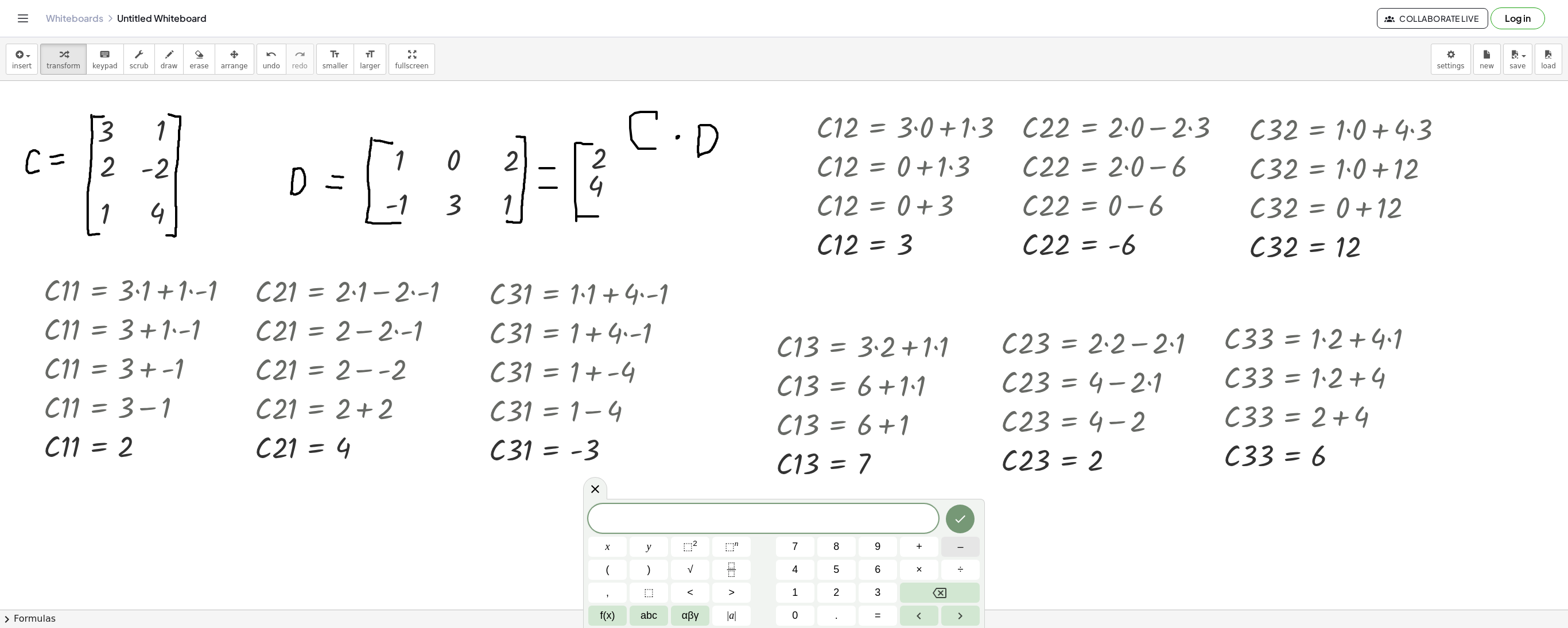
click at [953, 550] on button "–" at bounding box center [960, 547] width 39 height 20
click at [883, 594] on button "3" at bounding box center [878, 592] width 39 height 20
click at [967, 517] on button "Done" at bounding box center [960, 518] width 29 height 29
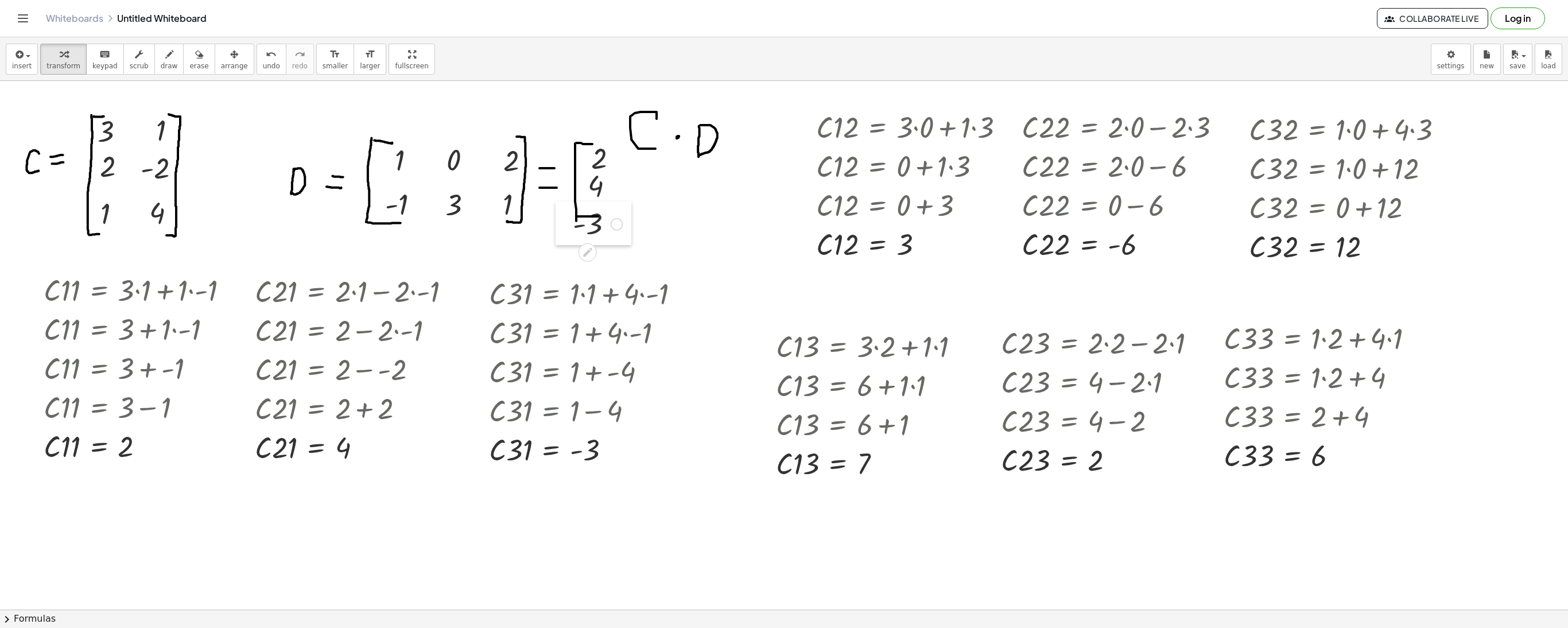
drag, startPoint x: 703, startPoint y: 514, endPoint x: 569, endPoint y: 226, distance: 317.6
click at [569, 226] on div at bounding box center [564, 224] width 17 height 43
drag, startPoint x: 566, startPoint y: 230, endPoint x: 567, endPoint y: 223, distance: 7.1
click at [567, 223] on div at bounding box center [565, 217] width 17 height 43
click at [195, 53] on icon "button" at bounding box center [199, 55] width 8 height 14
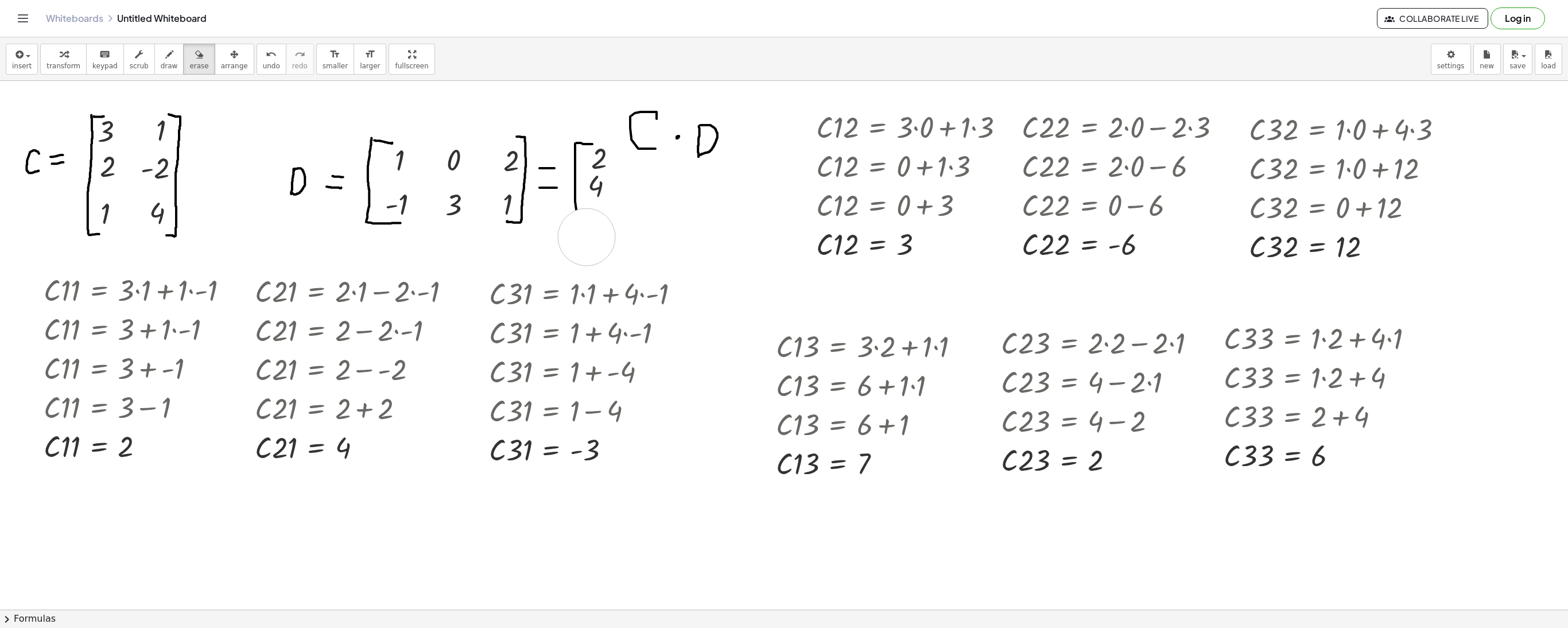
drag, startPoint x: 621, startPoint y: 247, endPoint x: 587, endPoint y: 239, distance: 34.9
click at [159, 45] on button "draw" at bounding box center [169, 59] width 30 height 31
drag, startPoint x: 574, startPoint y: 189, endPoint x: 591, endPoint y: 230, distance: 44.4
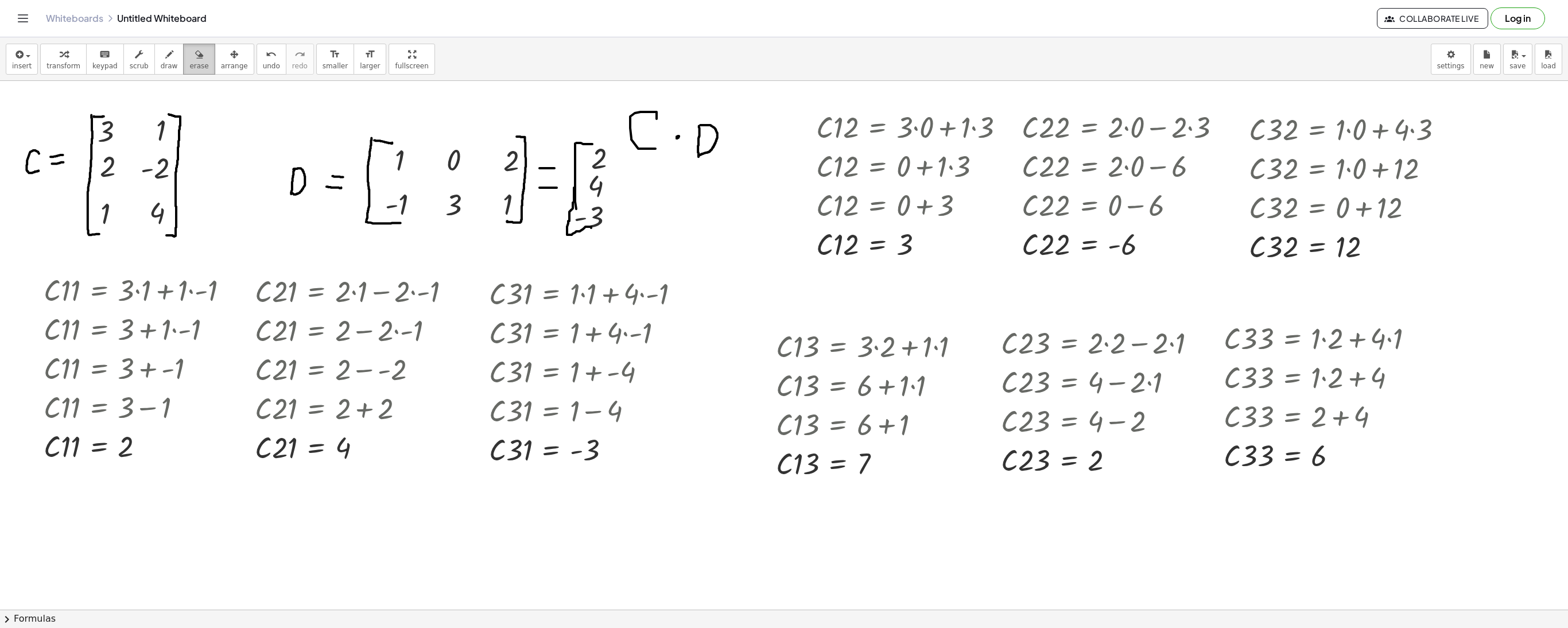
click at [183, 64] on button "erase" at bounding box center [199, 59] width 32 height 31
drag, startPoint x: 602, startPoint y: 240, endPoint x: 583, endPoint y: 211, distance: 34.7
click at [162, 63] on span "draw" at bounding box center [169, 66] width 17 height 8
drag, startPoint x: 574, startPoint y: 168, endPoint x: 576, endPoint y: 223, distance: 55.0
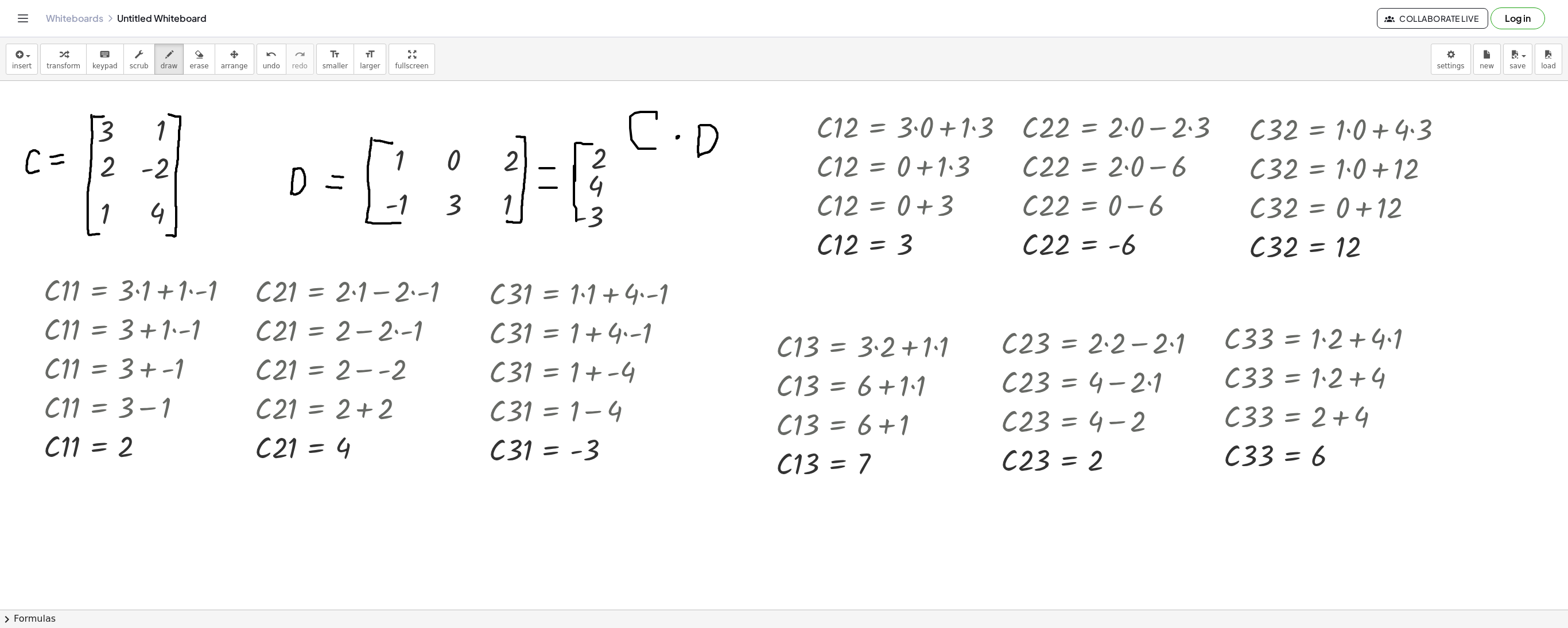
click at [189, 54] on div "button" at bounding box center [199, 54] width 19 height 14
drag, startPoint x: 569, startPoint y: 222, endPoint x: 575, endPoint y: 194, distance: 28.6
click at [165, 52] on icon "button" at bounding box center [169, 55] width 8 height 14
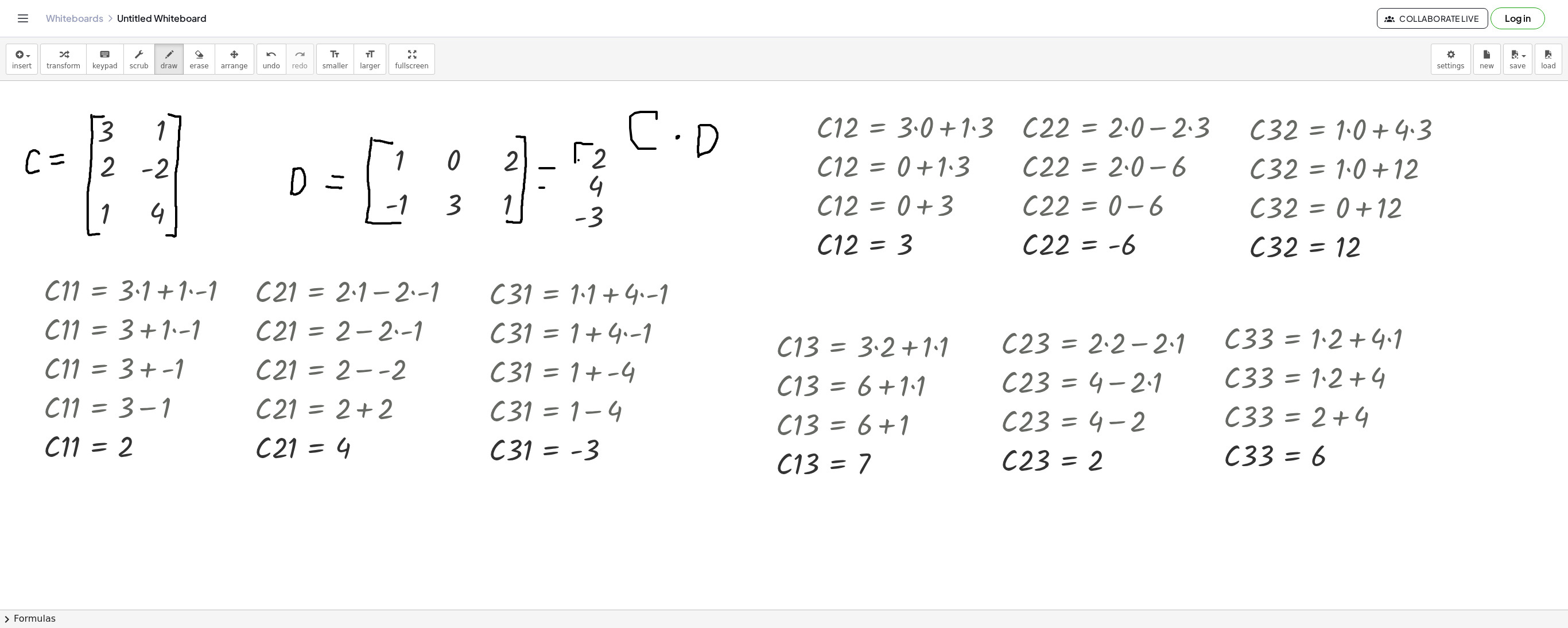
drag, startPoint x: 575, startPoint y: 162, endPoint x: 609, endPoint y: 235, distance: 80.5
drag, startPoint x: 540, startPoint y: 190, endPoint x: 557, endPoint y: 190, distance: 17.0
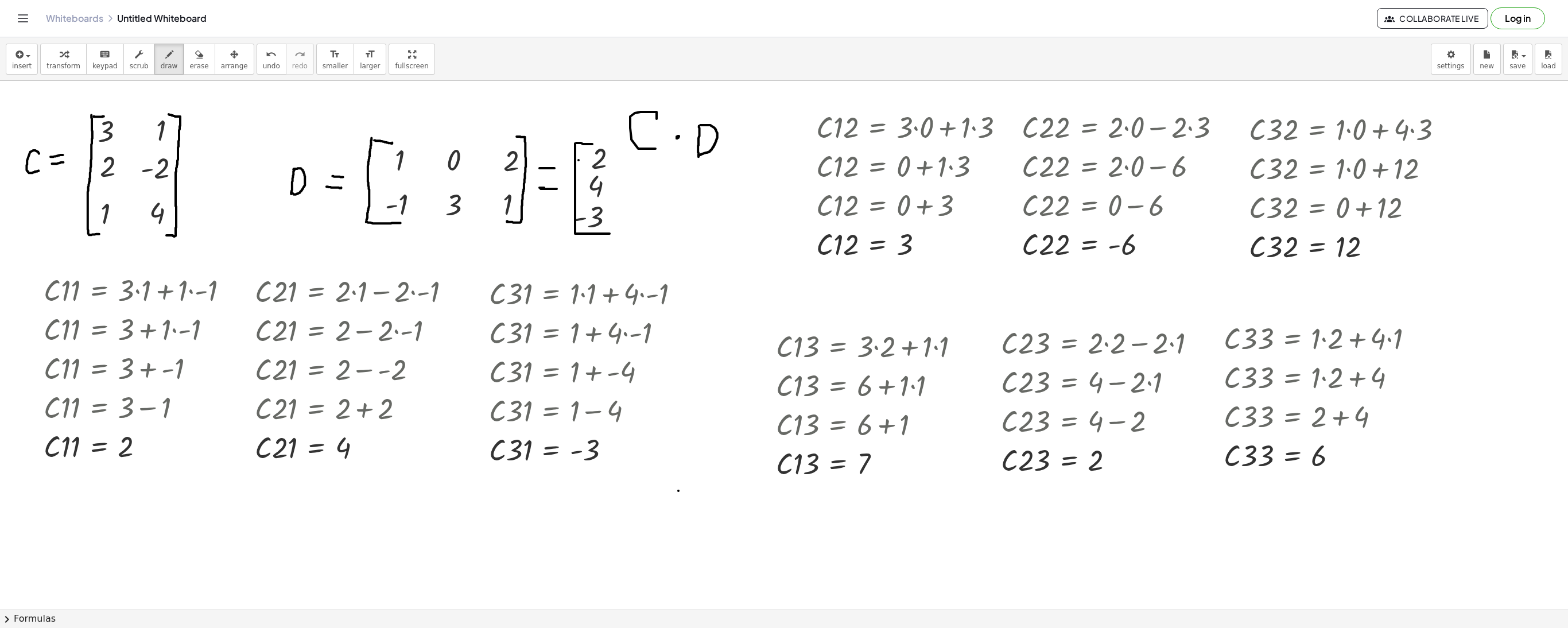
click at [193, 69] on span "erase" at bounding box center [199, 66] width 19 height 8
drag, startPoint x: 716, startPoint y: 498, endPoint x: 661, endPoint y: 496, distance: 55.0
drag, startPoint x: 661, startPoint y: 496, endPoint x: 685, endPoint y: 518, distance: 32.6
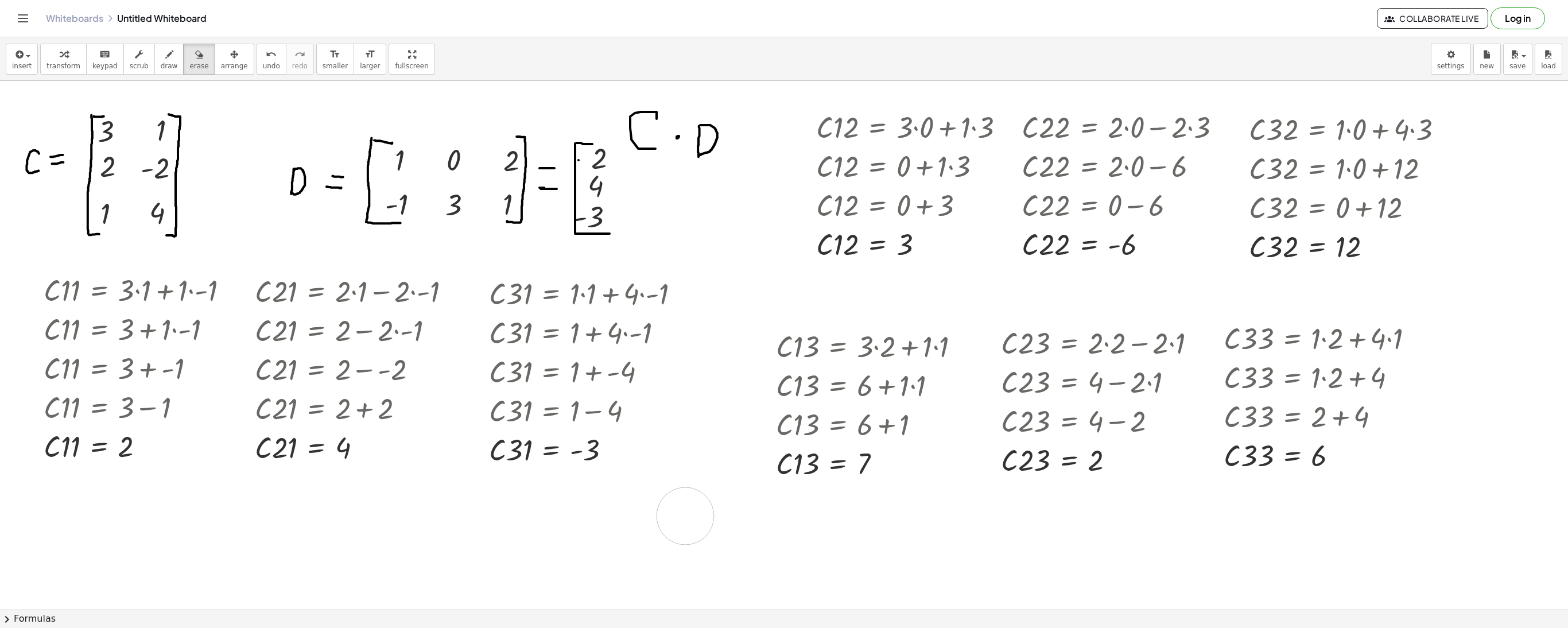
click at [73, 66] on span "transform" at bounding box center [63, 66] width 34 height 8
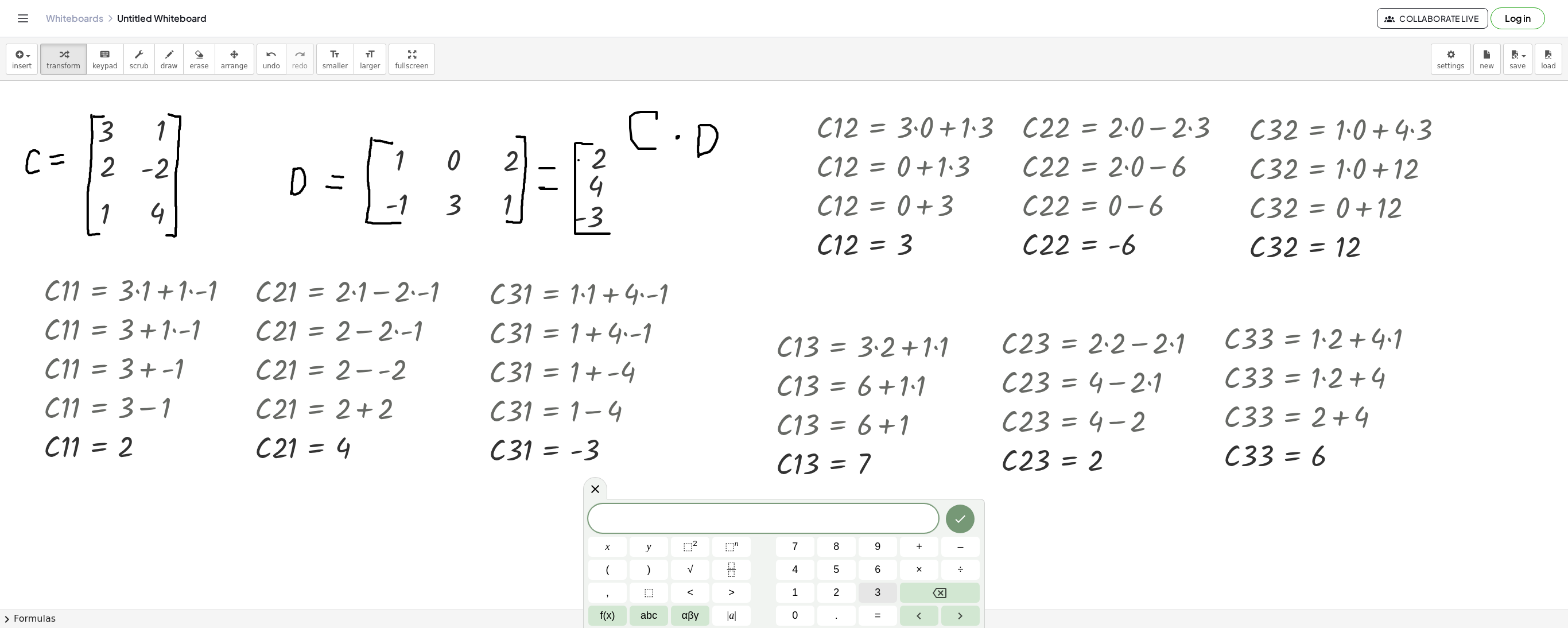
click at [874, 599] on span "3" at bounding box center [877, 592] width 5 height 15
click at [957, 517] on icon "Done" at bounding box center [960, 519] width 14 height 14
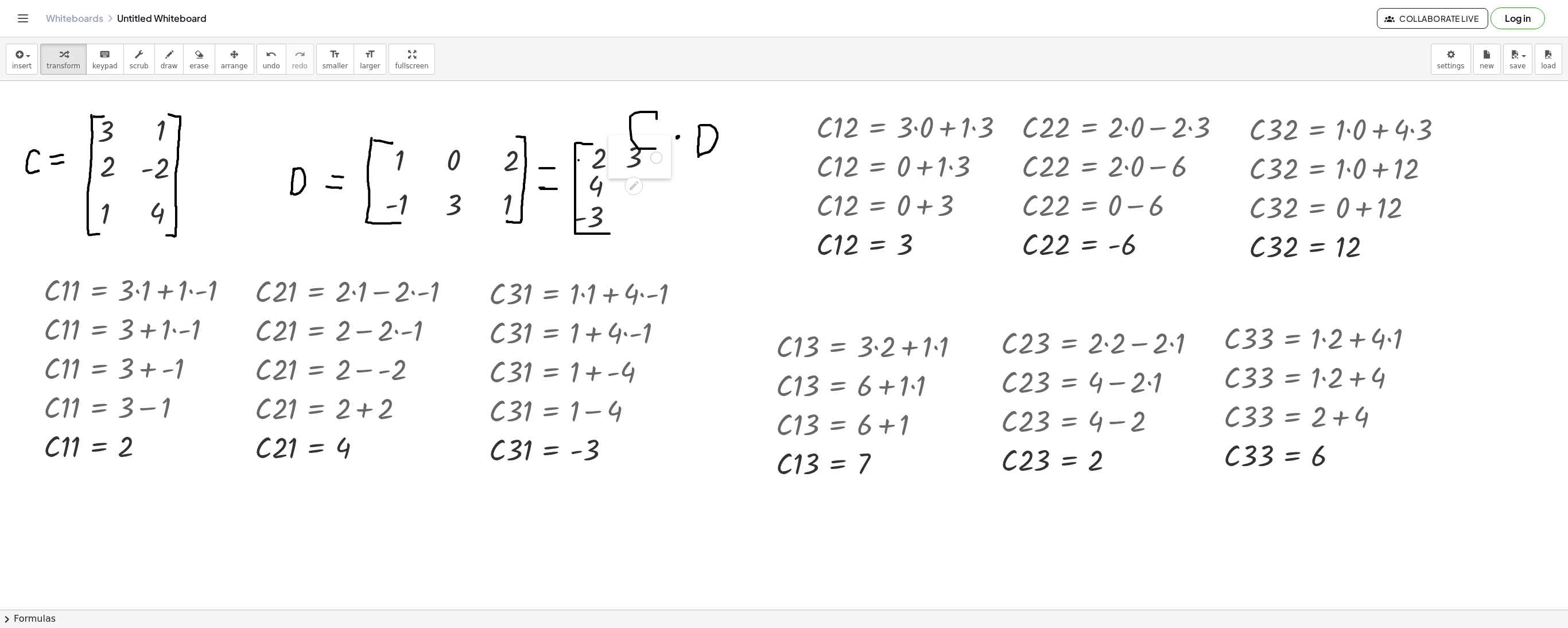
drag, startPoint x: 671, startPoint y: 519, endPoint x: 622, endPoint y: 159, distance: 363.3
click at [622, 159] on div at bounding box center [617, 156] width 17 height 43
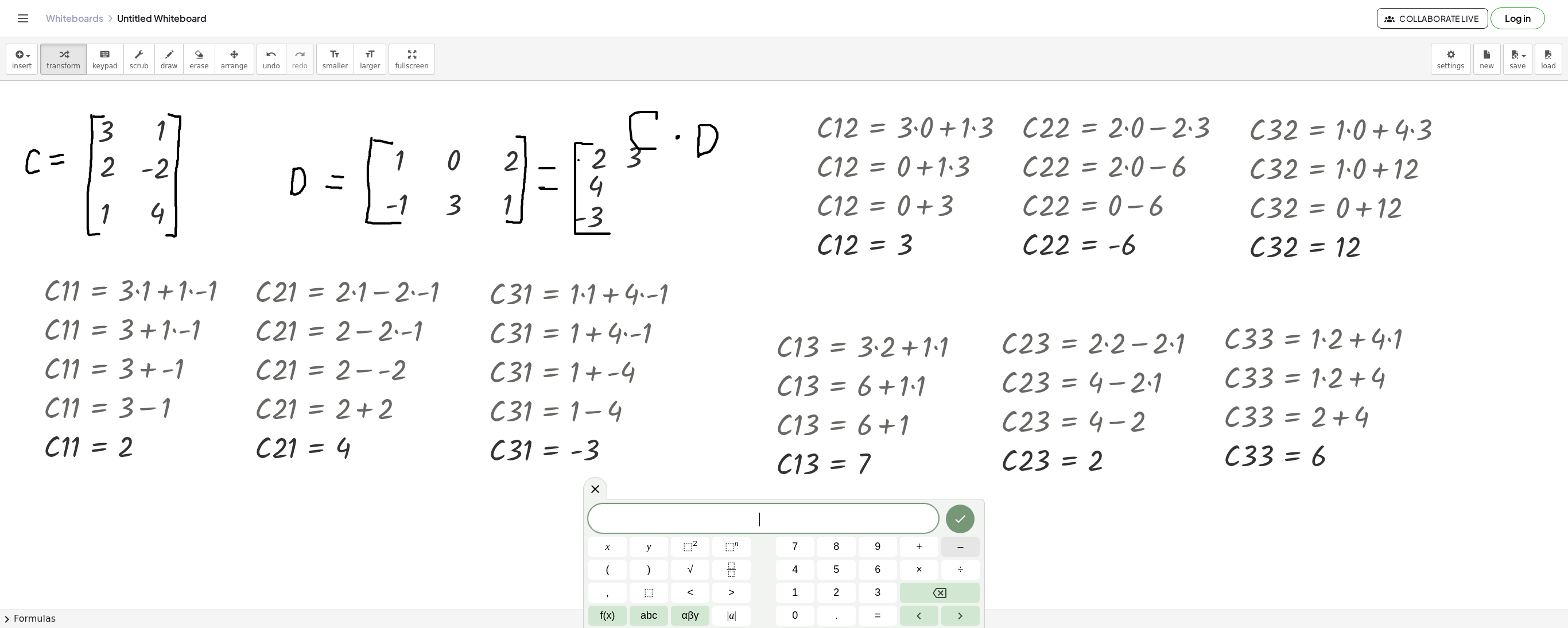
click at [954, 554] on button "–" at bounding box center [960, 547] width 39 height 20
click at [876, 568] on span "6" at bounding box center [877, 570] width 5 height 15
click at [962, 524] on icon "Done" at bounding box center [960, 519] width 14 height 14
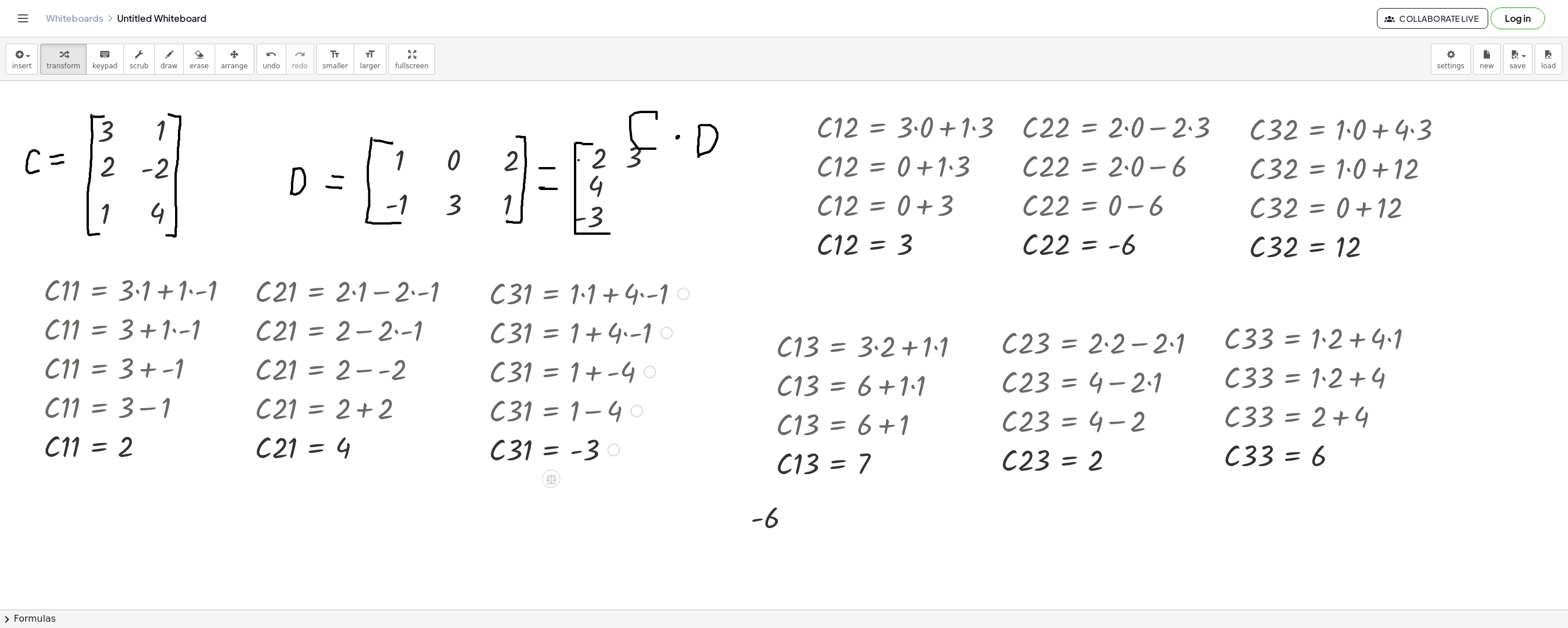
drag, startPoint x: 735, startPoint y: 520, endPoint x: 692, endPoint y: 377, distance: 149.3
drag, startPoint x: 692, startPoint y: 377, endPoint x: 706, endPoint y: 531, distance: 154.6
drag, startPoint x: 738, startPoint y: 520, endPoint x: 729, endPoint y: 429, distance: 91.4
drag, startPoint x: 729, startPoint y: 429, endPoint x: 746, endPoint y: 517, distance: 89.6
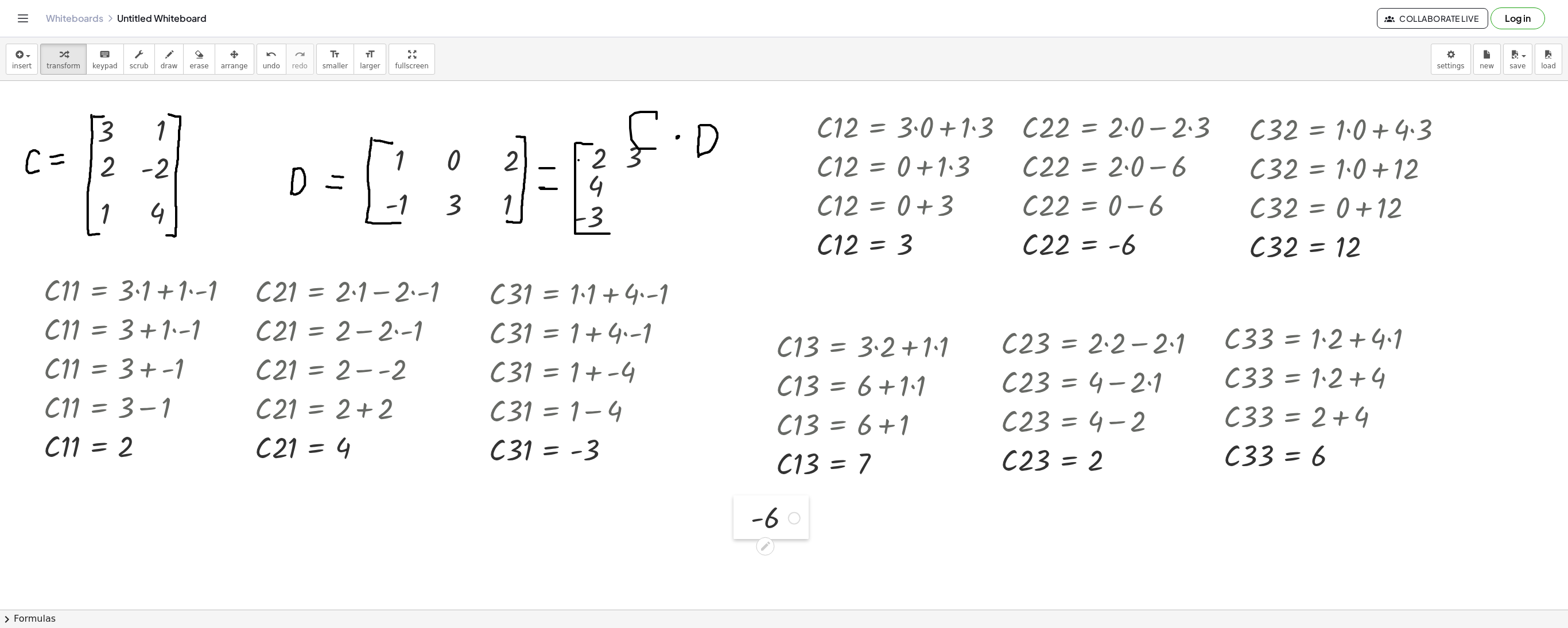
click at [746, 517] on div at bounding box center [742, 517] width 17 height 43
drag, startPoint x: 746, startPoint y: 517, endPoint x: 606, endPoint y: 189, distance: 356.6
click at [606, 189] on div at bounding box center [602, 188] width 17 height 43
click at [611, 185] on div at bounding box center [604, 186] width 17 height 43
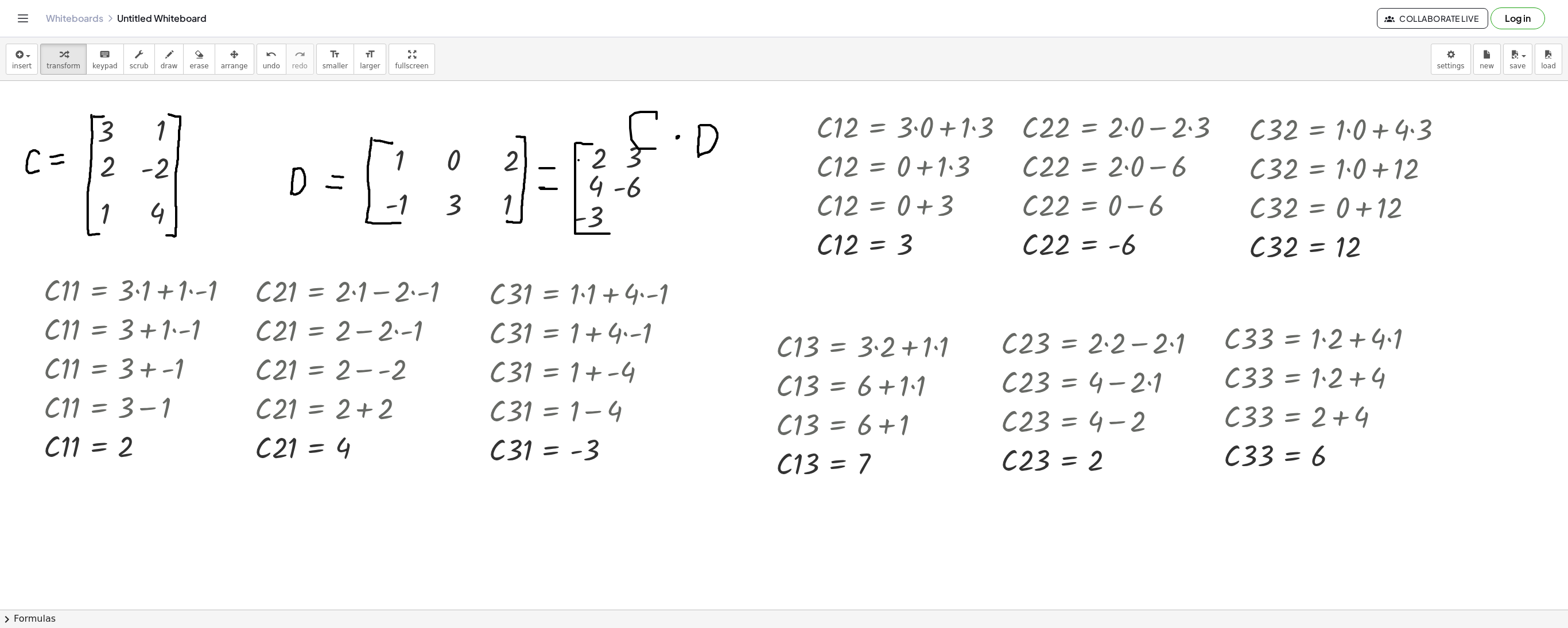
click at [682, 433] on div at bounding box center [589, 449] width 212 height 39
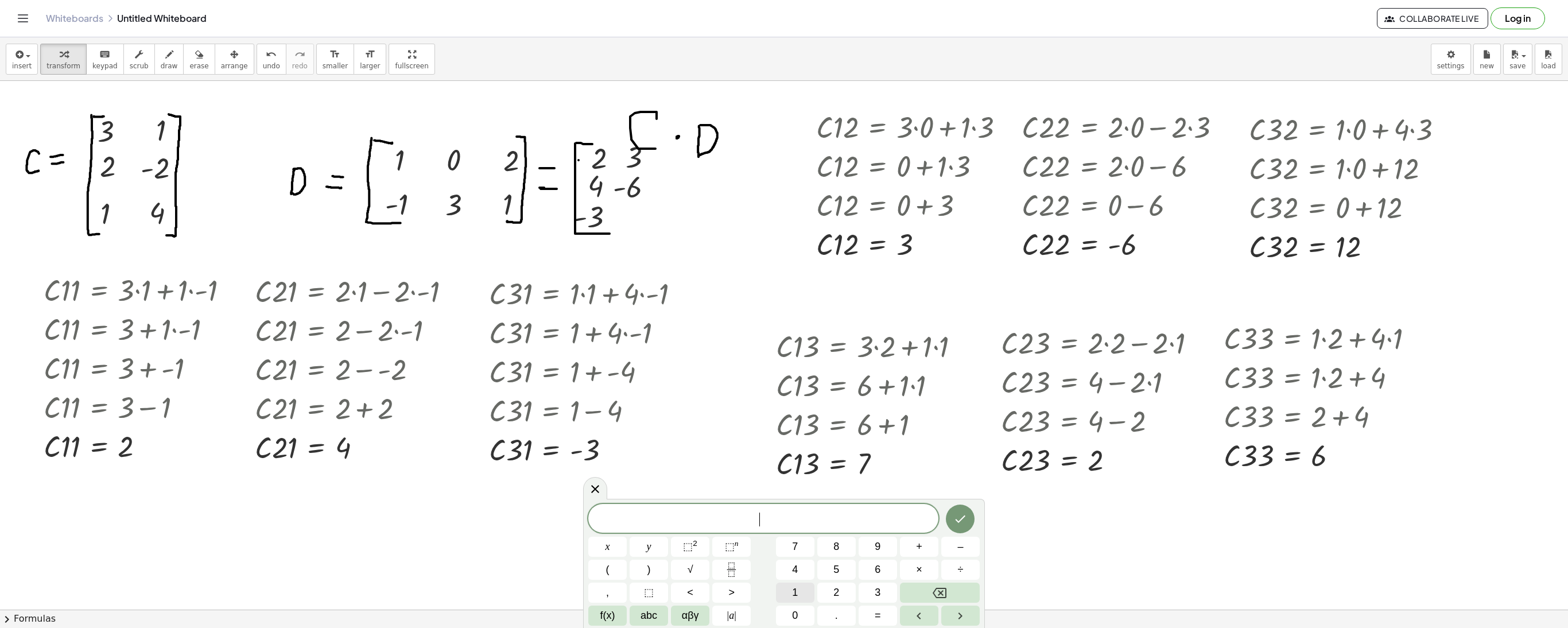
click at [789, 590] on button "1" at bounding box center [796, 592] width 39 height 20
click at [836, 600] on button "2" at bounding box center [837, 592] width 39 height 20
click at [953, 522] on icon "Done" at bounding box center [960, 519] width 14 height 14
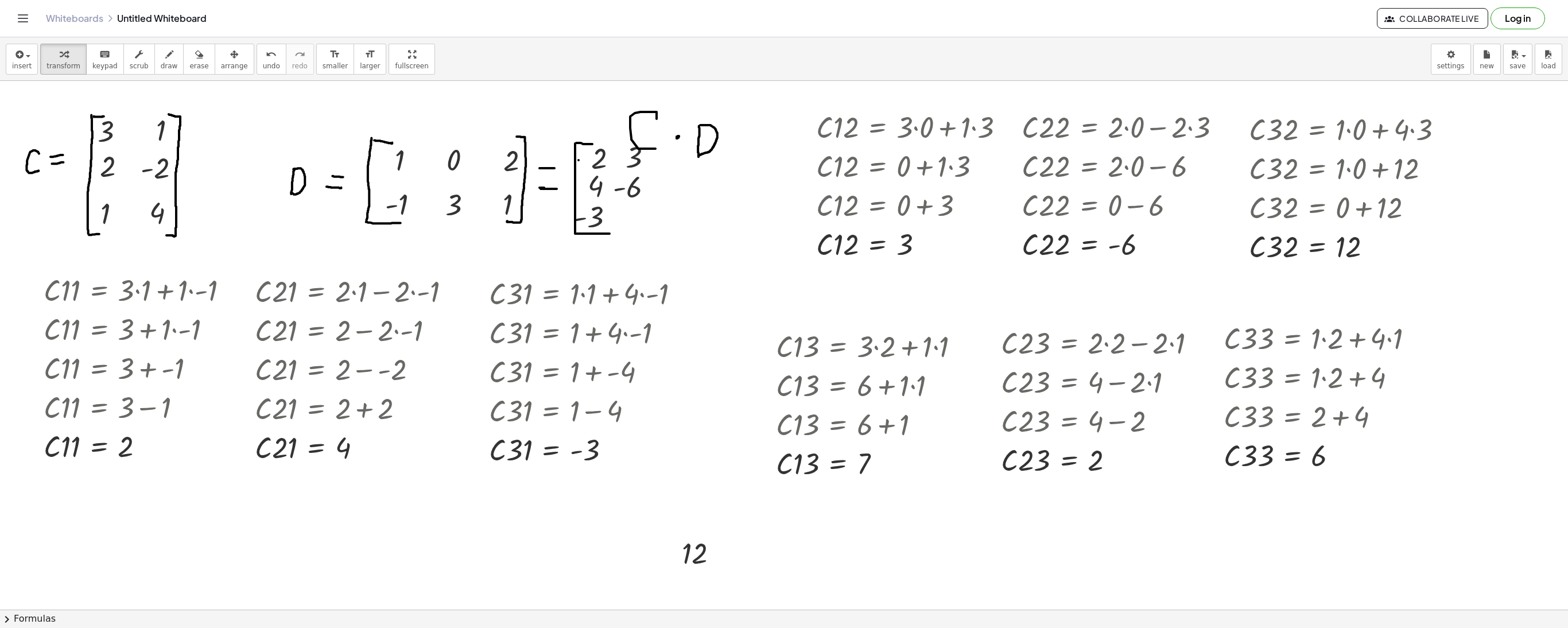
drag, startPoint x: 667, startPoint y: 559, endPoint x: 694, endPoint y: 497, distance: 67.6
drag, startPoint x: 694, startPoint y: 497, endPoint x: 668, endPoint y: 543, distance: 52.8
click at [668, 543] on div at bounding box center [673, 553] width 17 height 43
drag, startPoint x: 670, startPoint y: 560, endPoint x: 675, endPoint y: 505, distance: 55.2
drag, startPoint x: 675, startPoint y: 505, endPoint x: 673, endPoint y: 538, distance: 33.1
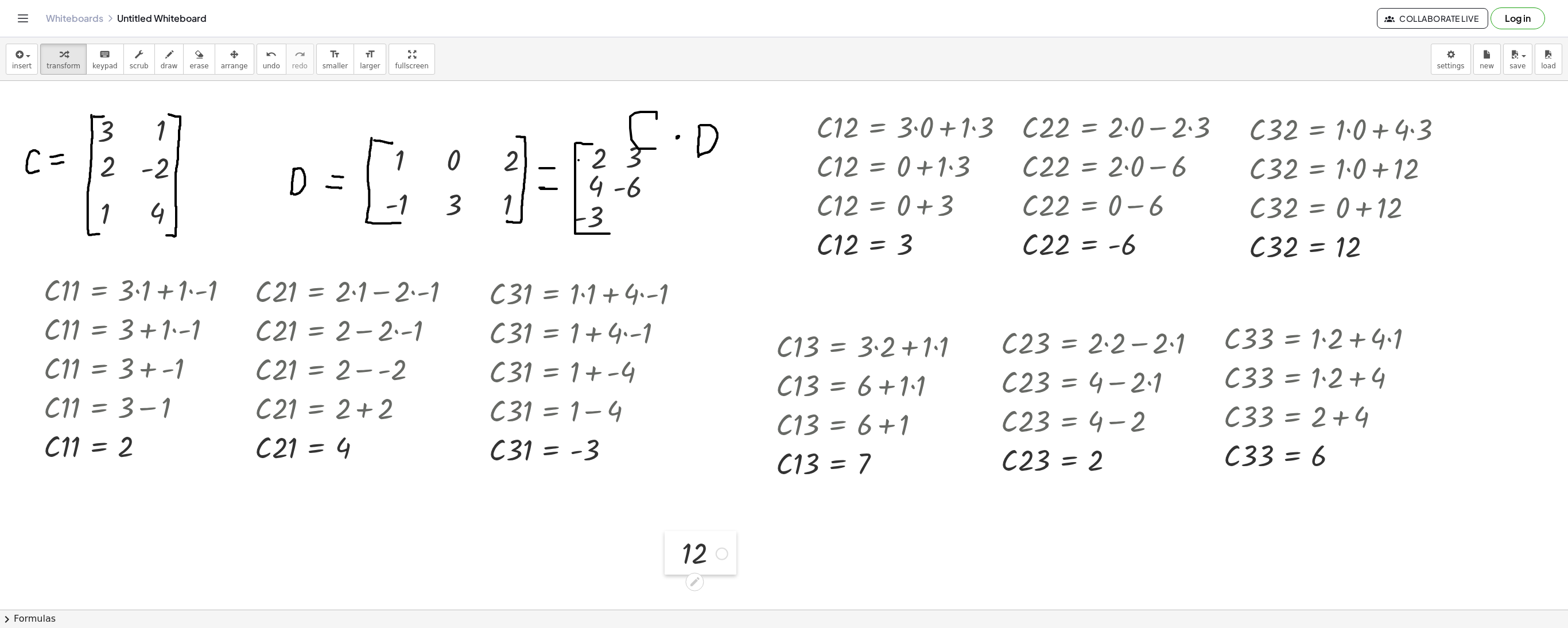
click at [673, 538] on div at bounding box center [673, 553] width 17 height 43
drag, startPoint x: 673, startPoint y: 550, endPoint x: 689, endPoint y: 497, distance: 55.4
drag, startPoint x: 689, startPoint y: 497, endPoint x: 687, endPoint y: 562, distance: 65.0
click at [687, 562] on div at bounding box center [704, 552] width 57 height 38
drag, startPoint x: 673, startPoint y: 560, endPoint x: 608, endPoint y: 225, distance: 341.2
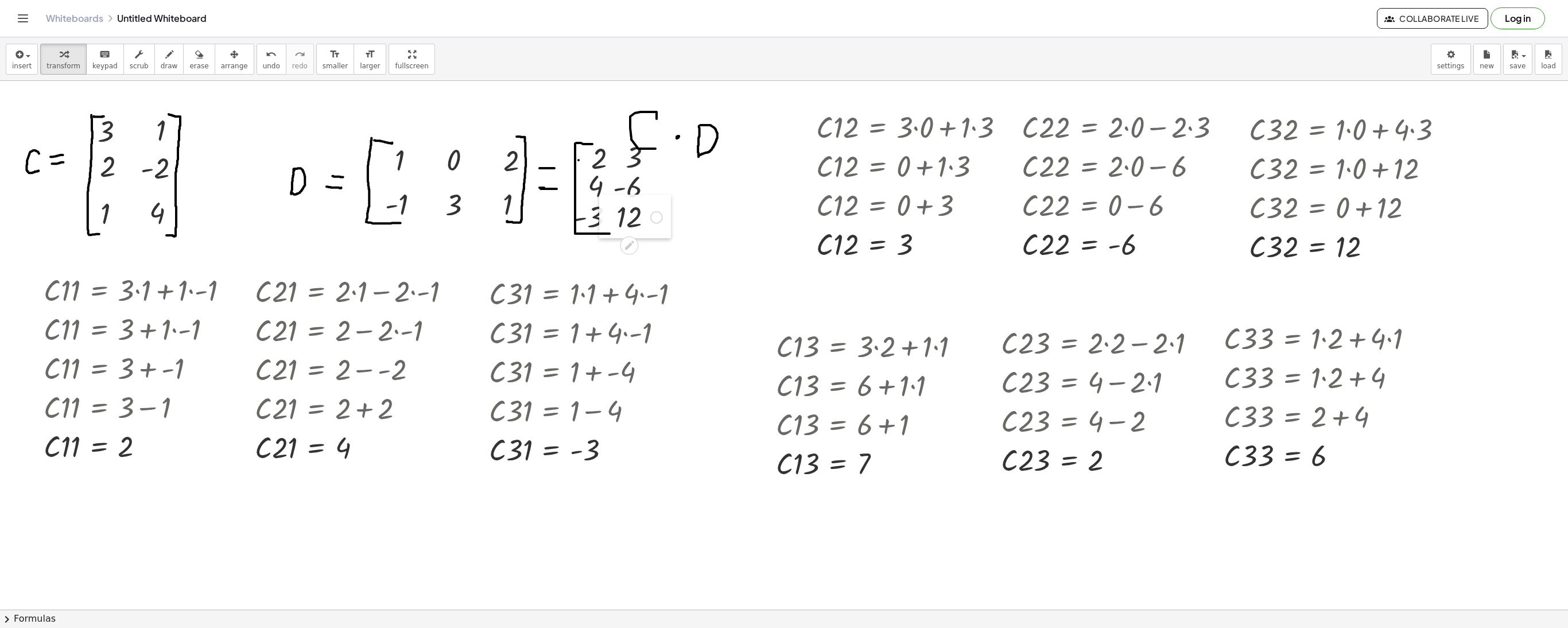
click at [608, 225] on div at bounding box center [608, 217] width 17 height 43
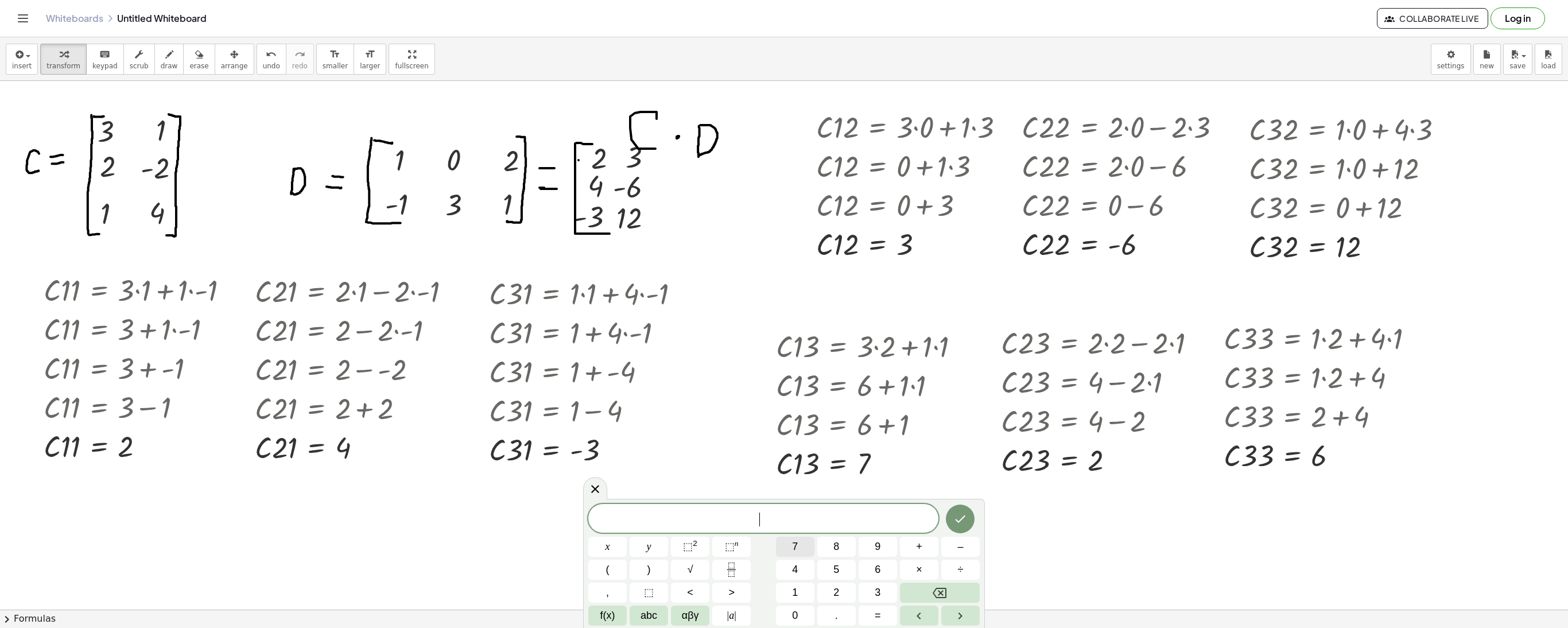
click at [792, 547] on span "7" at bounding box center [794, 547] width 5 height 15
click at [961, 521] on icon "Done" at bounding box center [960, 519] width 14 height 14
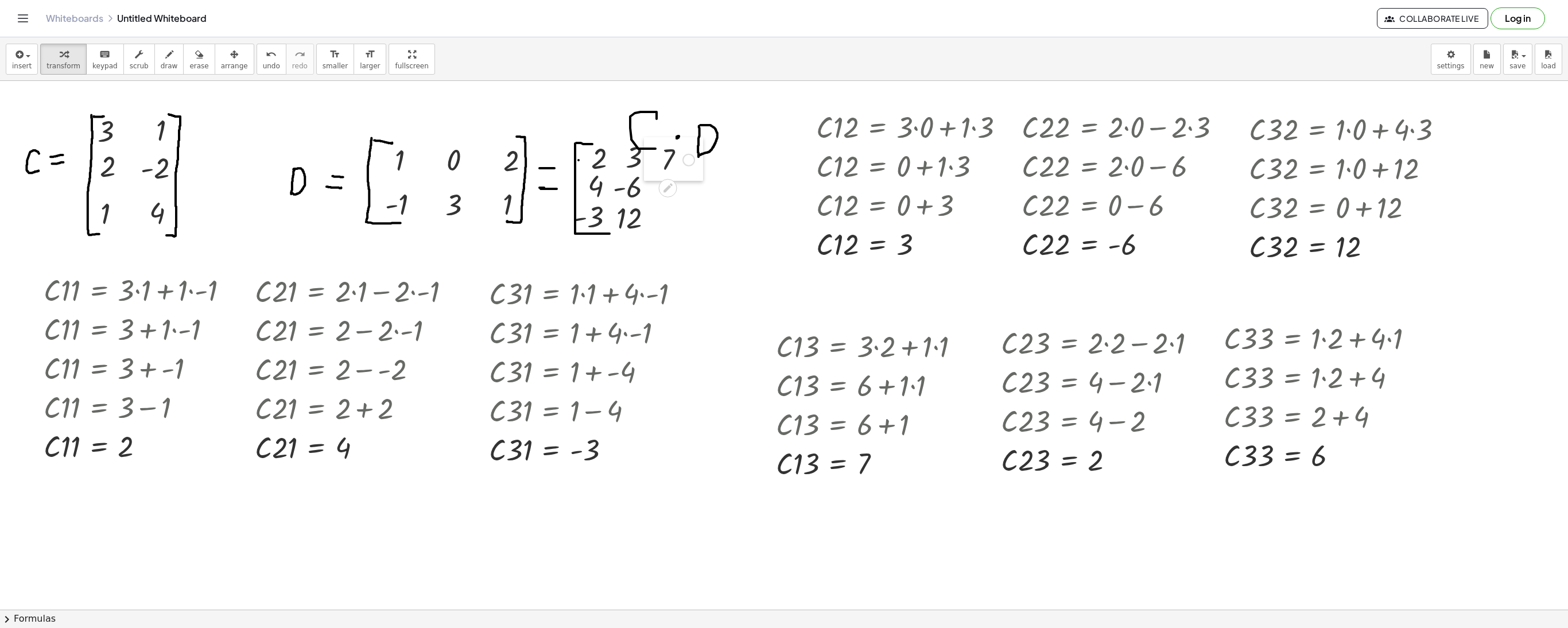
drag, startPoint x: 694, startPoint y: 571, endPoint x: 647, endPoint y: 163, distance: 410.7
click at [647, 163] on div at bounding box center [653, 159] width 17 height 43
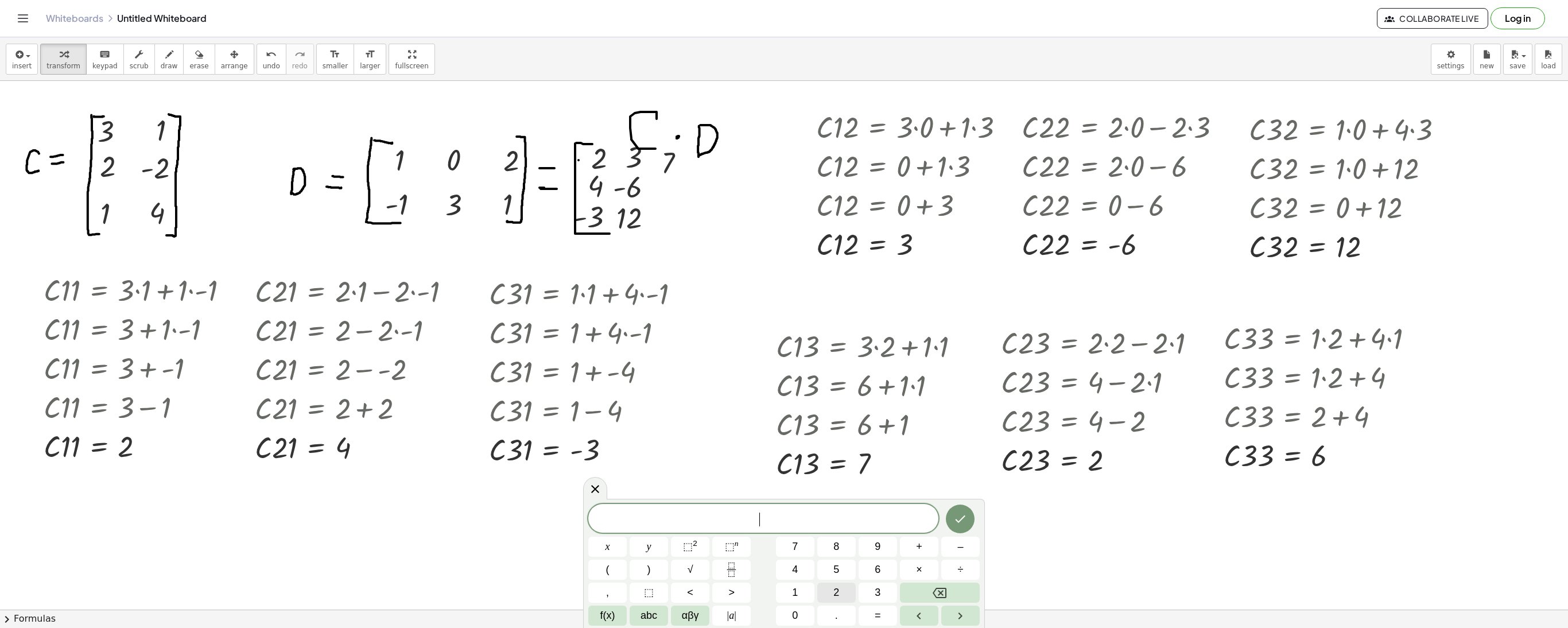
click at [833, 594] on span "2" at bounding box center [836, 592] width 5 height 15
click at [627, 537] on div at bounding box center [608, 547] width 39 height 20
click at [966, 514] on icon "Done" at bounding box center [960, 519] width 14 height 14
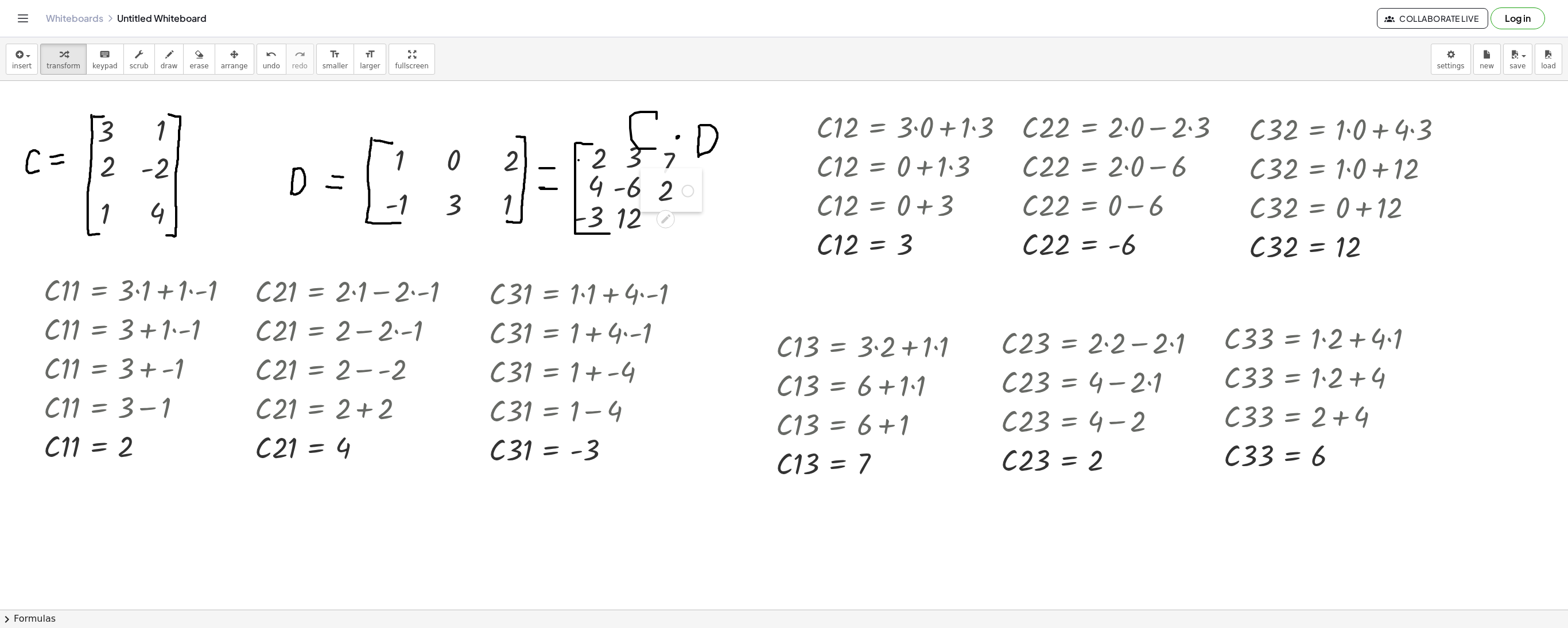
drag, startPoint x: 701, startPoint y: 594, endPoint x: 647, endPoint y: 194, distance: 403.6
click at [647, 194] on div at bounding box center [649, 189] width 17 height 43
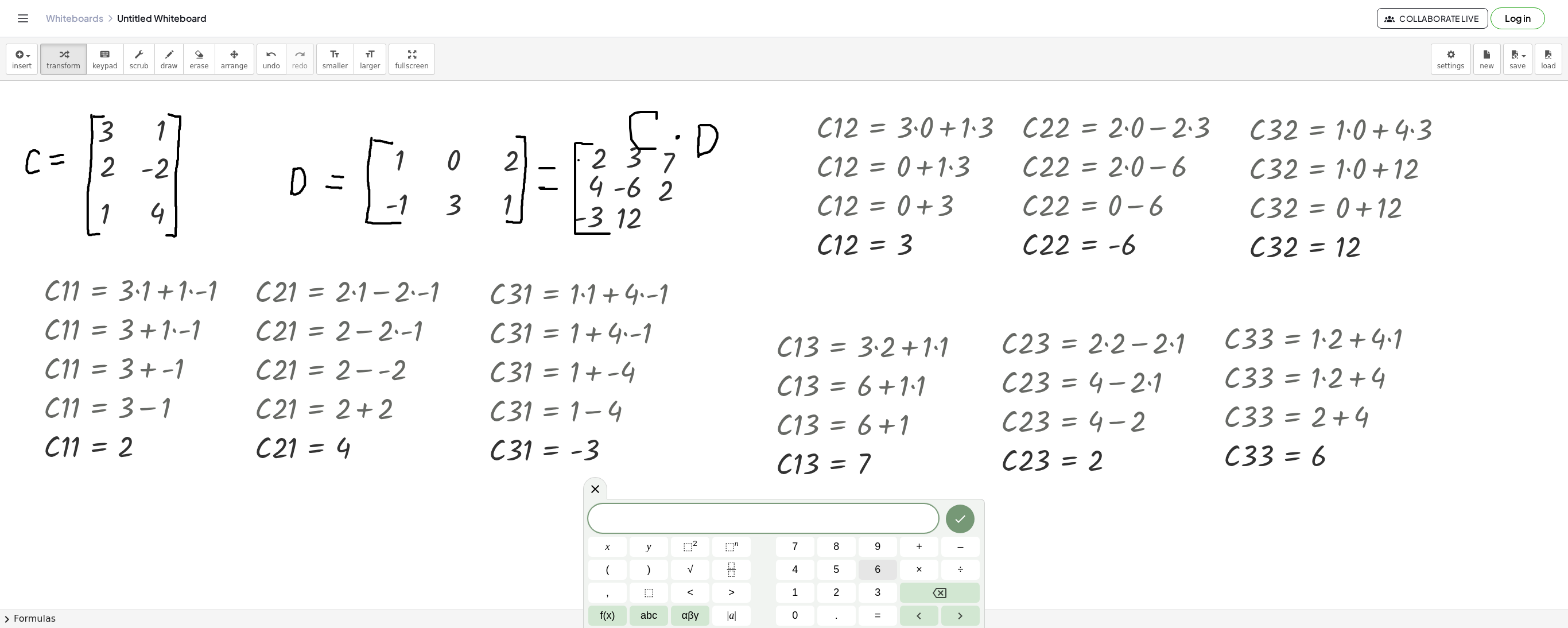
click at [869, 572] on button "6" at bounding box center [878, 570] width 39 height 20
click at [960, 528] on button "Done" at bounding box center [960, 518] width 29 height 29
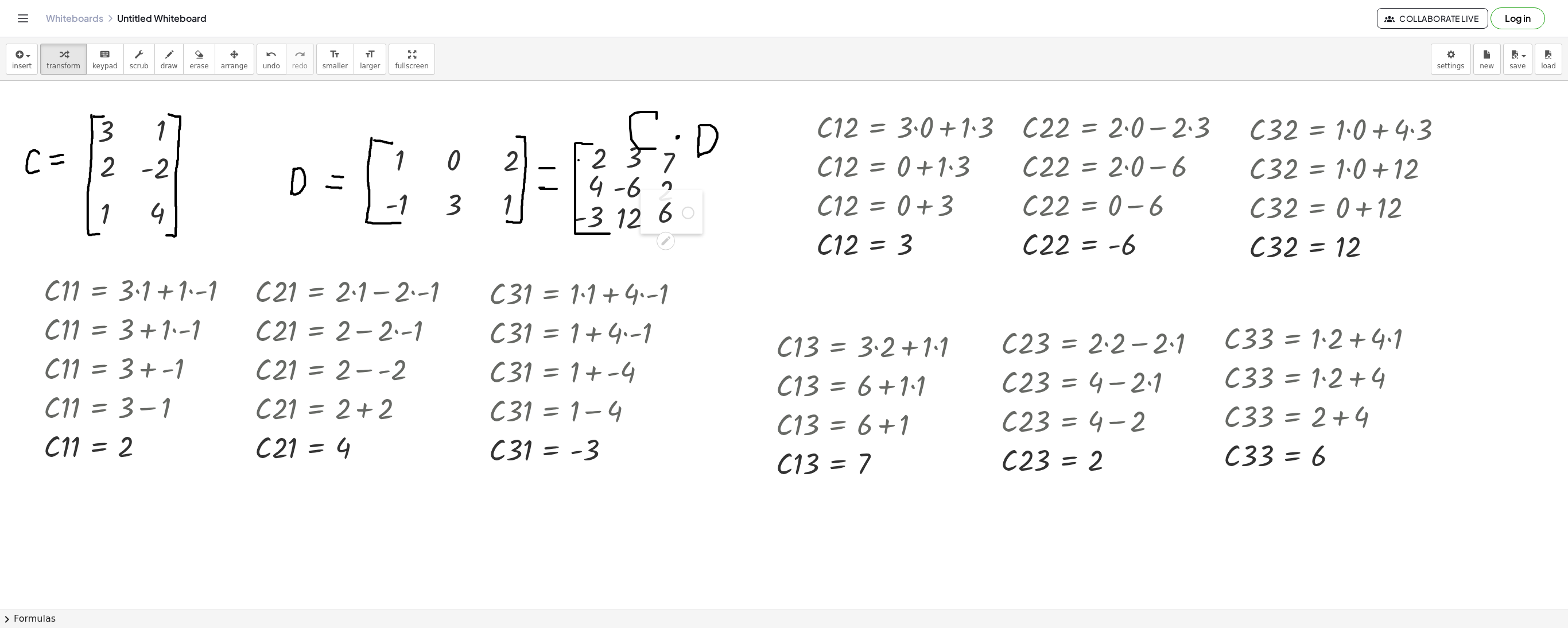
drag, startPoint x: 665, startPoint y: 547, endPoint x: 640, endPoint y: 210, distance: 337.9
click at [640, 210] on div at bounding box center [649, 212] width 17 height 43
drag, startPoint x: 652, startPoint y: 209, endPoint x: 652, endPoint y: 218, distance: 9.0
click at [652, 218] on div at bounding box center [649, 221] width 17 height 43
click at [649, 223] on div at bounding box center [649, 221] width 17 height 43
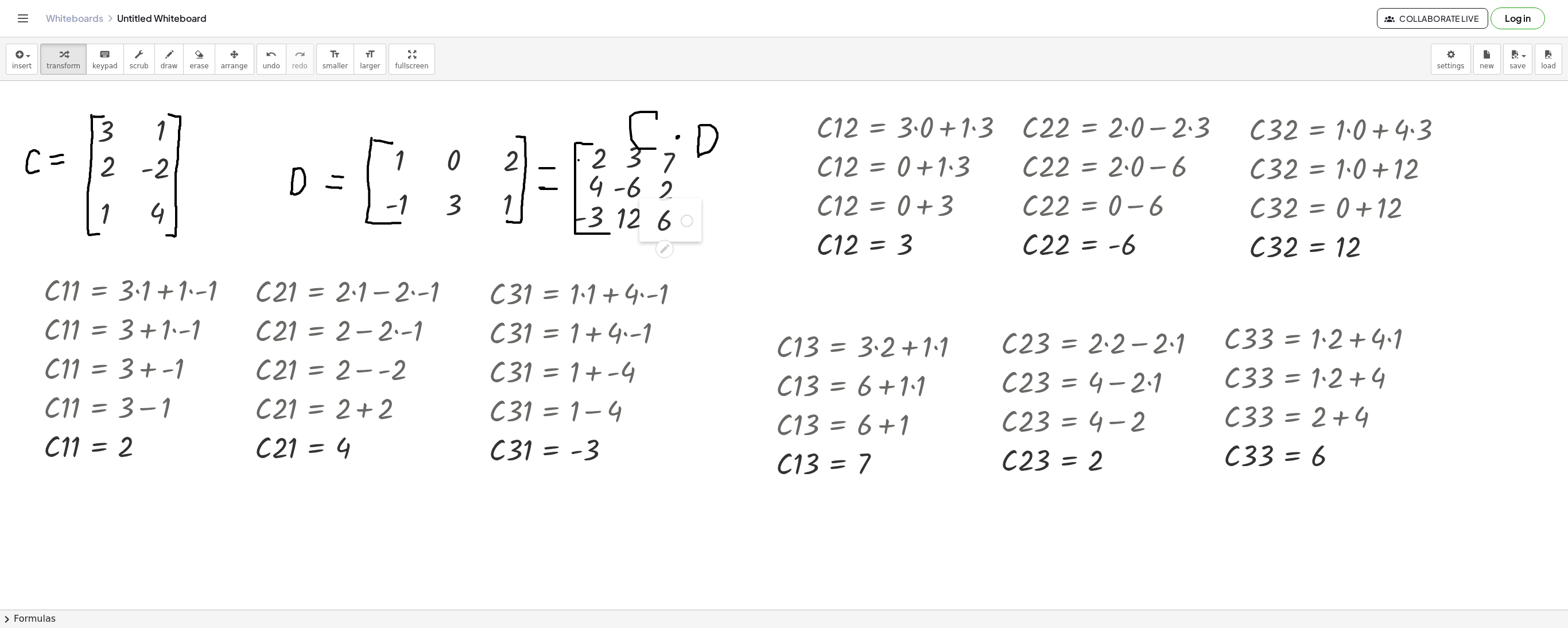
click at [647, 222] on div at bounding box center [648, 220] width 17 height 43
click at [195, 48] on icon "button" at bounding box center [199, 55] width 8 height 14
click at [165, 53] on icon "button" at bounding box center [169, 55] width 8 height 14
drag, startPoint x: 685, startPoint y: 150, endPoint x: 687, endPoint y: 234, distance: 84.0
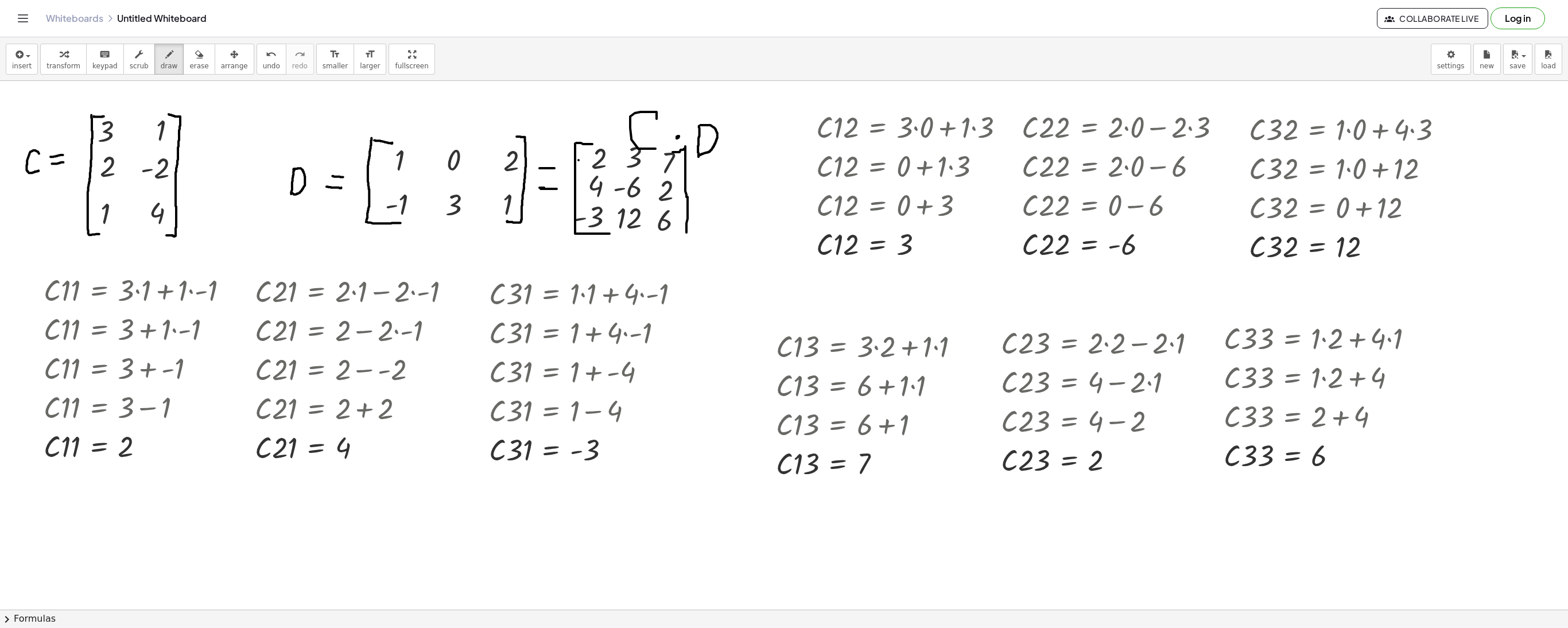
drag, startPoint x: 685, startPoint y: 148, endPoint x: 671, endPoint y: 154, distance: 15.2
click at [195, 50] on icon "button" at bounding box center [199, 55] width 8 height 14
drag, startPoint x: 635, startPoint y: 204, endPoint x: 663, endPoint y: 168, distance: 45.6
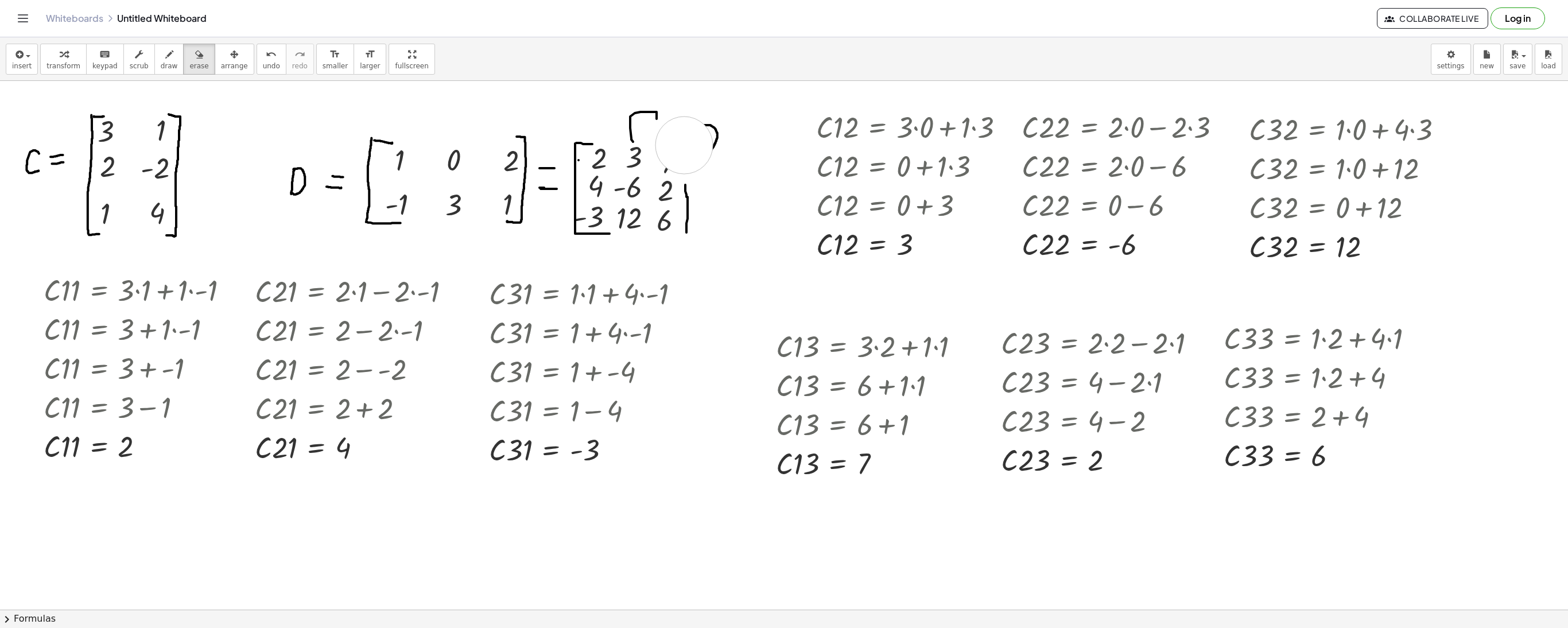
click at [168, 62] on span "draw" at bounding box center [169, 66] width 17 height 8
drag, startPoint x: 705, startPoint y: 125, endPoint x: 718, endPoint y: 142, distance: 21.4
drag, startPoint x: 704, startPoint y: 149, endPoint x: 720, endPoint y: 137, distance: 20.0
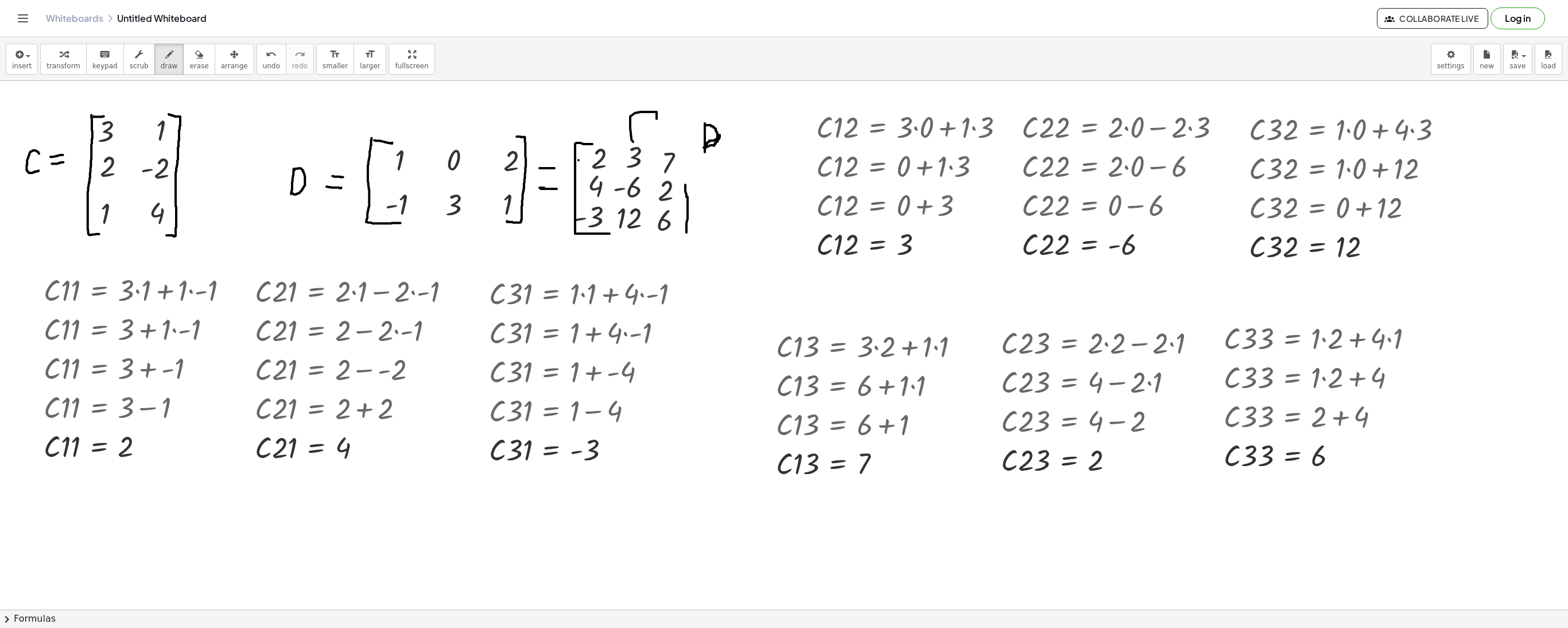
drag, startPoint x: 632, startPoint y: 142, endPoint x: 649, endPoint y: 133, distance: 19.2
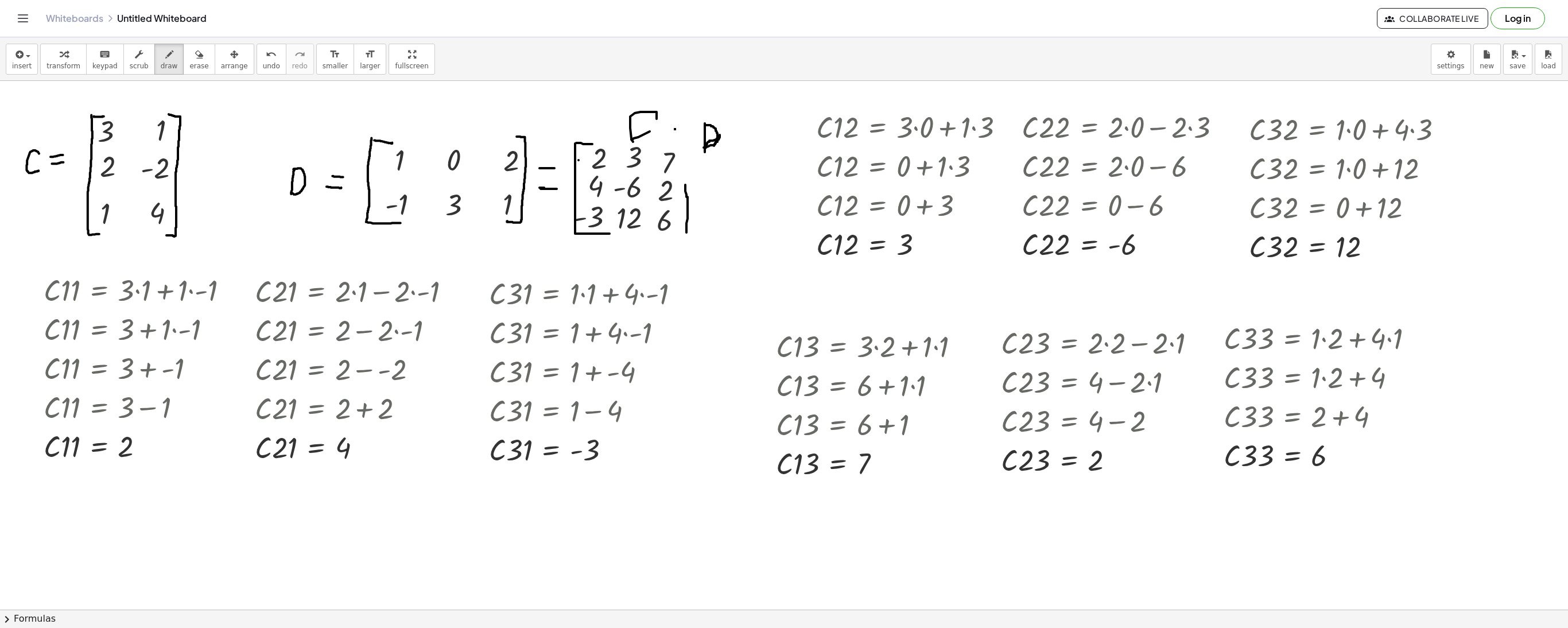
click at [189, 56] on div "button" at bounding box center [199, 54] width 19 height 14
drag, startPoint x: 661, startPoint y: 169, endPoint x: 671, endPoint y: 148, distance: 23.3
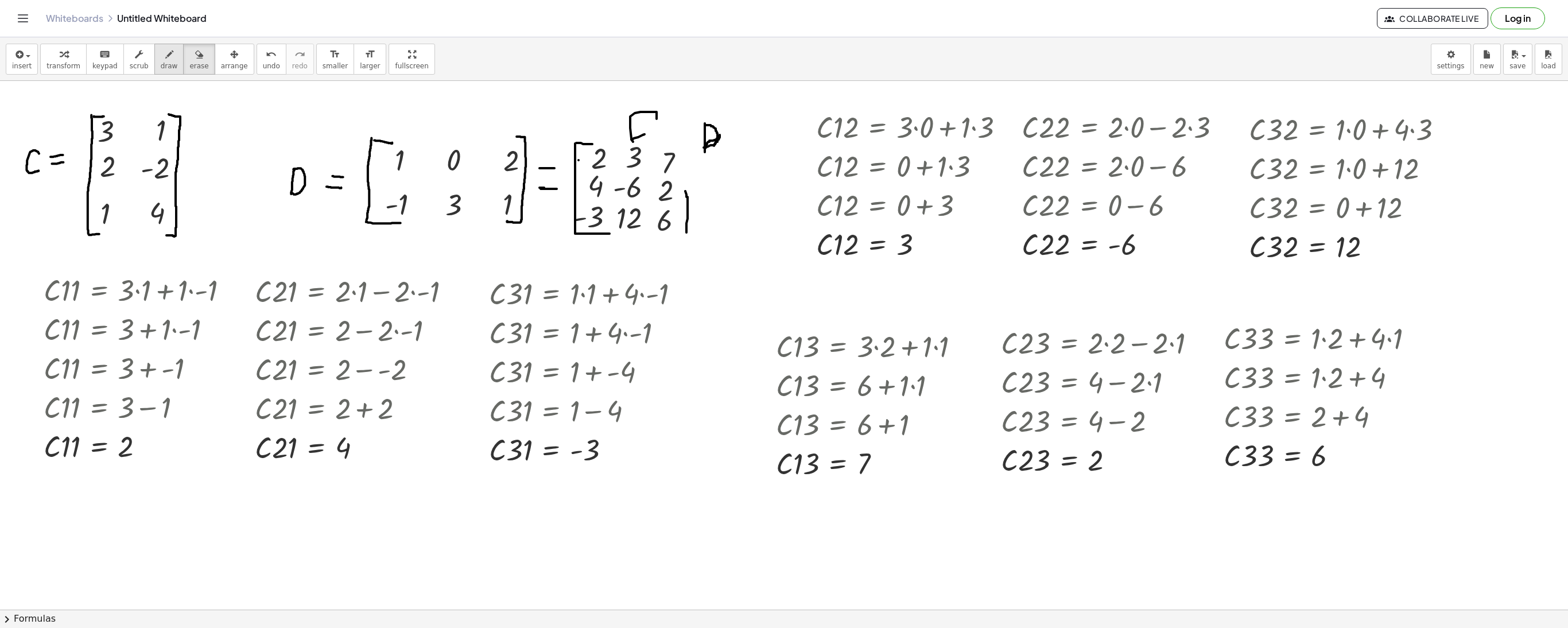
click at [165, 57] on div "button" at bounding box center [169, 54] width 17 height 14
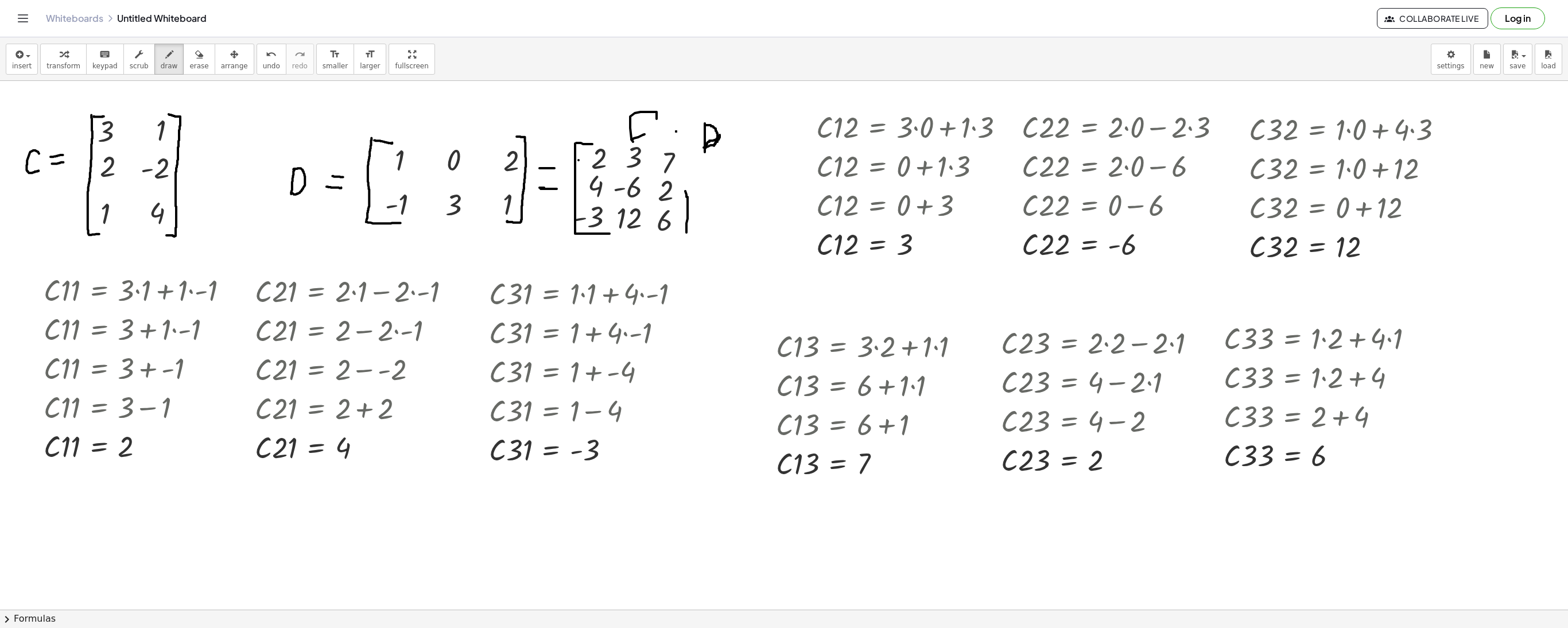
drag, startPoint x: 685, startPoint y: 200, endPoint x: 683, endPoint y: 148, distance: 52.0
drag, startPoint x: 687, startPoint y: 220, endPoint x: 685, endPoint y: 230, distance: 10.2
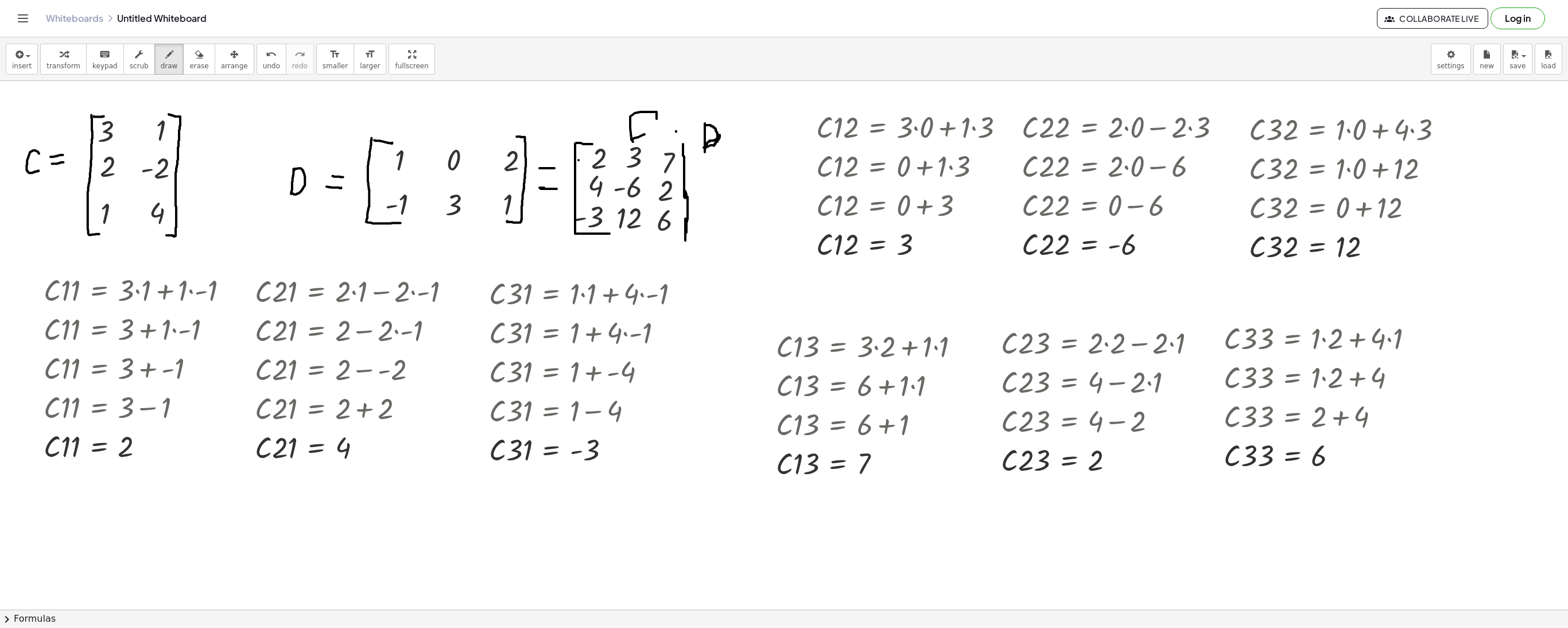
drag, startPoint x: 684, startPoint y: 241, endPoint x: 670, endPoint y: 241, distance: 14.0
drag, startPoint x: 683, startPoint y: 146, endPoint x: 666, endPoint y: 146, distance: 17.0
